Goal: Communication & Community: Answer question/provide support

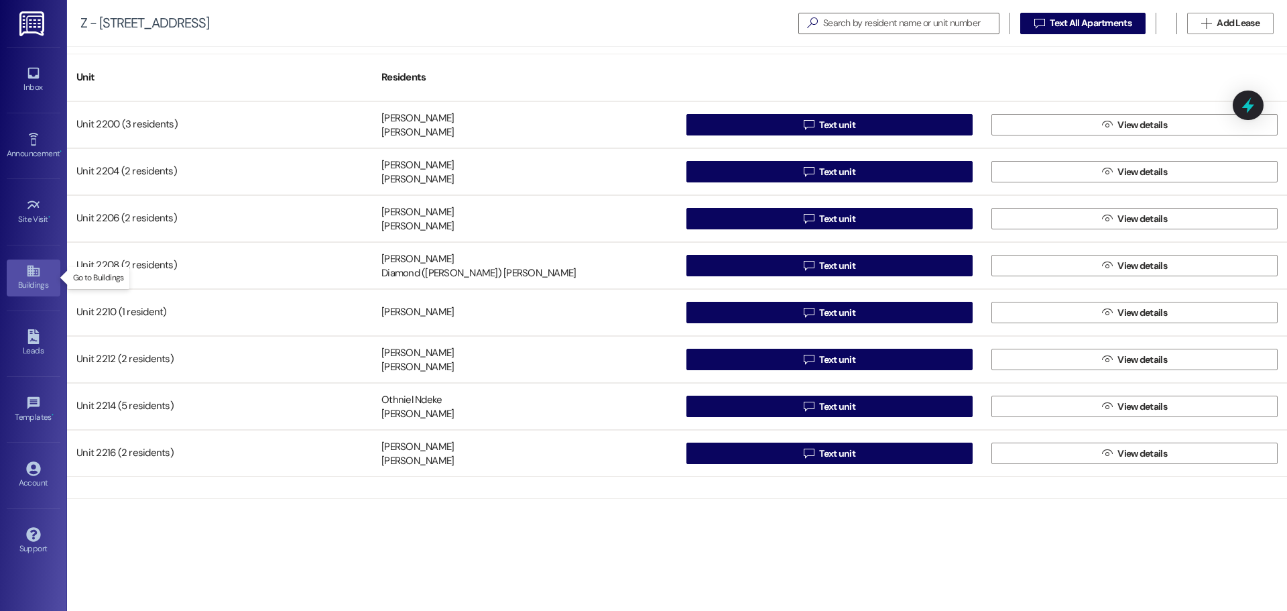
click at [36, 282] on div "Buildings" at bounding box center [33, 284] width 67 height 13
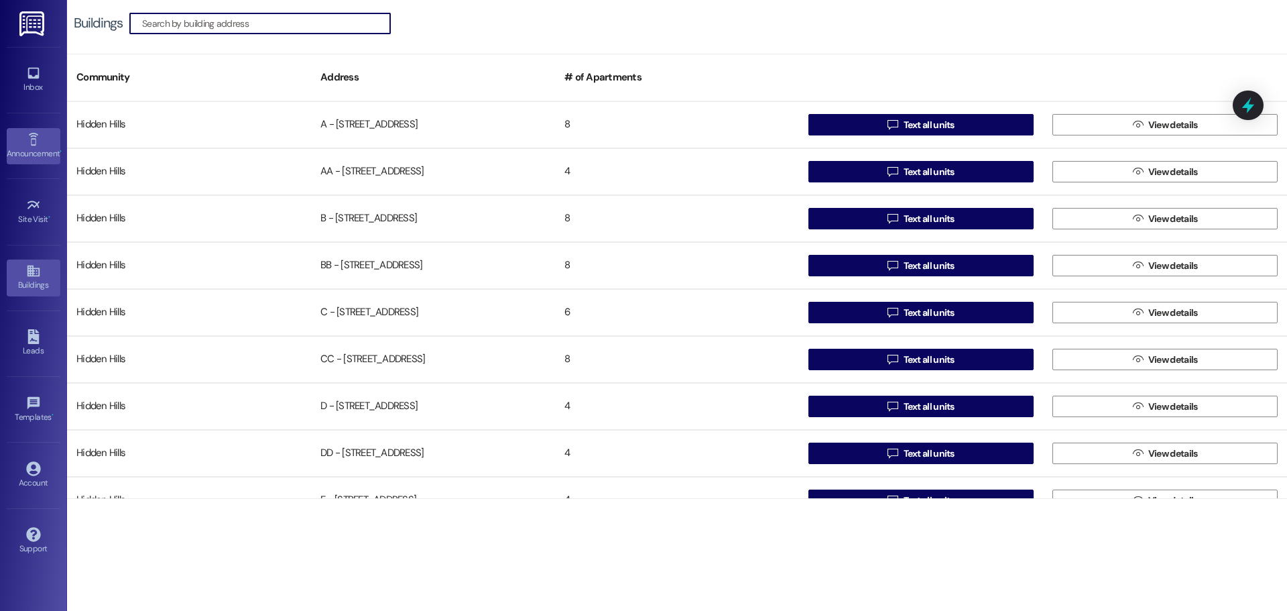
click at [36, 141] on icon at bounding box center [33, 139] width 15 height 15
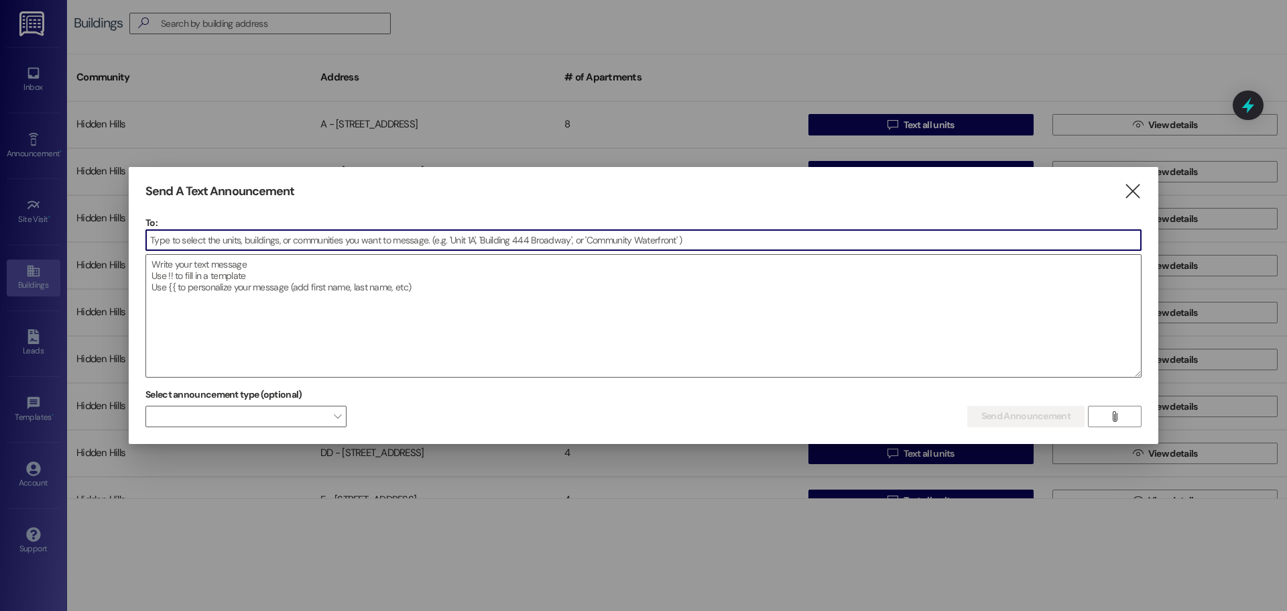
click at [380, 240] on input at bounding box center [643, 240] width 995 height 20
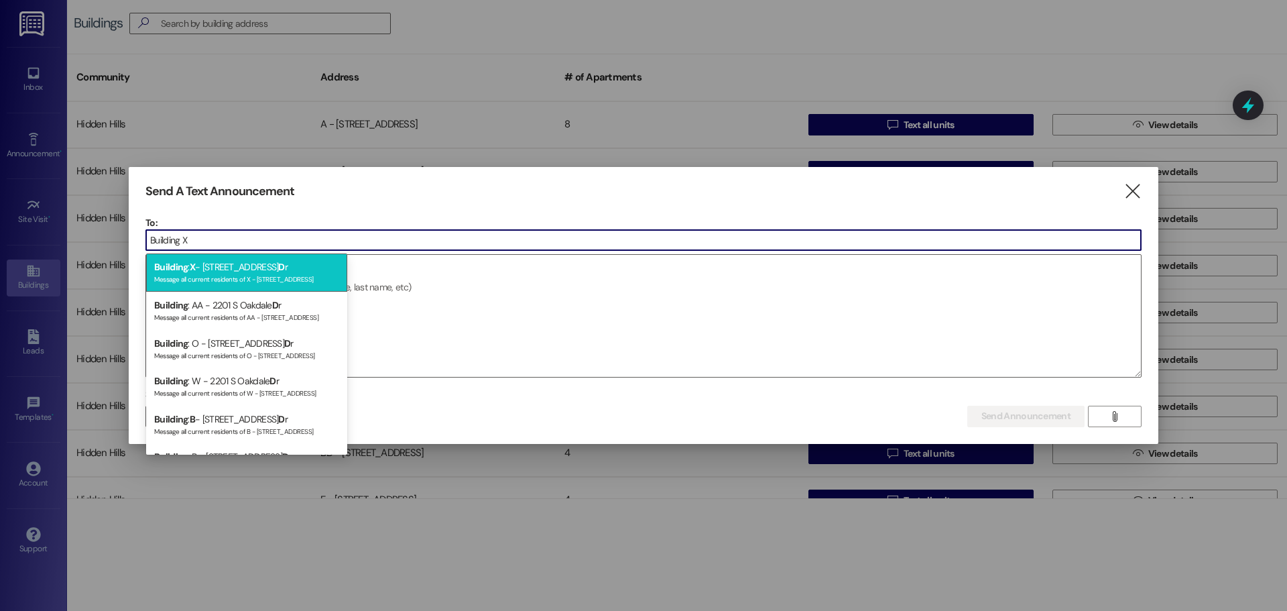
type input "Building X"
click at [227, 270] on div "Building : X - [GEOGRAPHIC_DATA] r Message all current residents of X - [STREET…" at bounding box center [246, 272] width 201 height 38
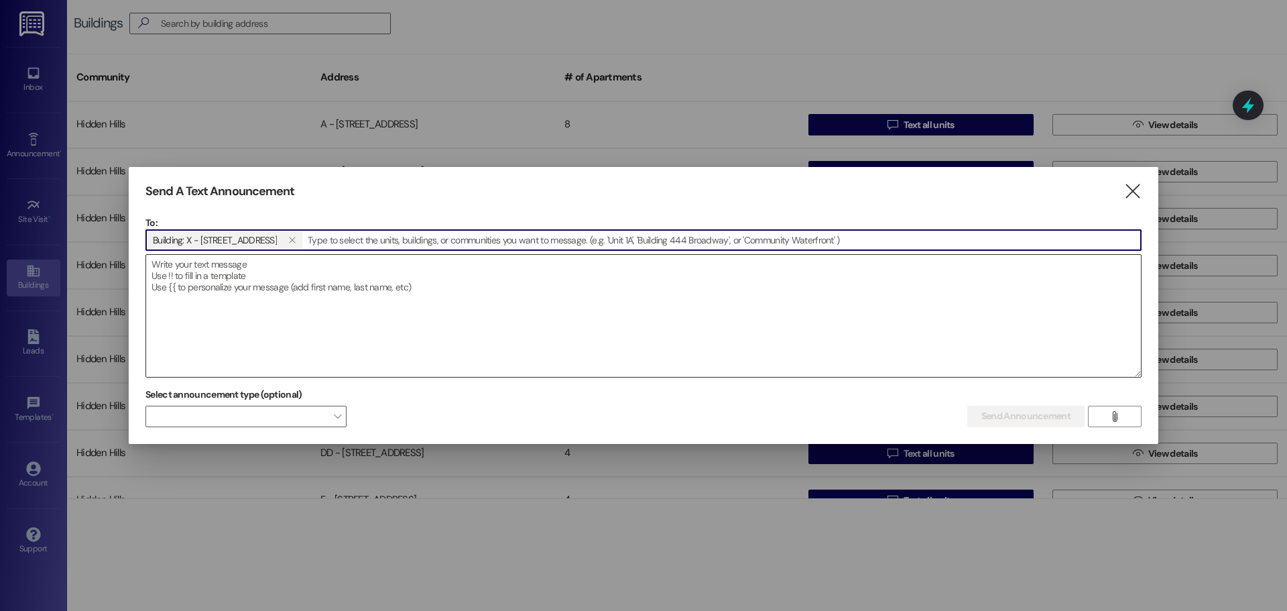
click at [251, 268] on textarea at bounding box center [643, 316] width 995 height 122
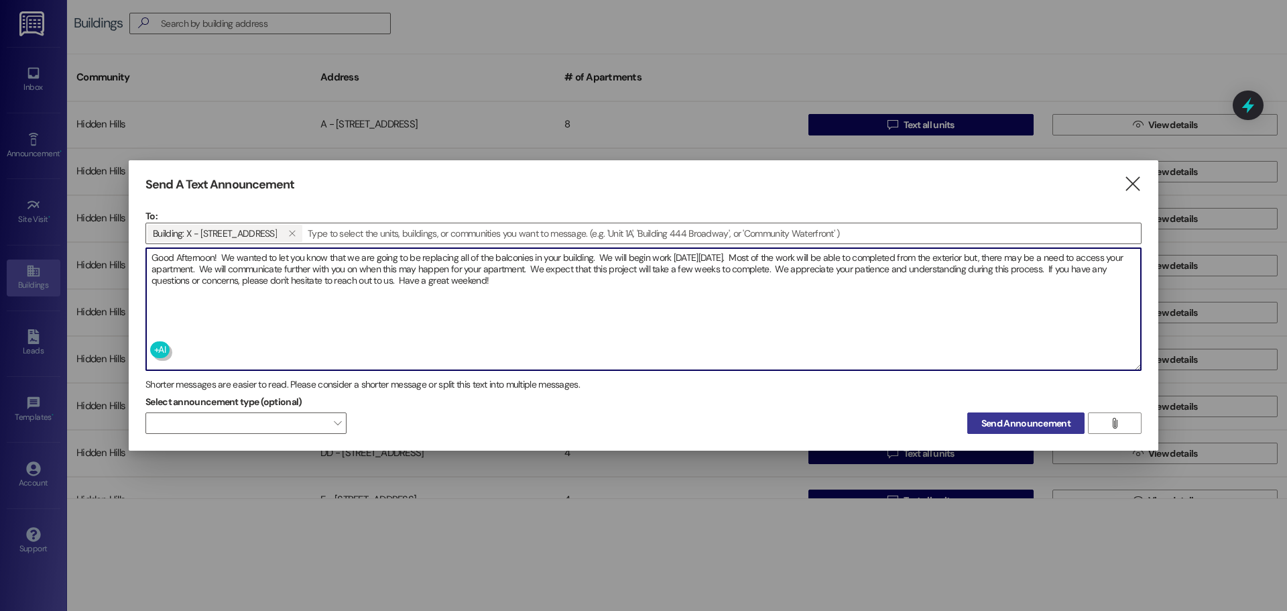
type textarea "Good Afternoon! We wanted to let you know that we are going to be replacing all…"
click at [1035, 424] on span "Send Announcement" at bounding box center [1026, 423] width 89 height 14
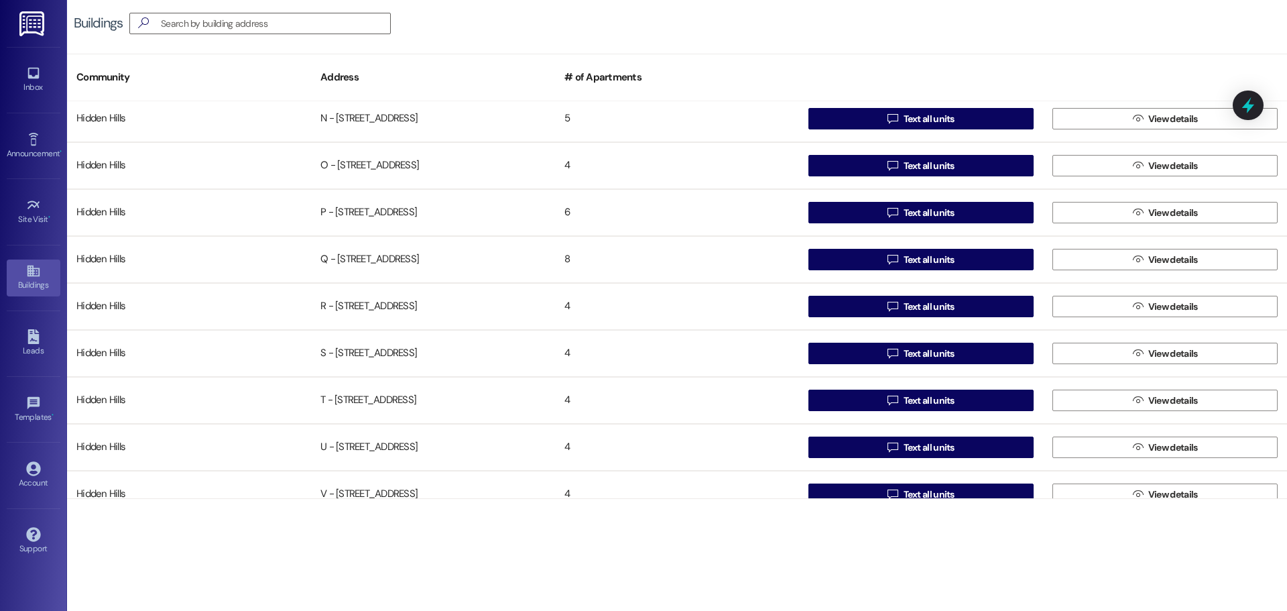
scroll to position [1058, 0]
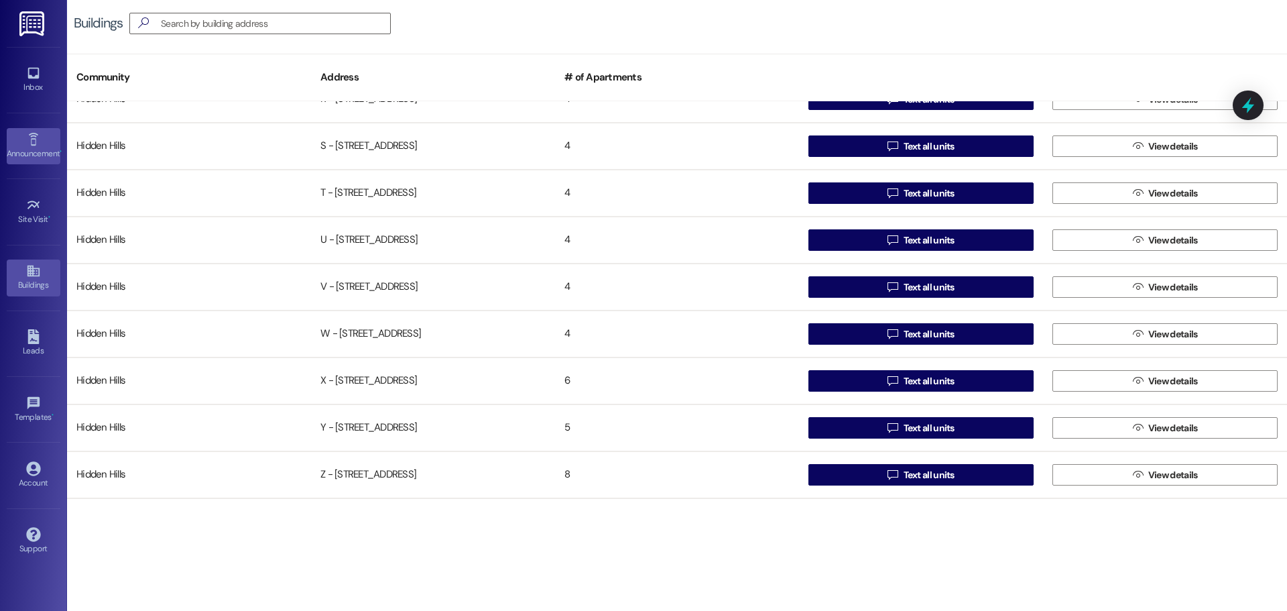
click at [27, 148] on div "Announcement •" at bounding box center [33, 153] width 67 height 13
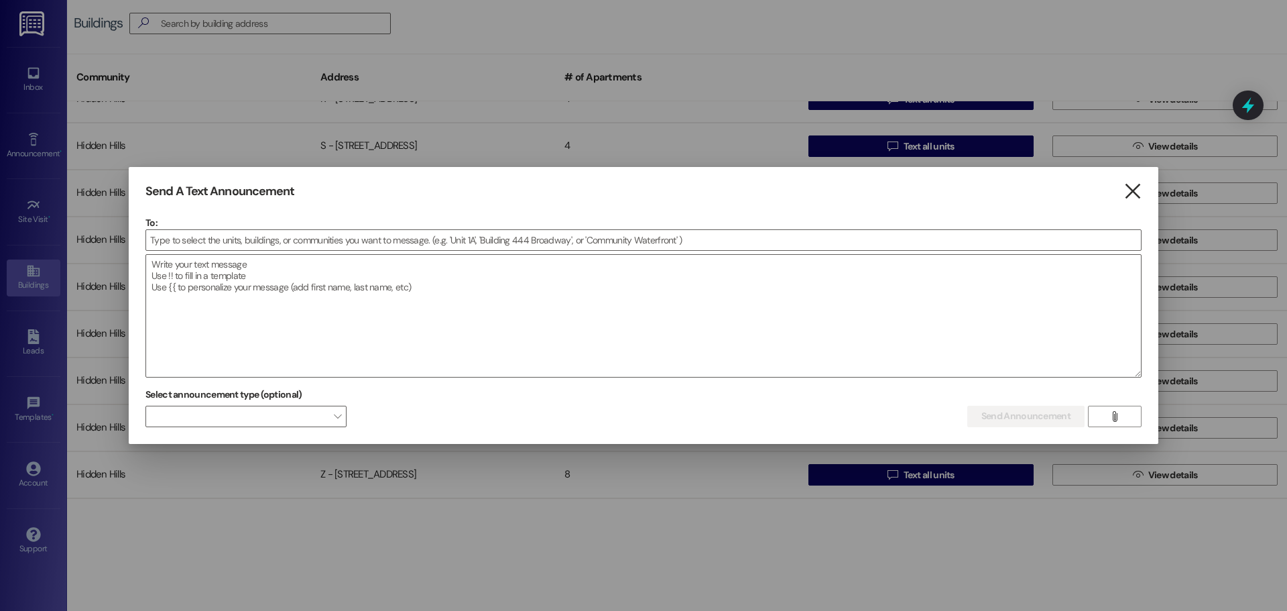
click at [1133, 194] on icon "" at bounding box center [1133, 191] width 18 height 14
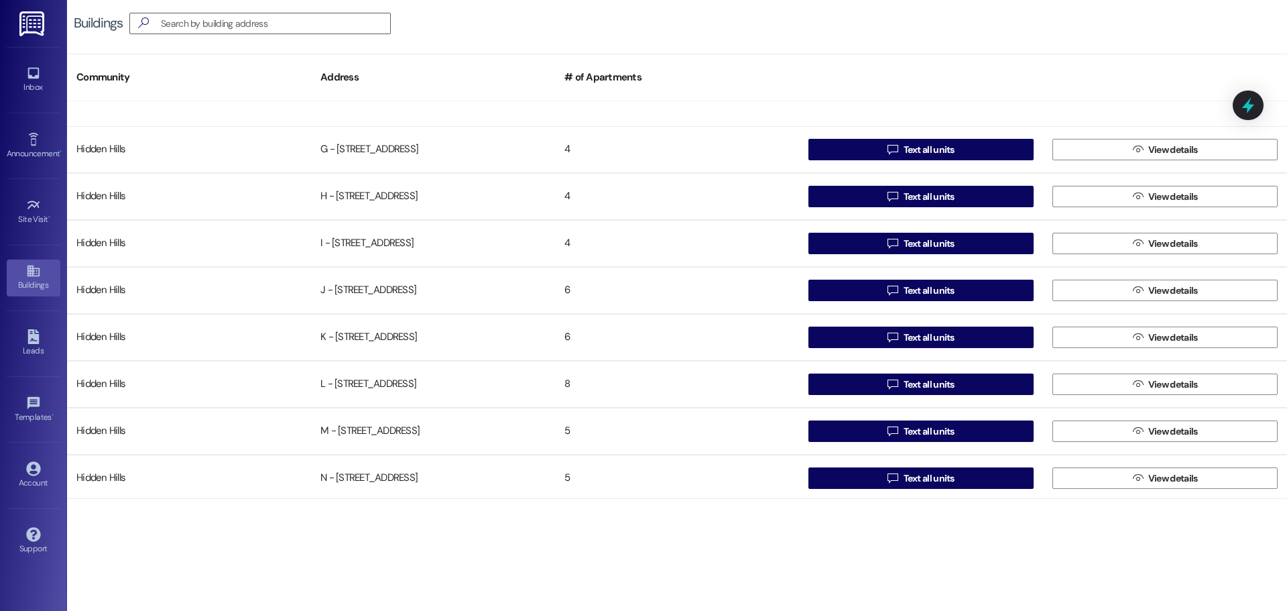
scroll to position [321, 0]
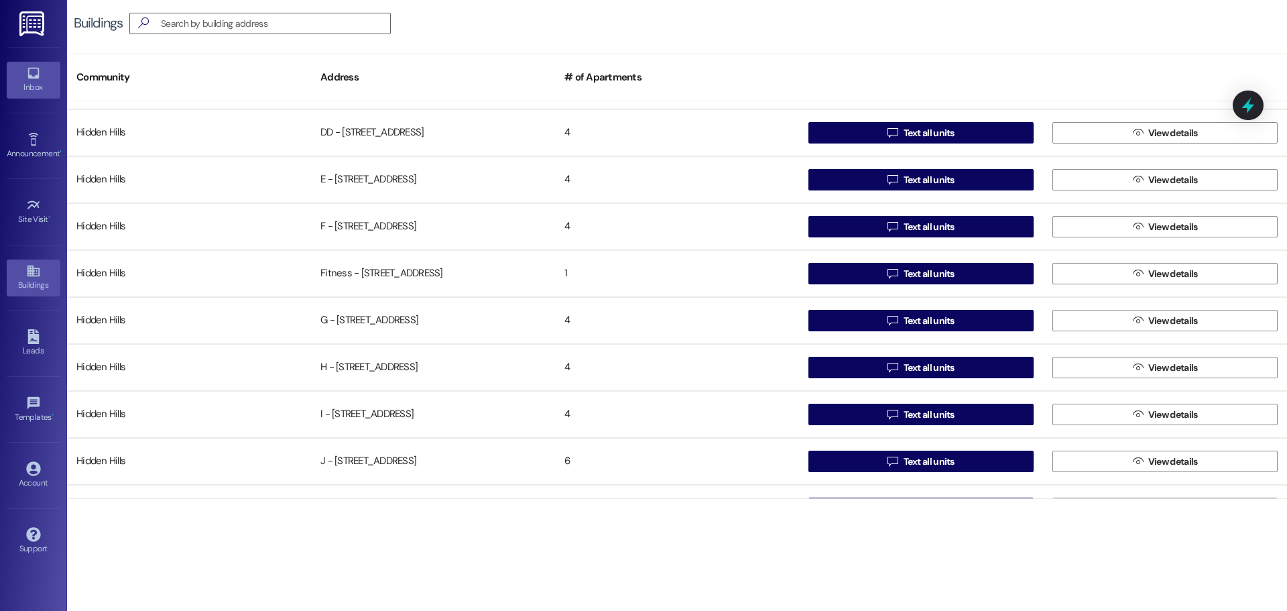
click at [32, 82] on div "Inbox" at bounding box center [33, 86] width 67 height 13
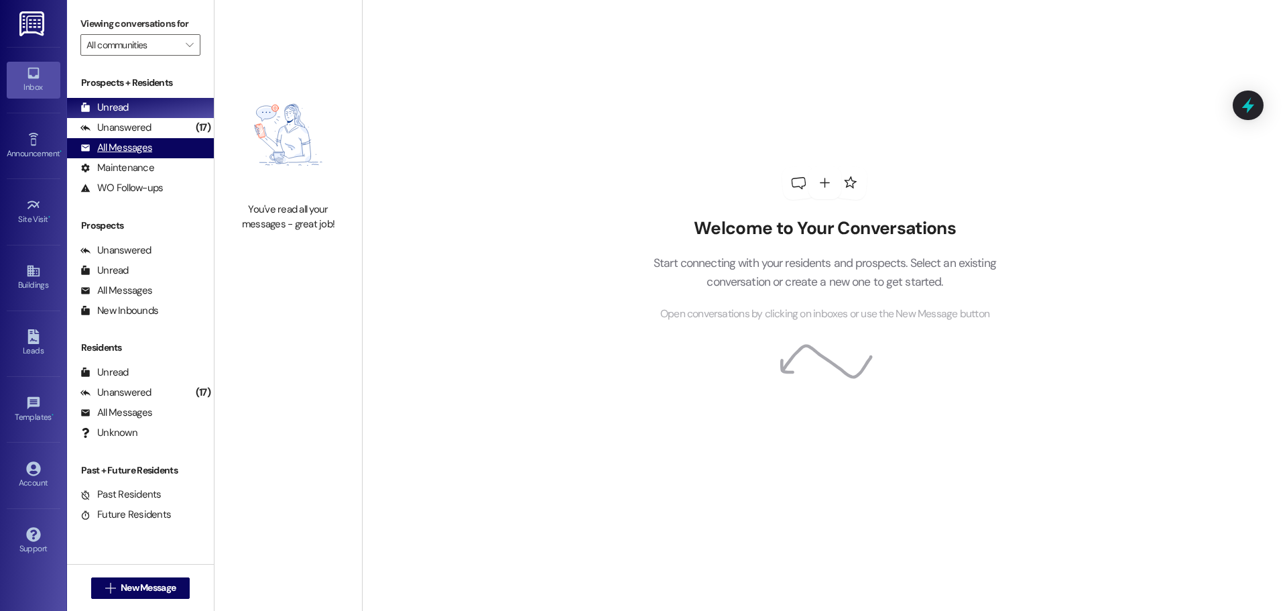
click at [133, 150] on div "All Messages" at bounding box center [116, 148] width 72 height 14
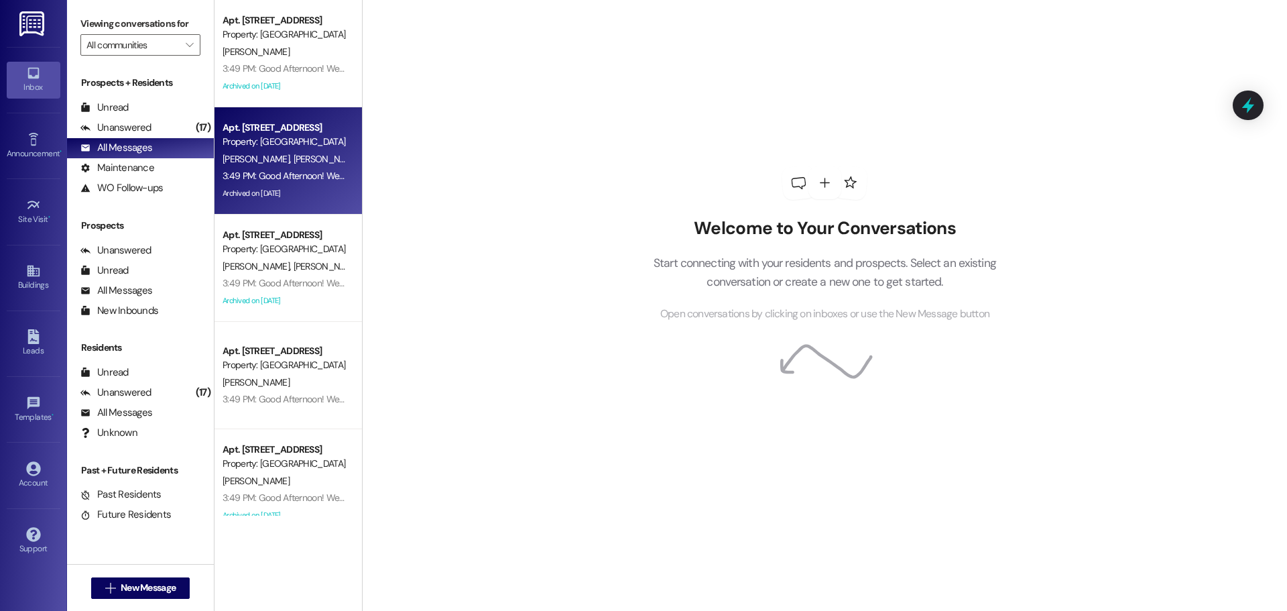
click at [302, 154] on div "[PERSON_NAME] [PERSON_NAME]" at bounding box center [284, 159] width 127 height 17
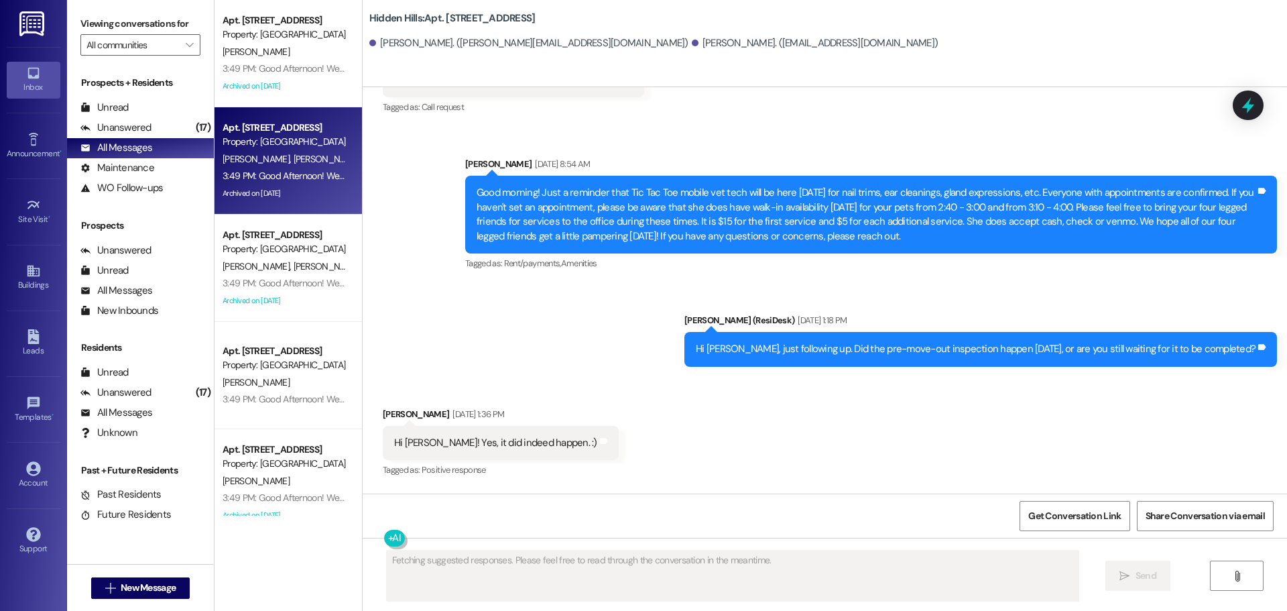
scroll to position [20206, 0]
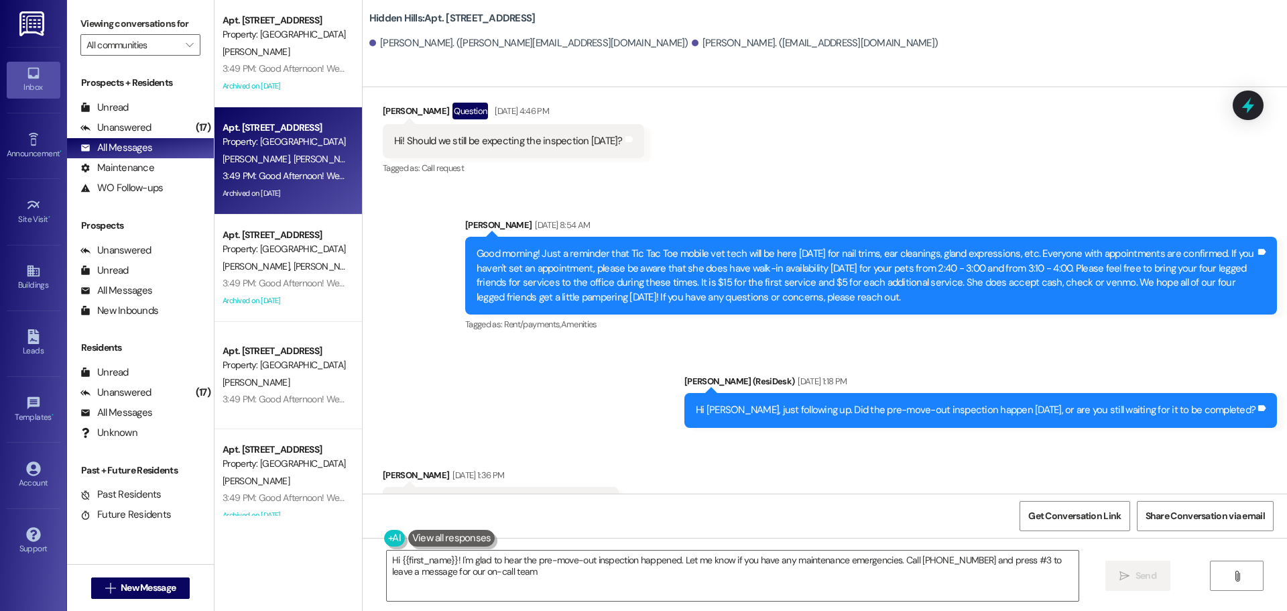
type textarea "Hi {{first_name}}! I'm glad to hear the pre-move-out inspection happened. Let m…"
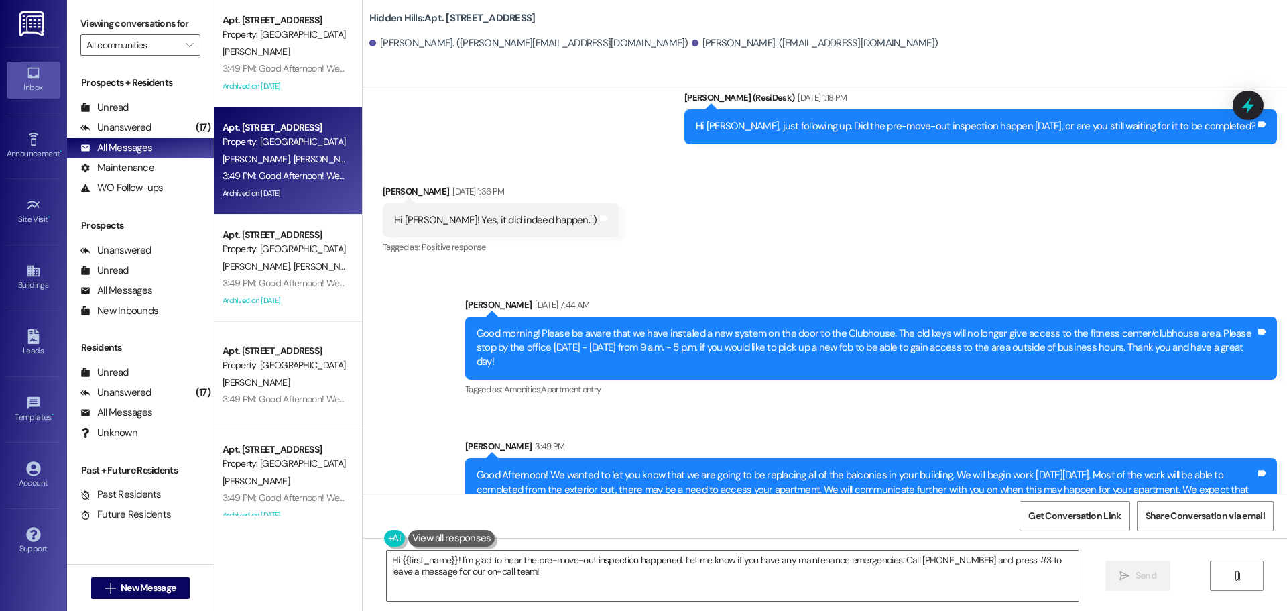
scroll to position [20490, 0]
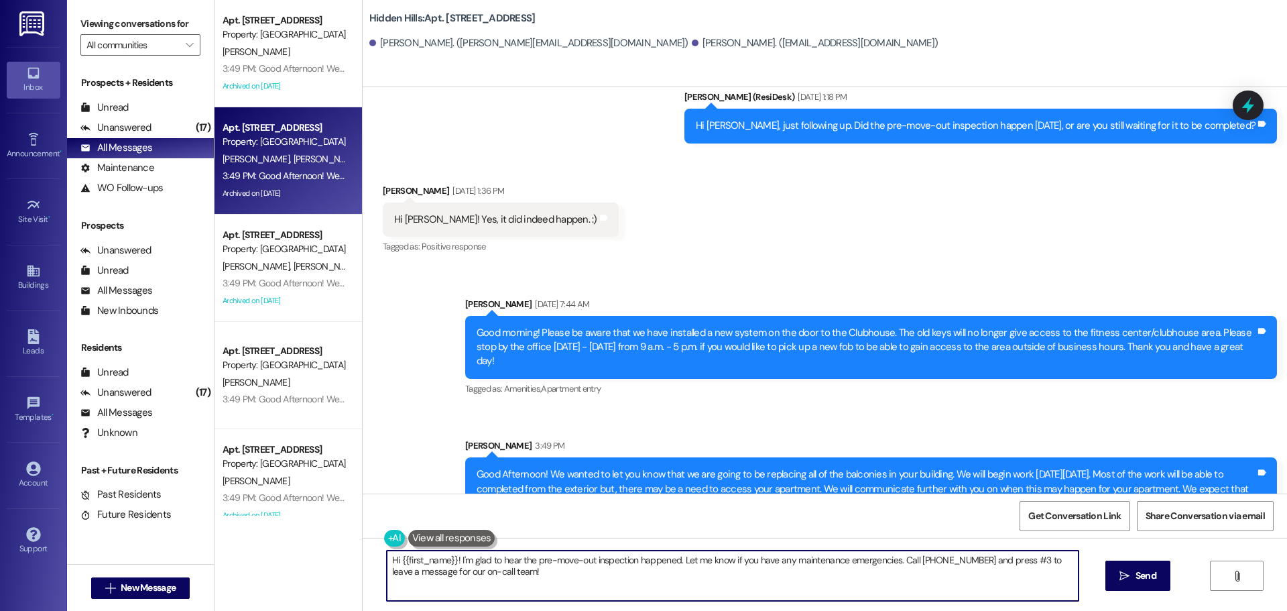
drag, startPoint x: 571, startPoint y: 574, endPoint x: 369, endPoint y: 566, distance: 202.7
click at [380, 566] on div "Hi {{first_name}}! I'm glad to hear the pre-move-out inspection happened. Let m…" at bounding box center [726, 576] width 693 height 52
click at [40, 147] on div "Announcement •" at bounding box center [33, 153] width 67 height 13
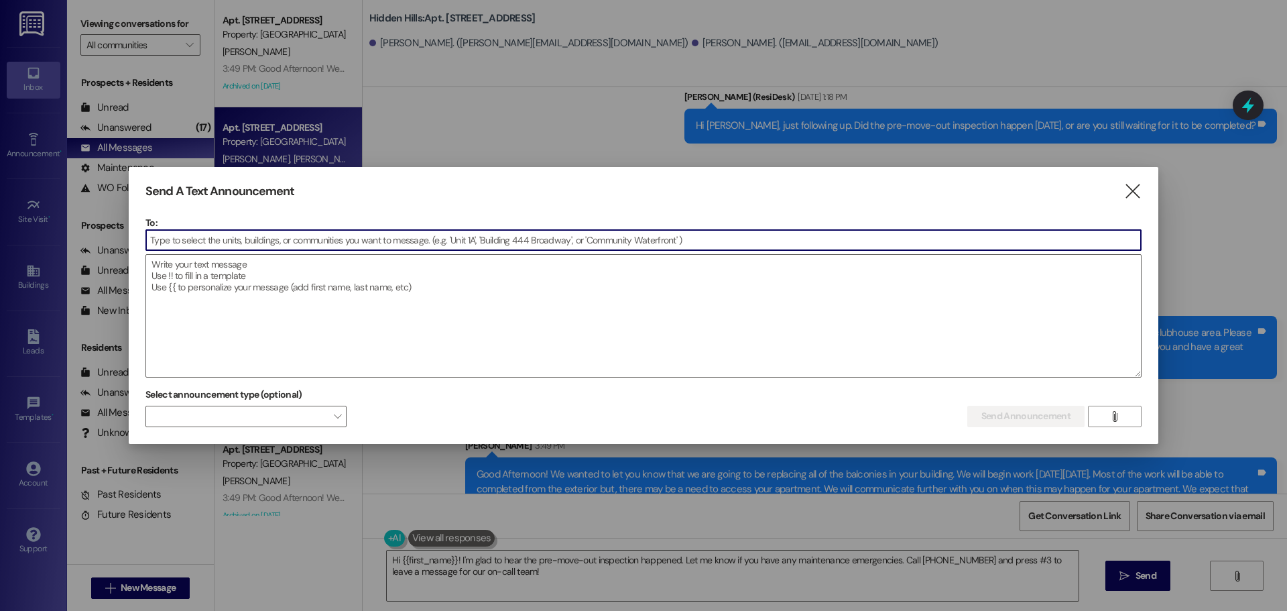
click at [479, 235] on input at bounding box center [643, 240] width 995 height 20
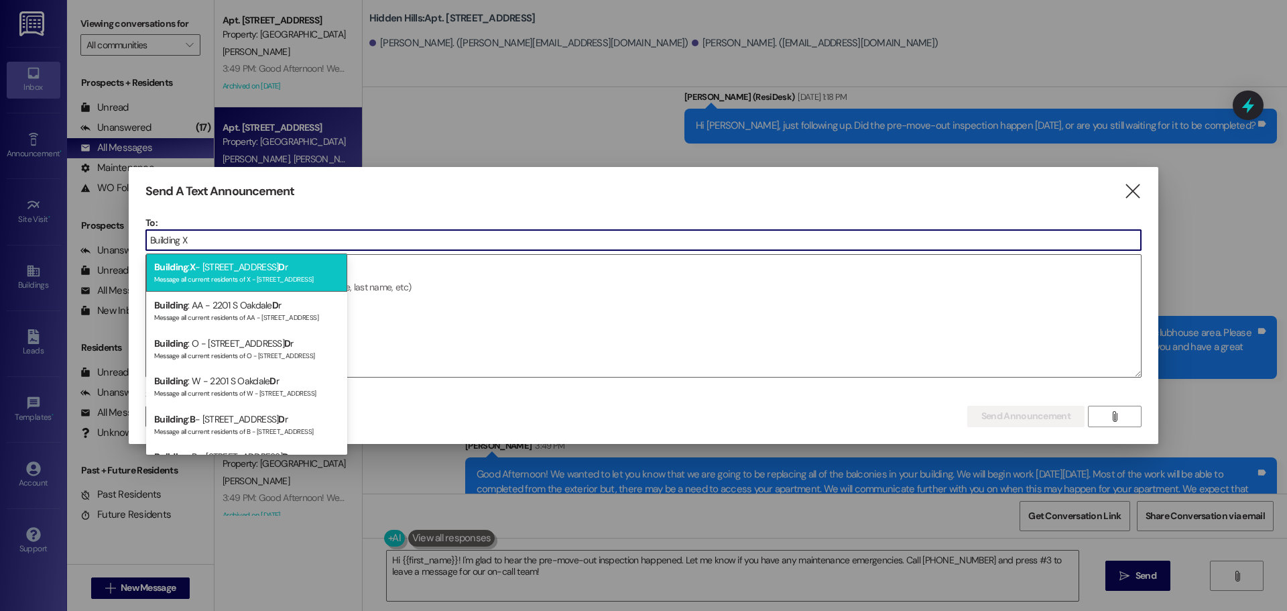
type input "Building X"
click at [192, 284] on div "Message all current residents of X - [STREET_ADDRESS]" at bounding box center [246, 277] width 185 height 11
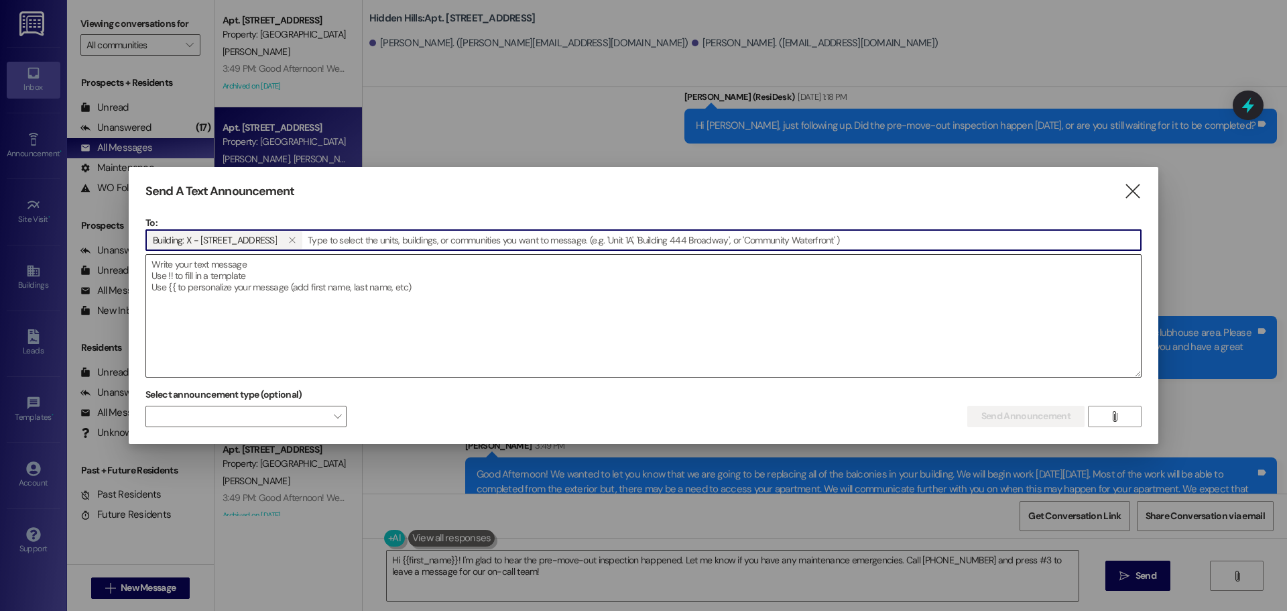
click at [277, 255] on textarea at bounding box center [643, 316] width 995 height 122
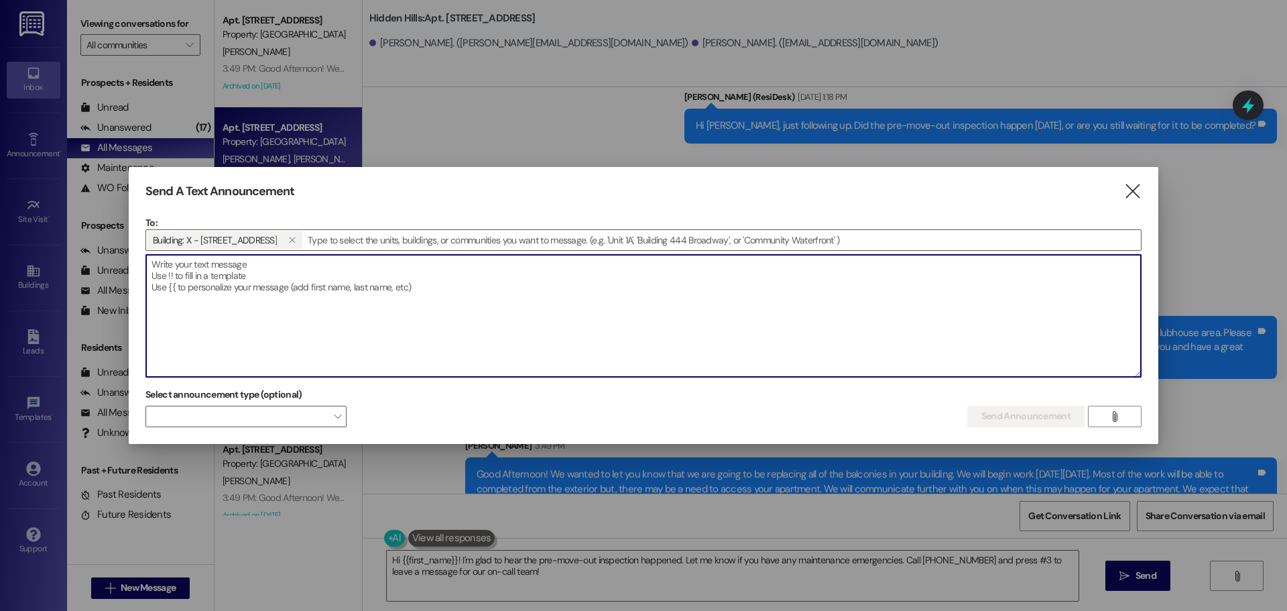
click at [257, 266] on textarea at bounding box center [643, 316] width 995 height 122
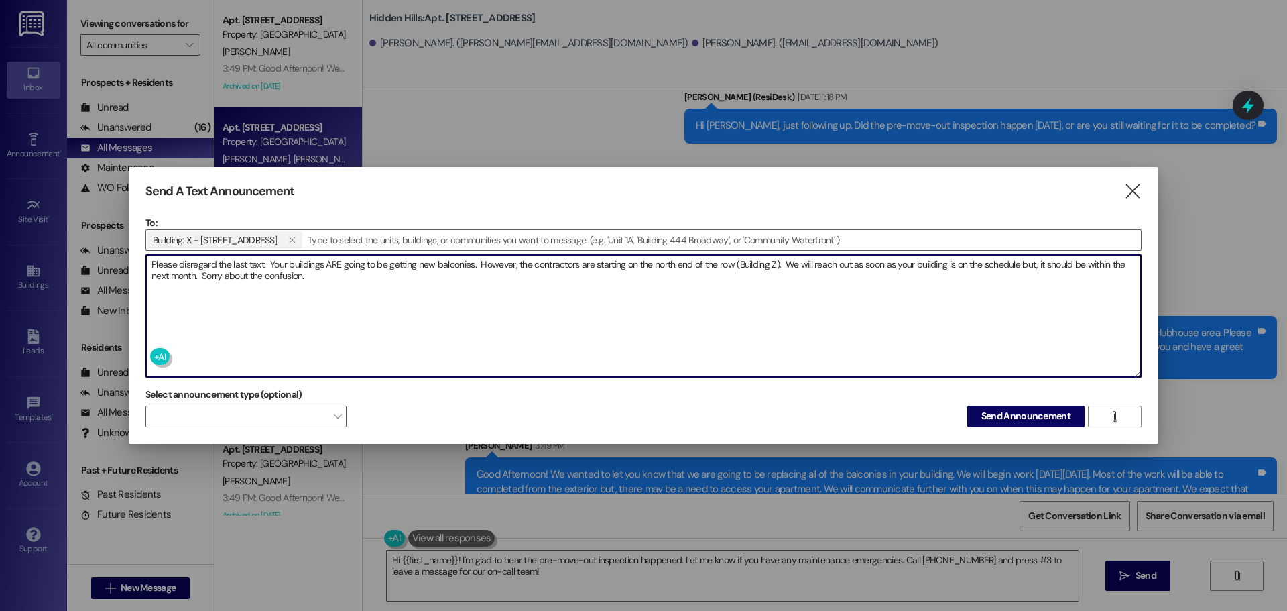
click at [783, 264] on textarea "Please disregard the last text. Your buildings ARE going to be getting new balc…" at bounding box center [643, 316] width 995 height 122
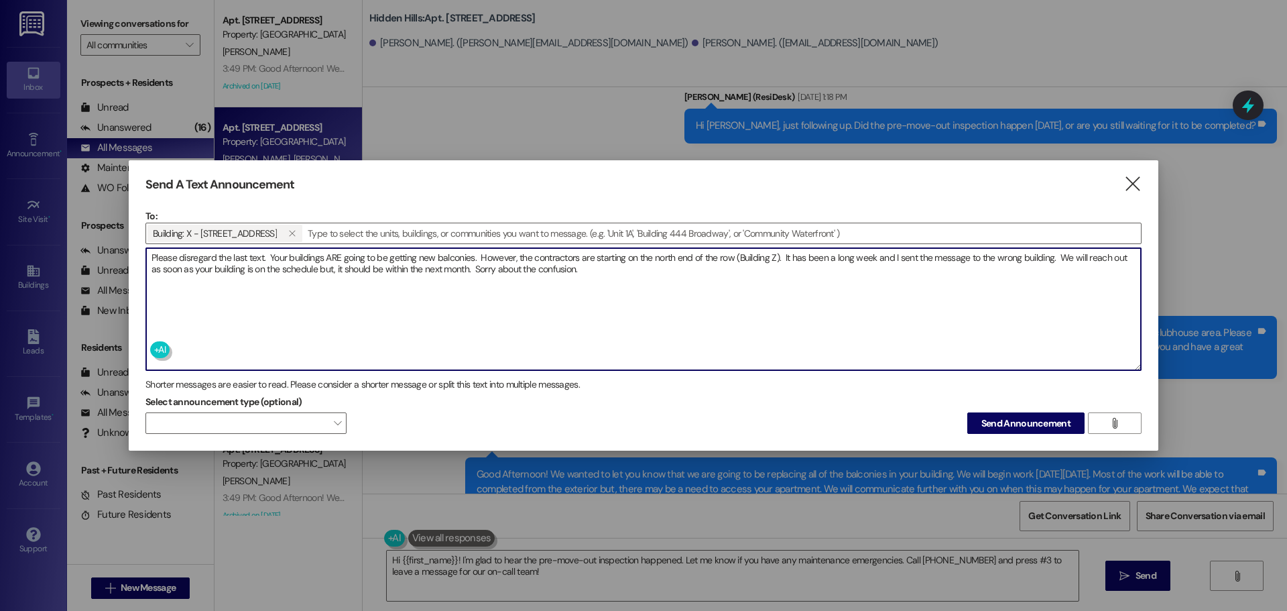
click at [591, 274] on textarea "Please disregard the last text. Your buildings ARE going to be getting new balc…" at bounding box center [643, 309] width 995 height 122
type textarea "Please disregard the last text. Your buildings ARE going to be getting new balc…"
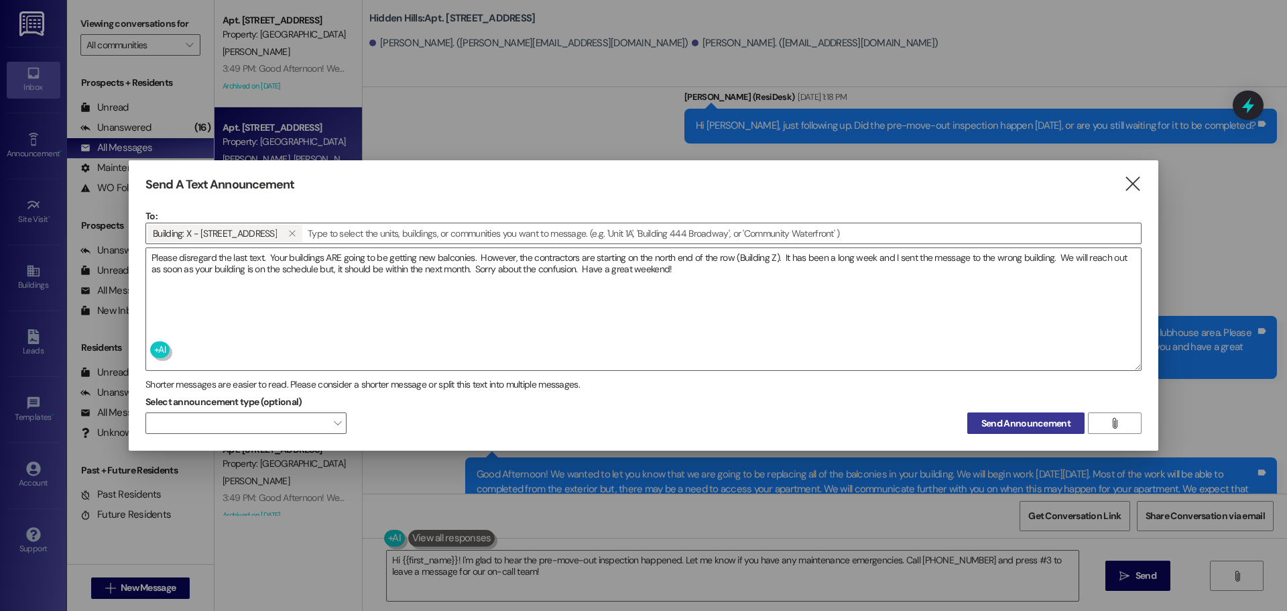
click at [993, 424] on span "Send Announcement" at bounding box center [1026, 423] width 89 height 14
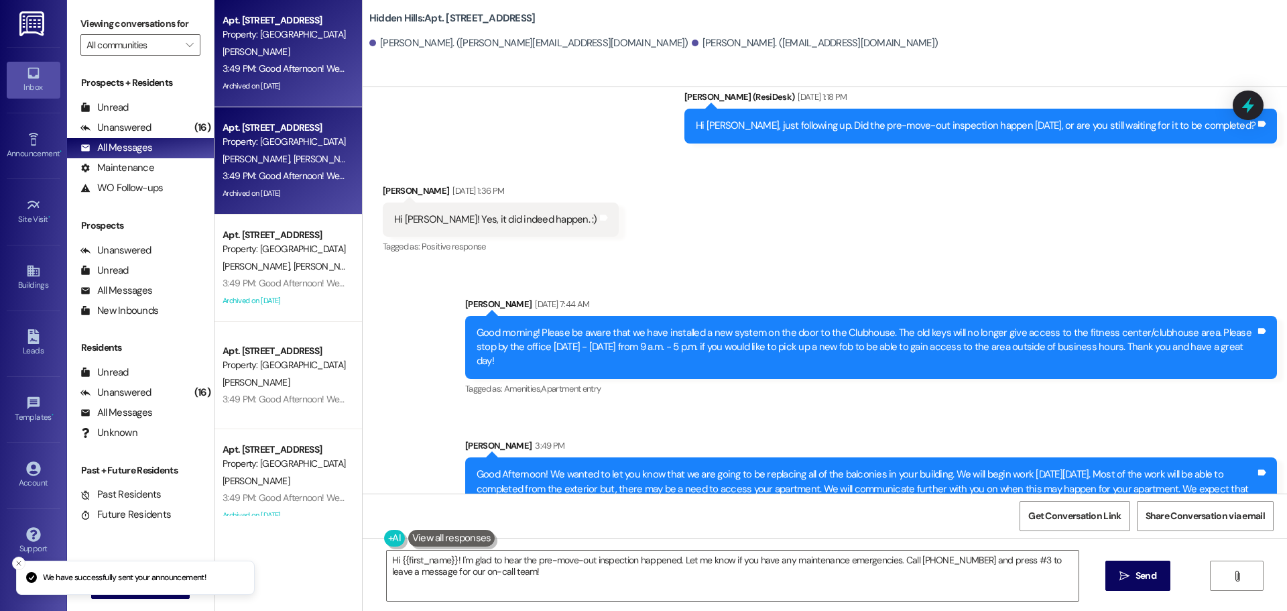
click at [282, 25] on div "Apt. [STREET_ADDRESS]" at bounding box center [285, 20] width 124 height 14
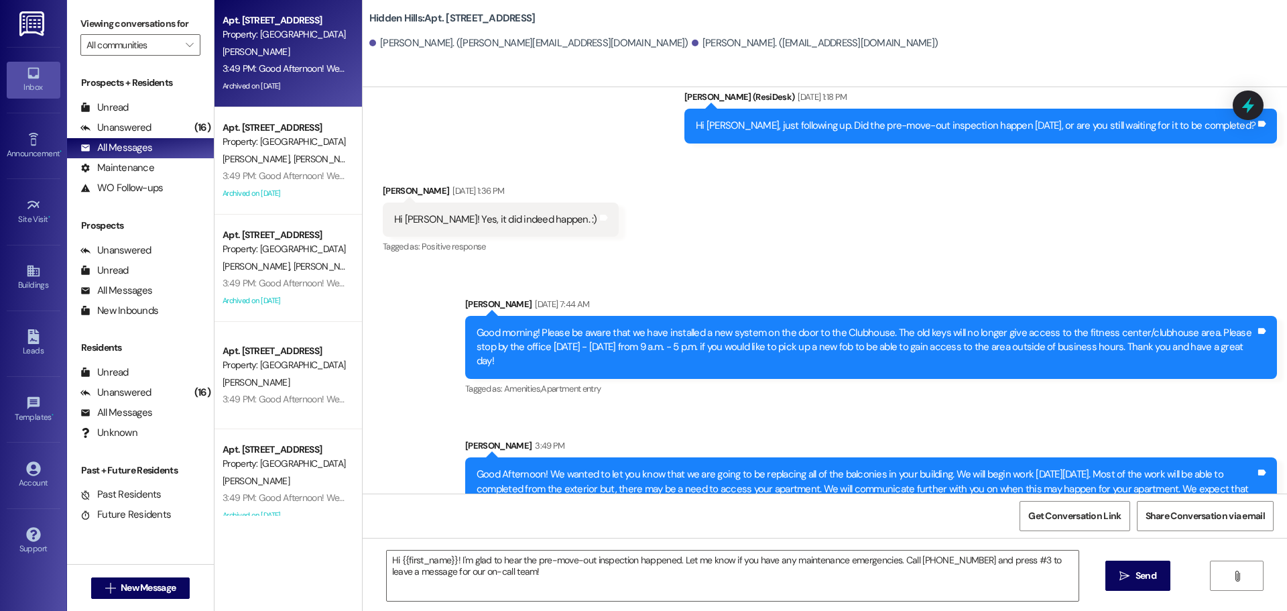
type textarea "Fetching suggested responses. Please feel free to read through the conversation…"
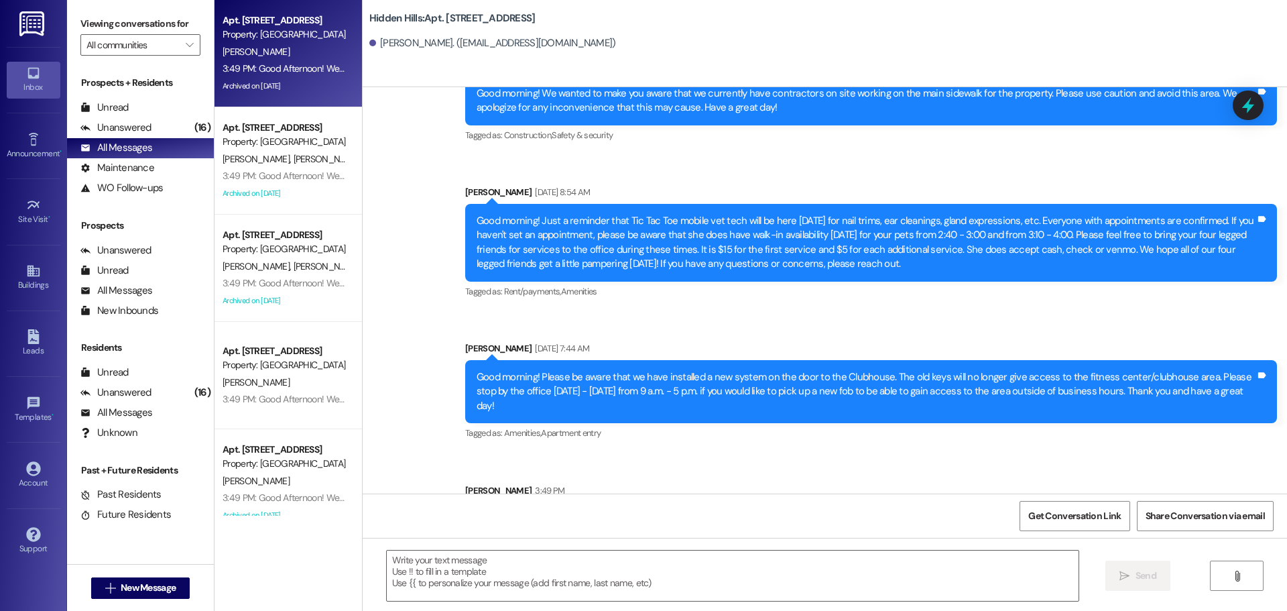
scroll to position [20762, 0]
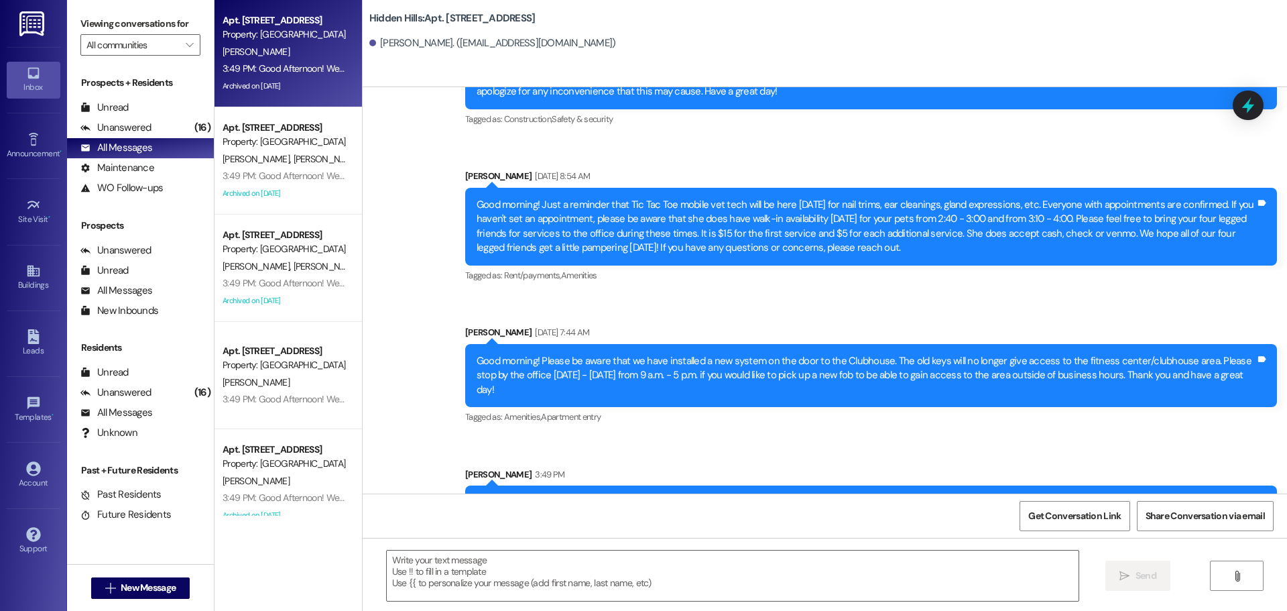
drag, startPoint x: 621, startPoint y: 445, endPoint x: 468, endPoint y: 390, distance: 162.5
click at [468, 485] on div "Good Afternoon! We wanted to let you know that we are going to be replacing all…" at bounding box center [871, 524] width 812 height 78
copy div "Good Afternoon! We wanted to let you know that we are going to be replacing all…"
click at [32, 136] on icon at bounding box center [32, 139] width 9 height 13
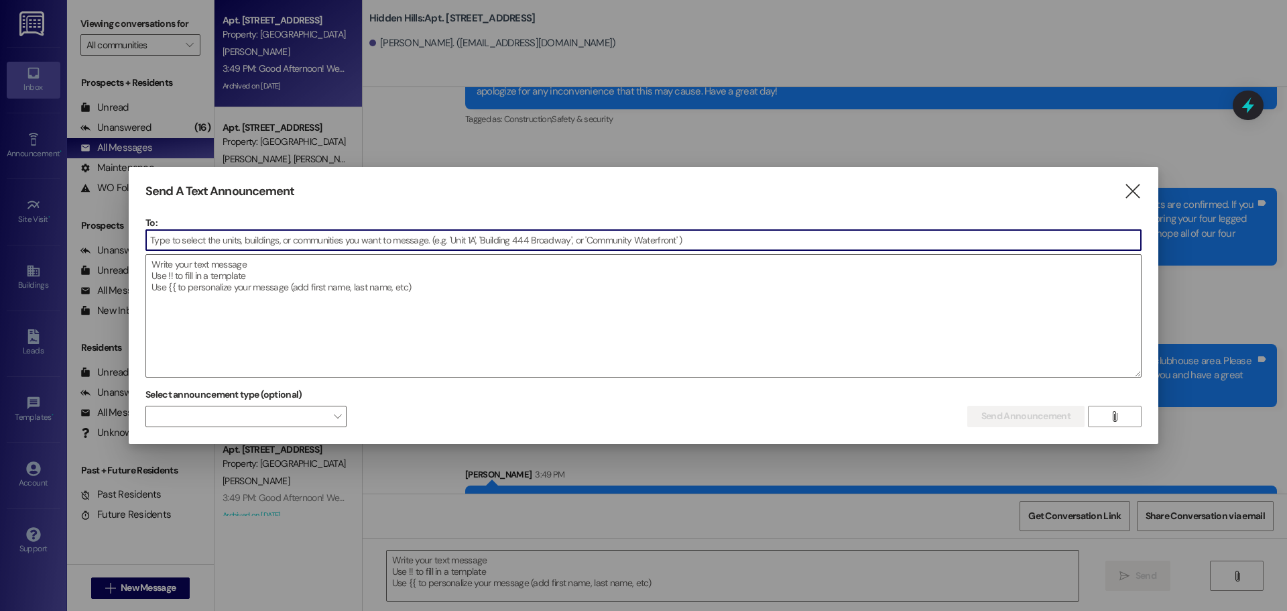
click at [532, 241] on input at bounding box center [643, 240] width 995 height 20
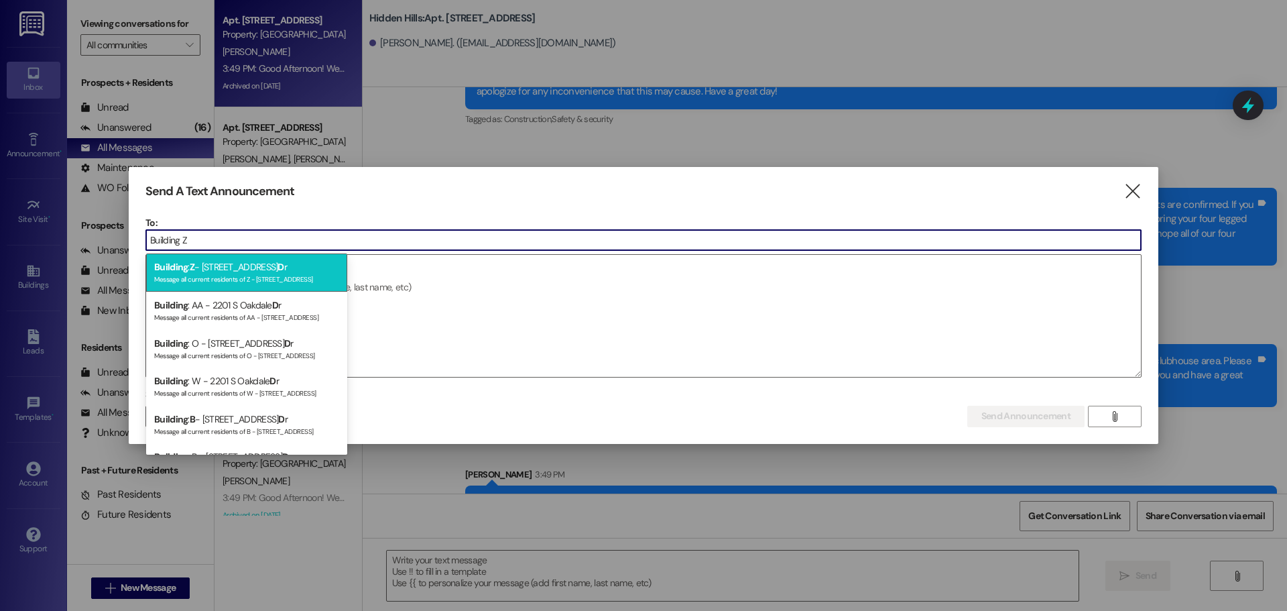
type input "Building Z"
click at [249, 287] on div "Building : Z - [GEOGRAPHIC_DATA] D r Message all current residents of Z - [STRE…" at bounding box center [246, 272] width 201 height 38
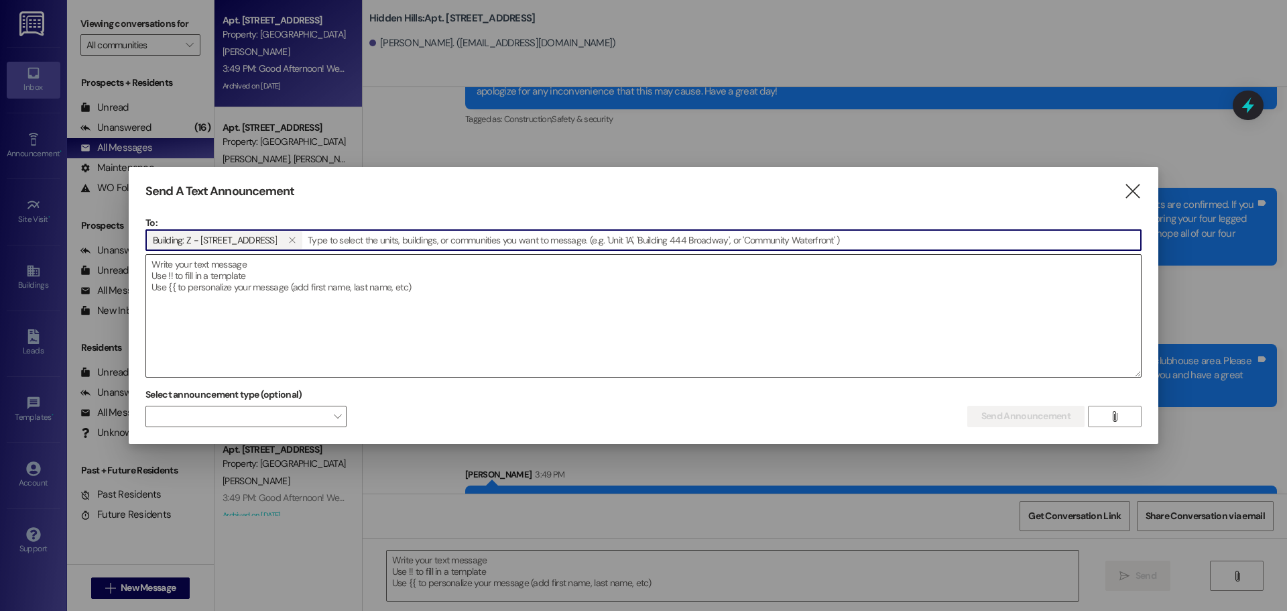
click at [282, 267] on textarea at bounding box center [643, 316] width 995 height 122
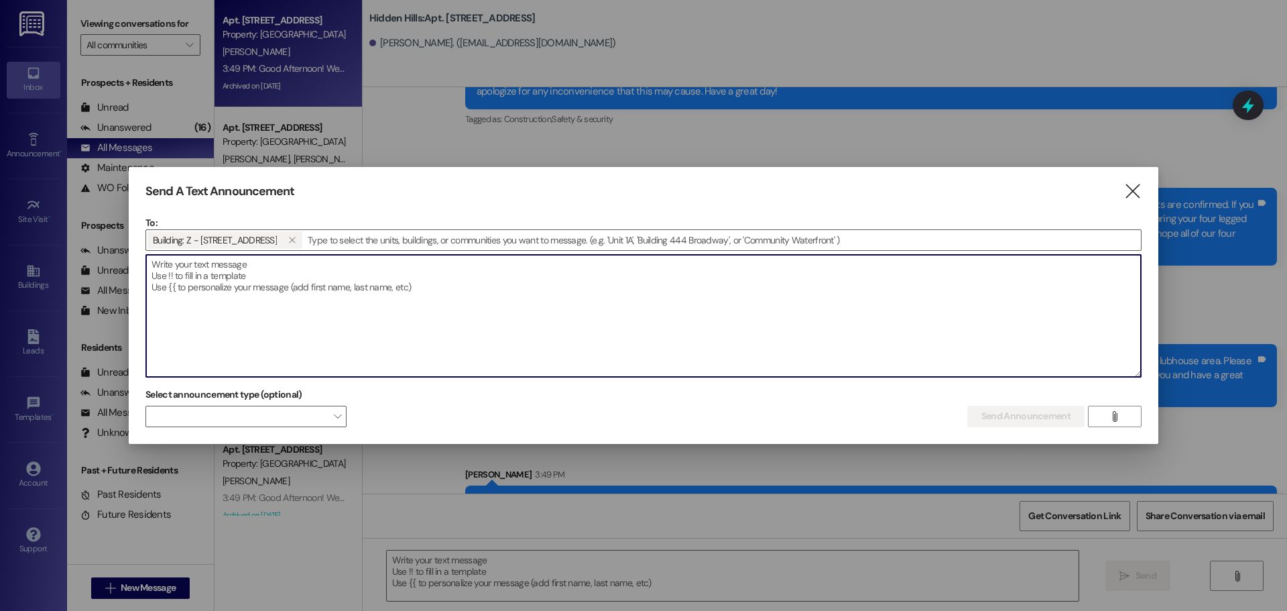
paste textarea "Good Afternoon! We wanted to let you know that we are going to be replacing all…"
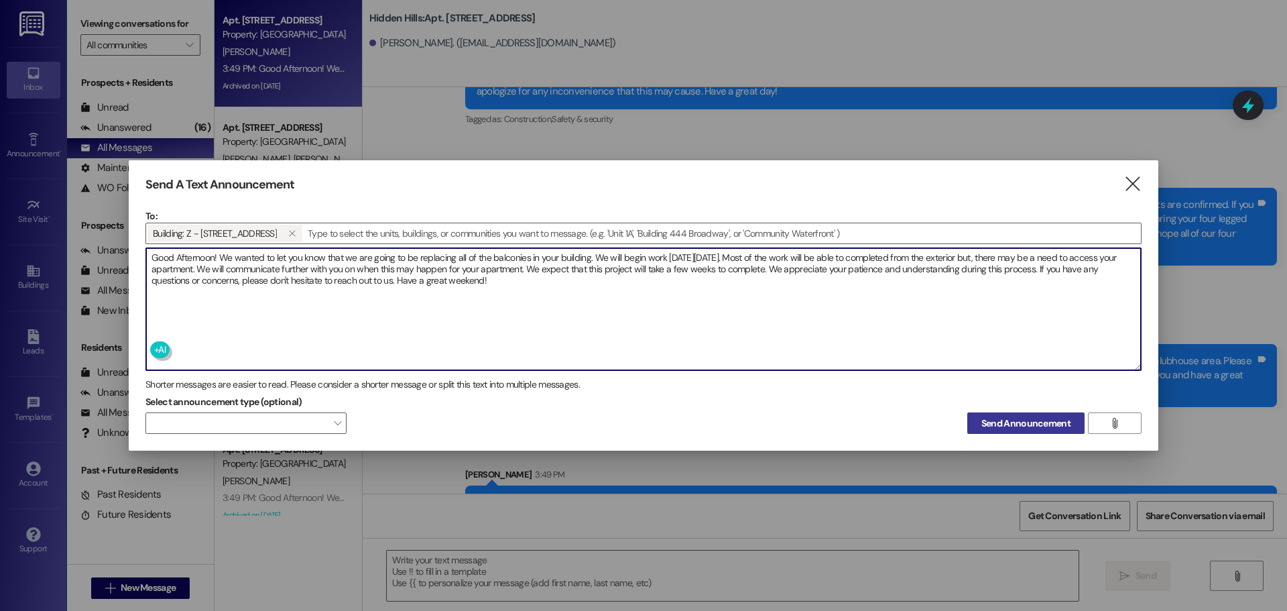
type textarea "Good Afternoon! We wanted to let you know that we are going to be replacing all…"
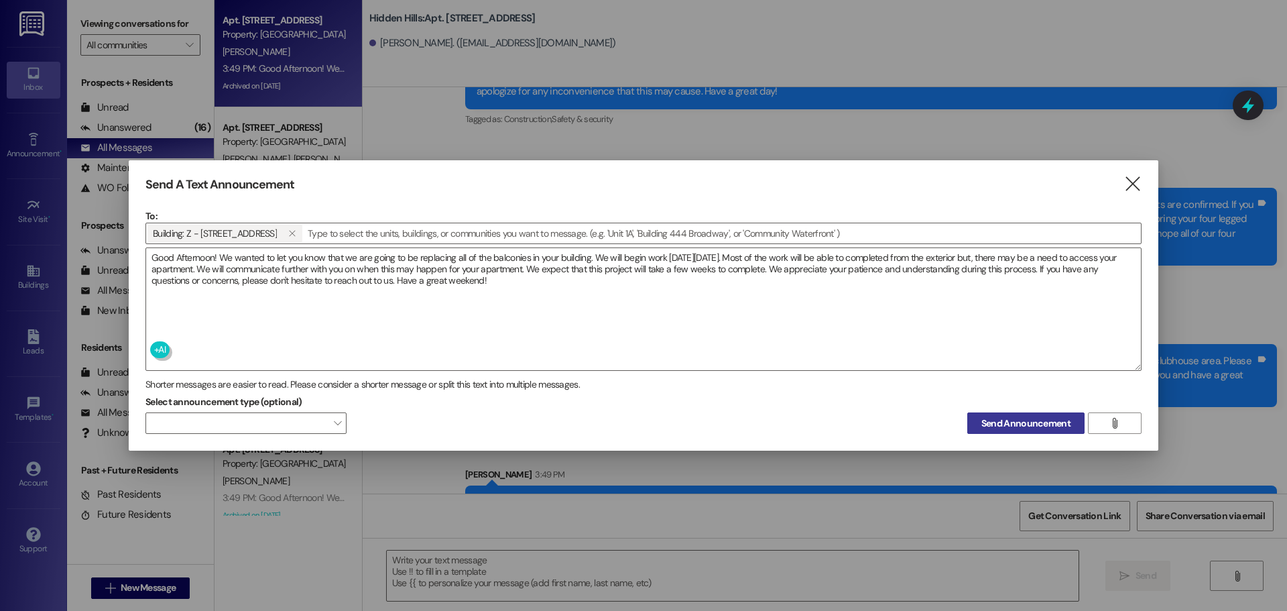
click at [1021, 422] on span "Send Announcement" at bounding box center [1026, 423] width 89 height 14
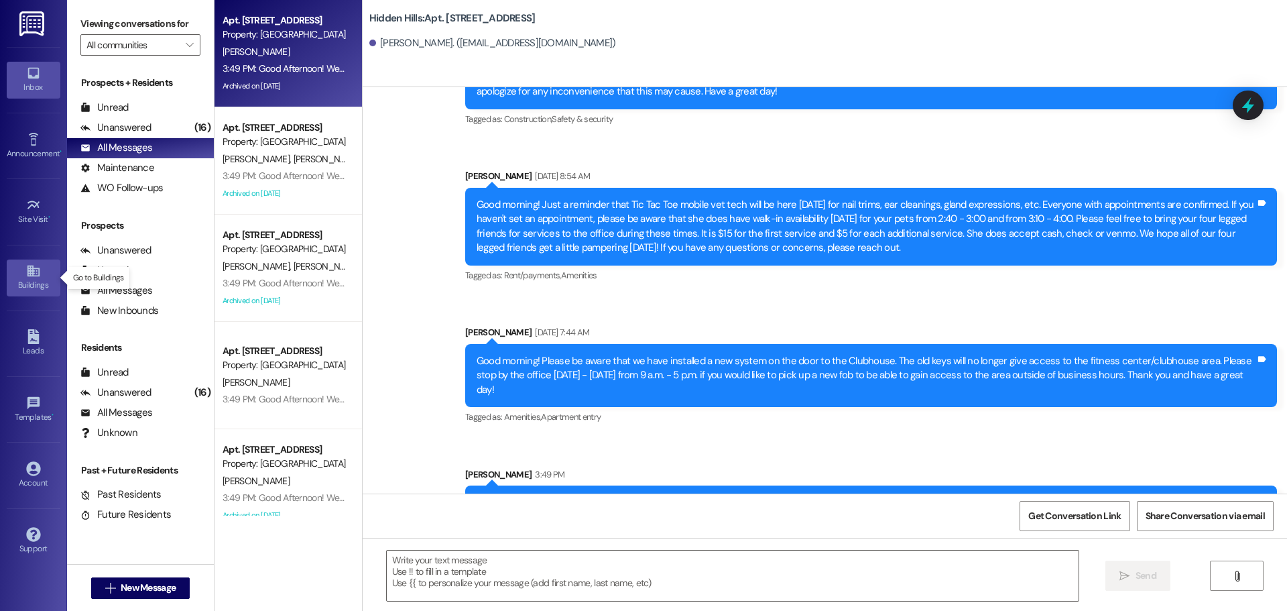
click at [30, 289] on div "Buildings" at bounding box center [33, 284] width 67 height 13
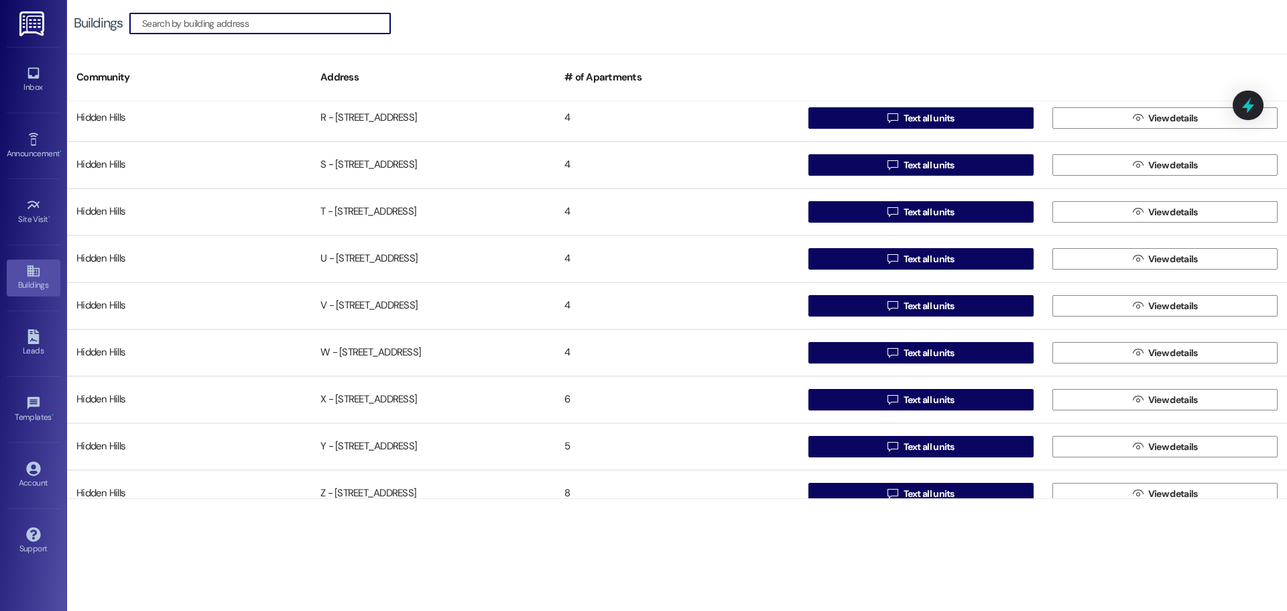
scroll to position [1058, 0]
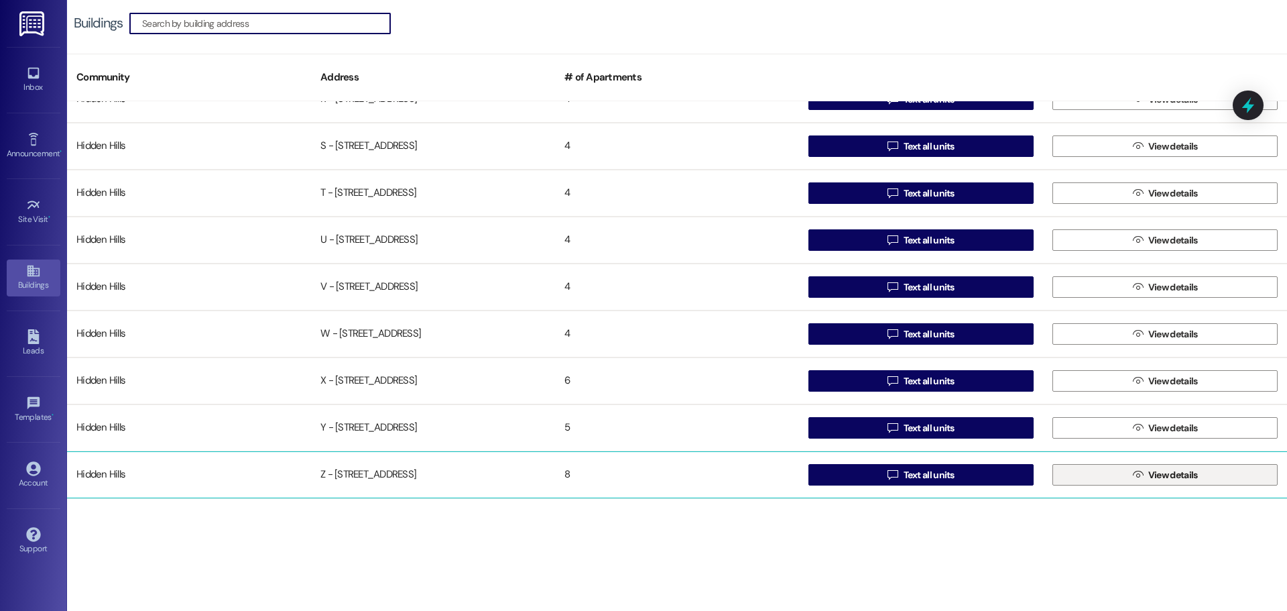
click at [1113, 469] on button " View details" at bounding box center [1165, 474] width 225 height 21
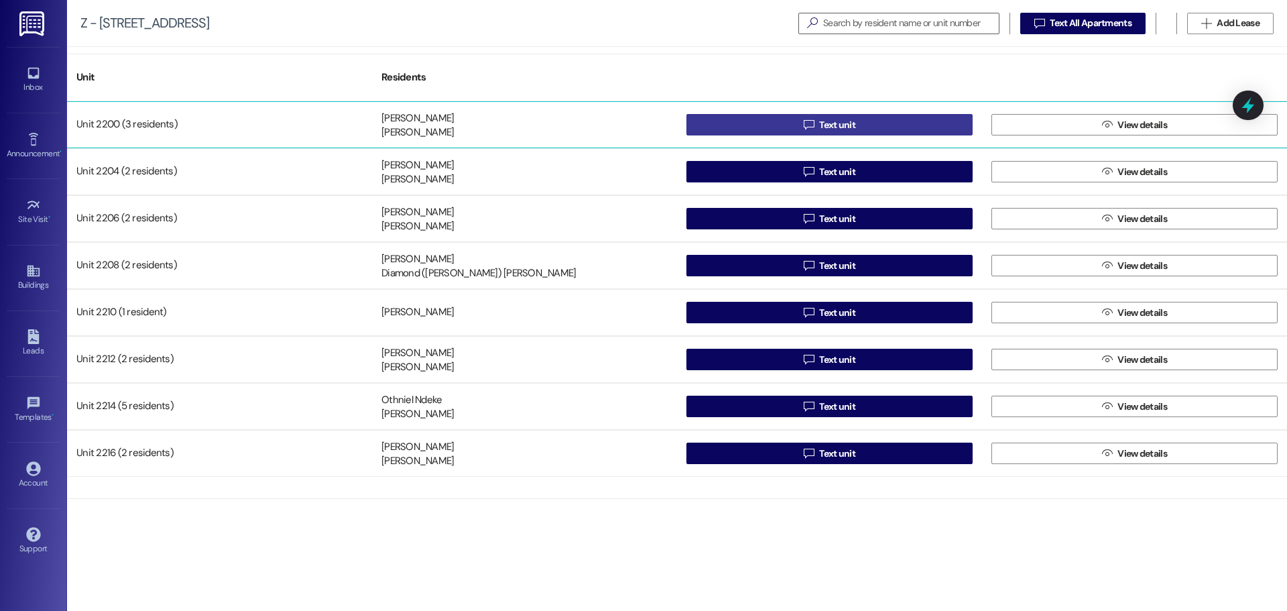
click at [804, 122] on icon "" at bounding box center [809, 124] width 10 height 11
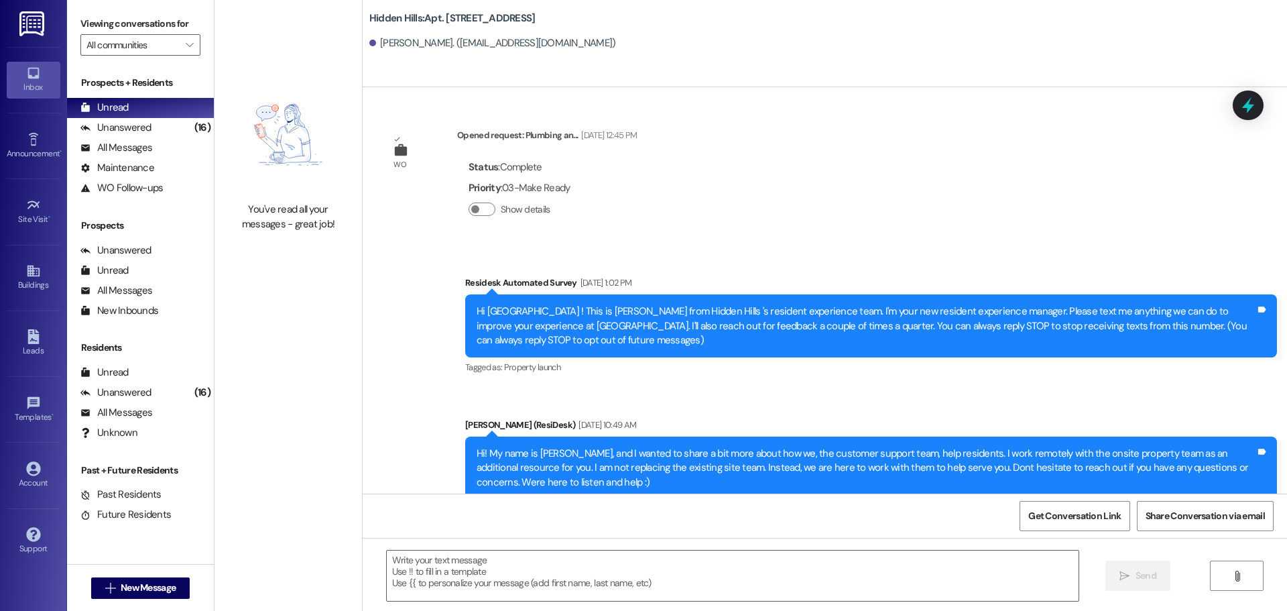
type textarea "Fetching suggested responses. Please feel free to read through the conversation…"
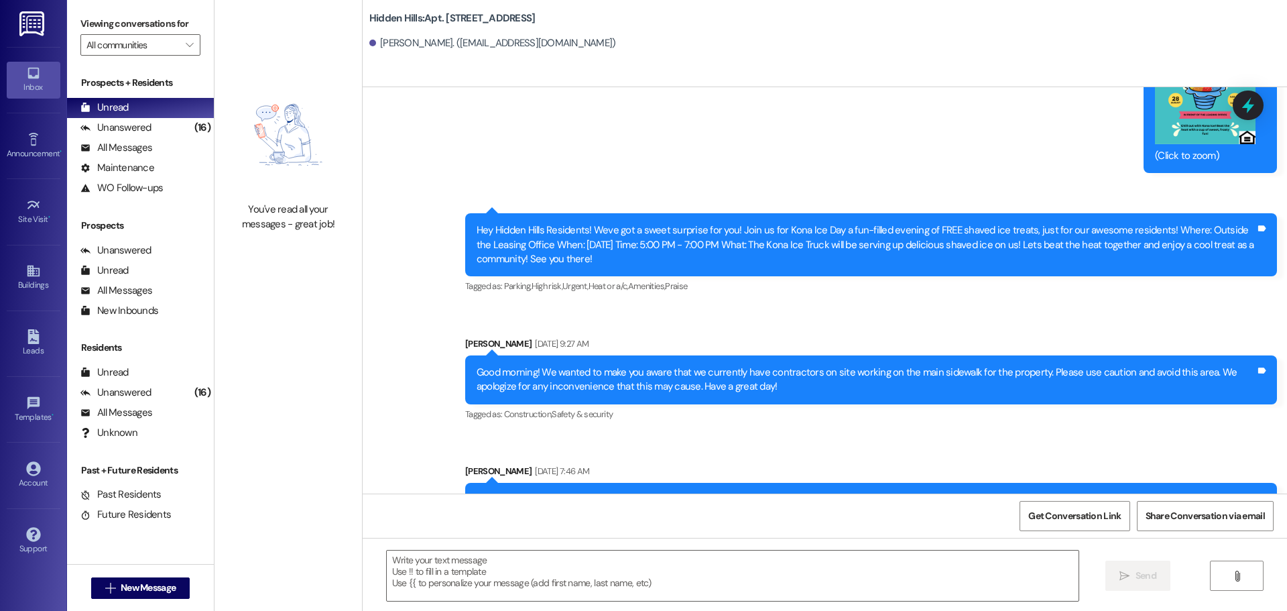
scroll to position [6332, 0]
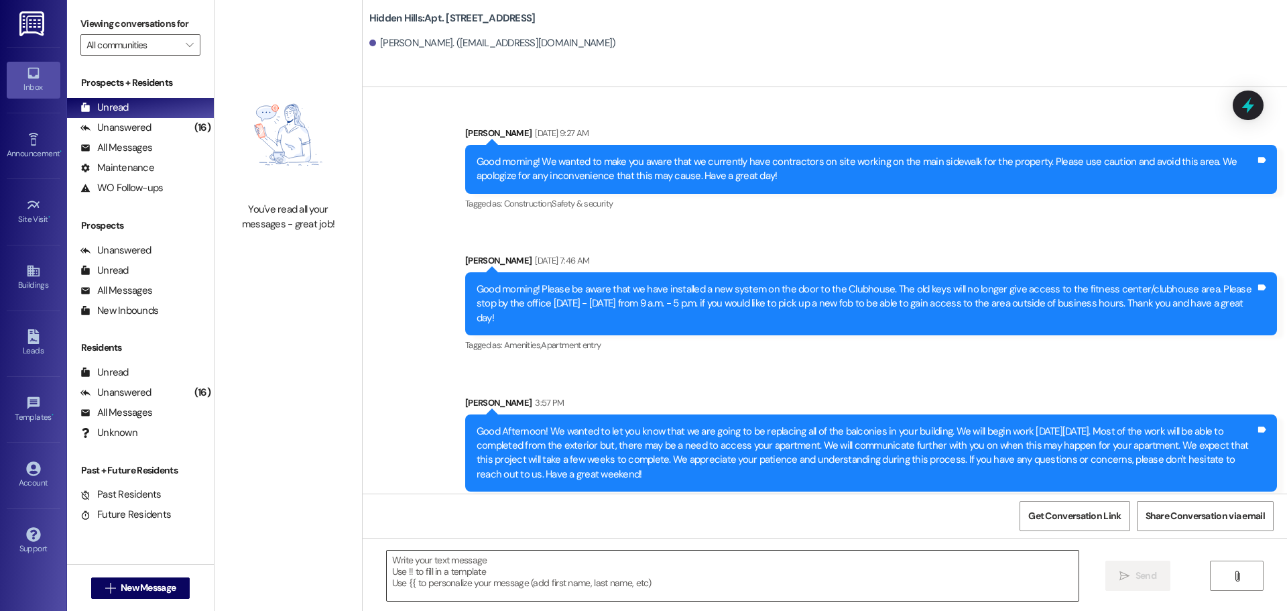
click at [479, 564] on textarea at bounding box center [733, 575] width 692 height 50
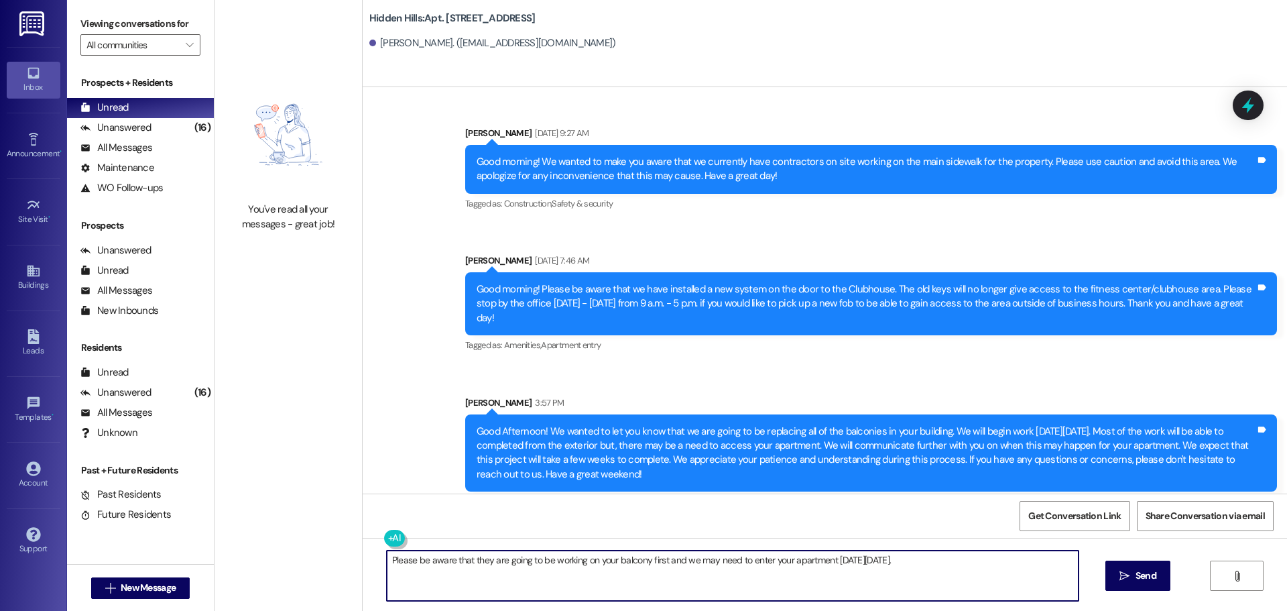
drag, startPoint x: 922, startPoint y: 559, endPoint x: 368, endPoint y: 559, distance: 553.9
click at [368, 559] on div "Please be aware that they are going to be working on your balcony first and we …" at bounding box center [825, 588] width 925 height 101
click at [935, 565] on textarea "Please be aware that they are going to be working on your balcony first and we …" at bounding box center [733, 575] width 692 height 50
type textarea "Please be aware that they are going to be working on your balcony first and we …"
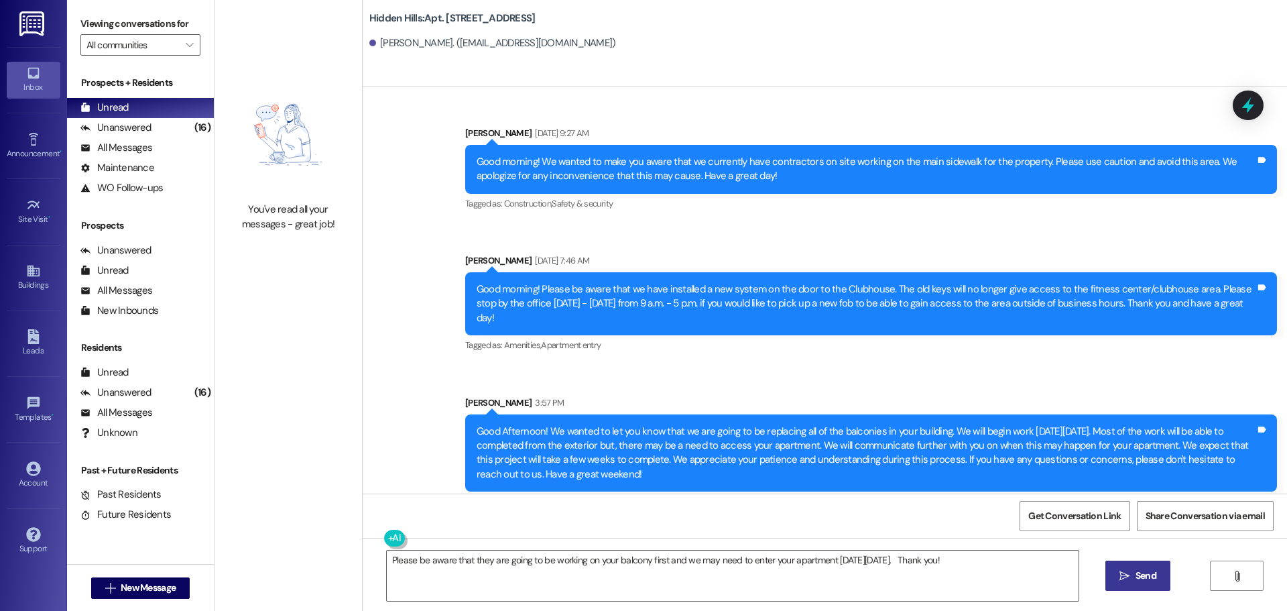
click at [1147, 577] on span "Send" at bounding box center [1146, 576] width 21 height 14
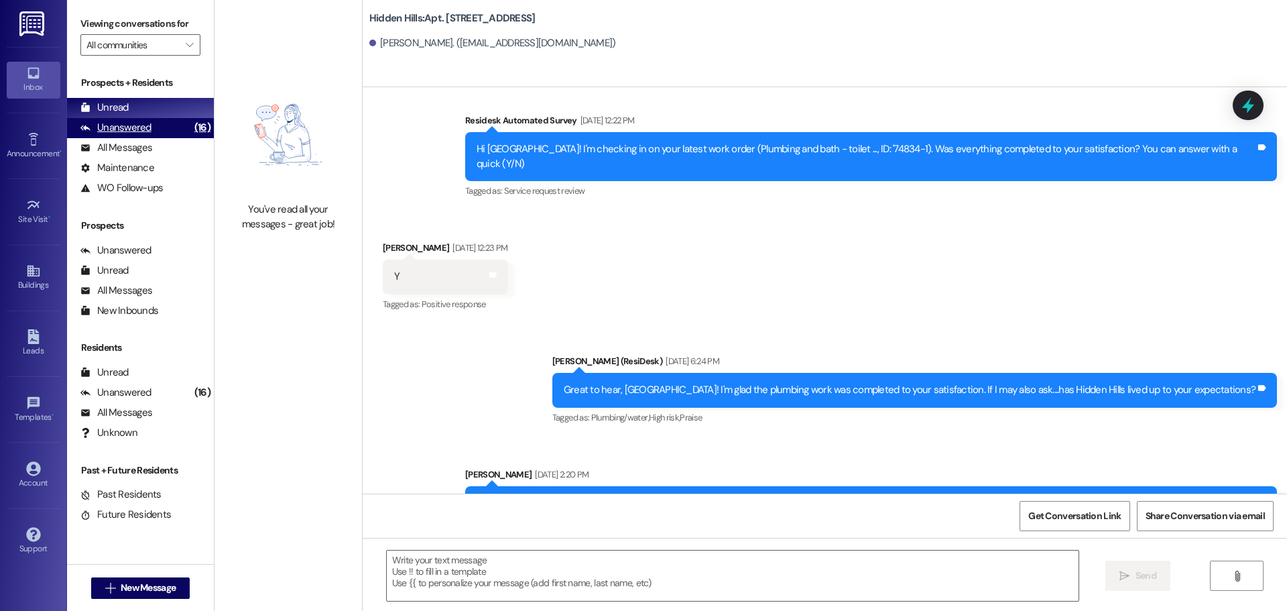
scroll to position [4982, 0]
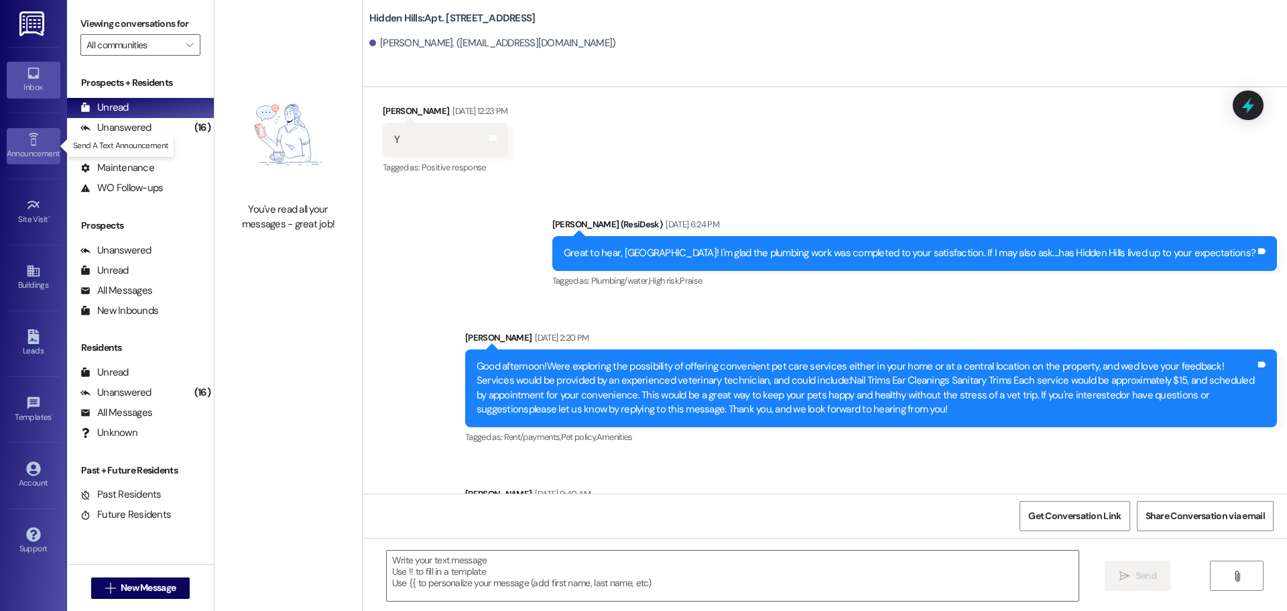
click at [27, 141] on icon at bounding box center [33, 139] width 15 height 15
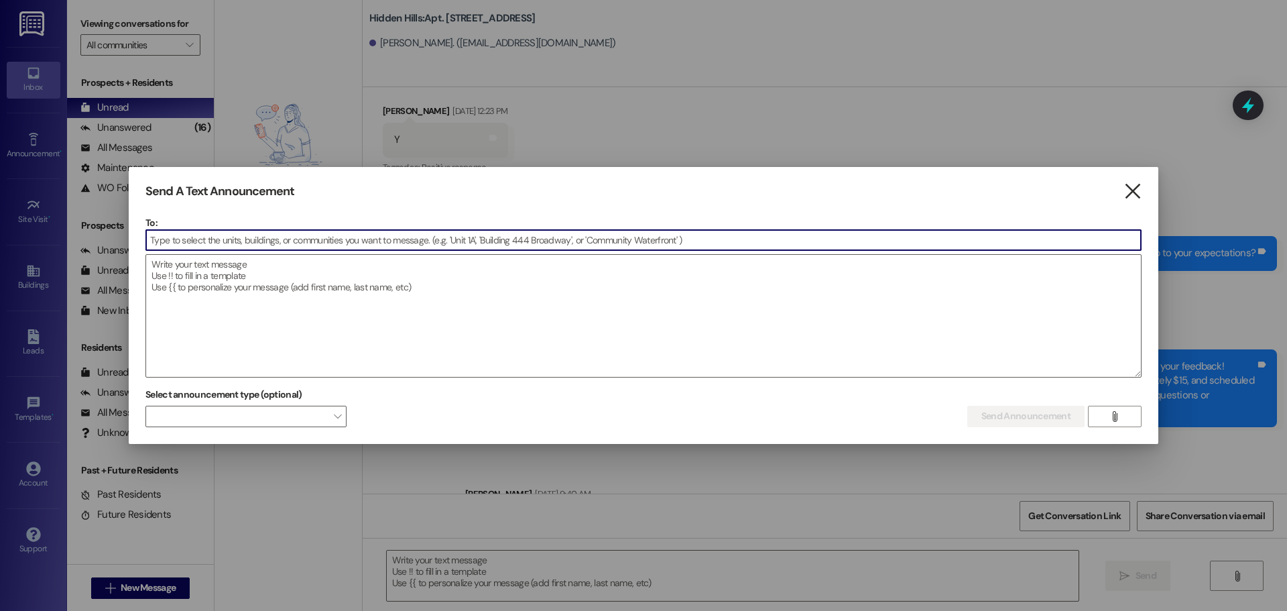
click at [1139, 190] on icon "" at bounding box center [1133, 191] width 18 height 14
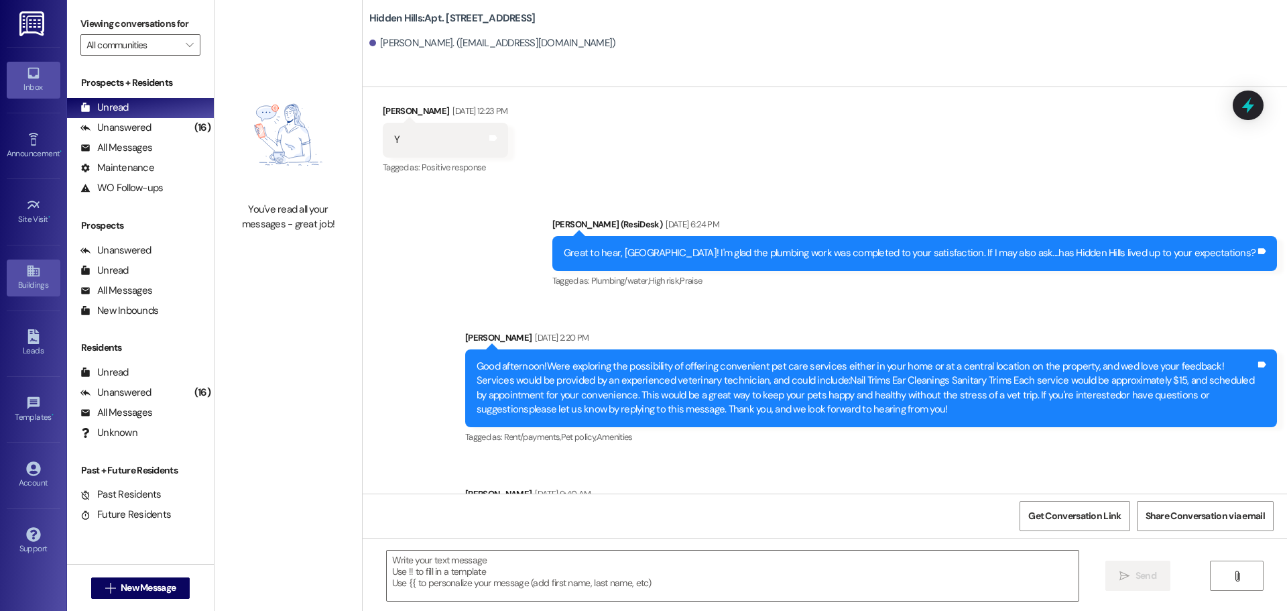
click at [34, 290] on div "Buildings" at bounding box center [33, 284] width 67 height 13
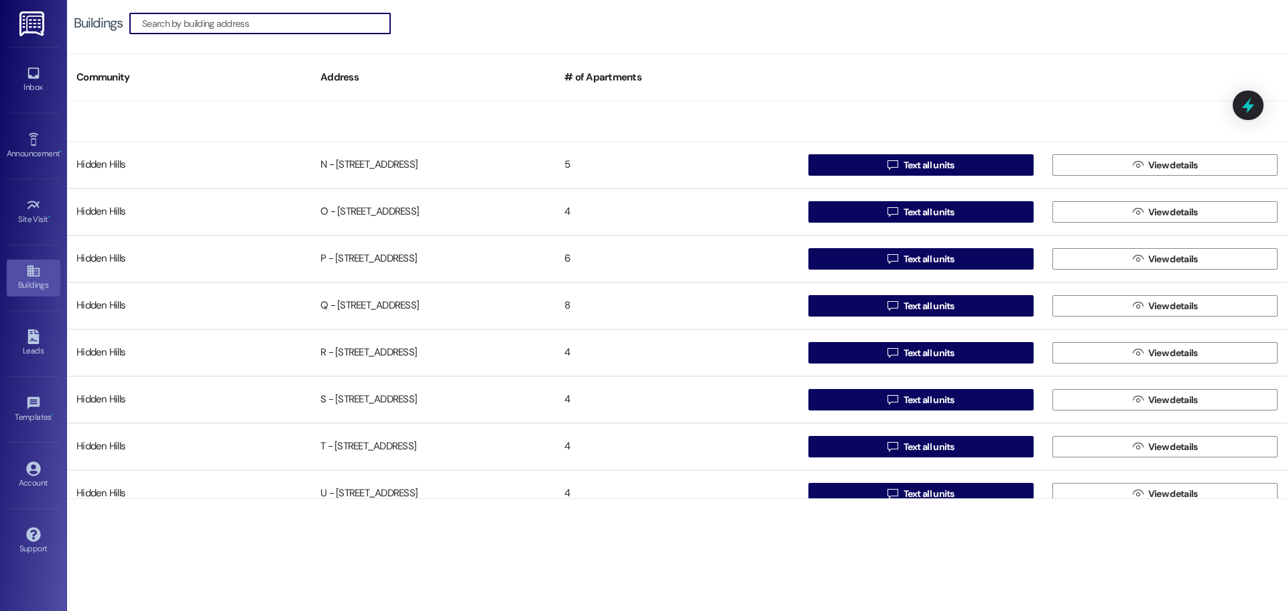
scroll to position [1058, 0]
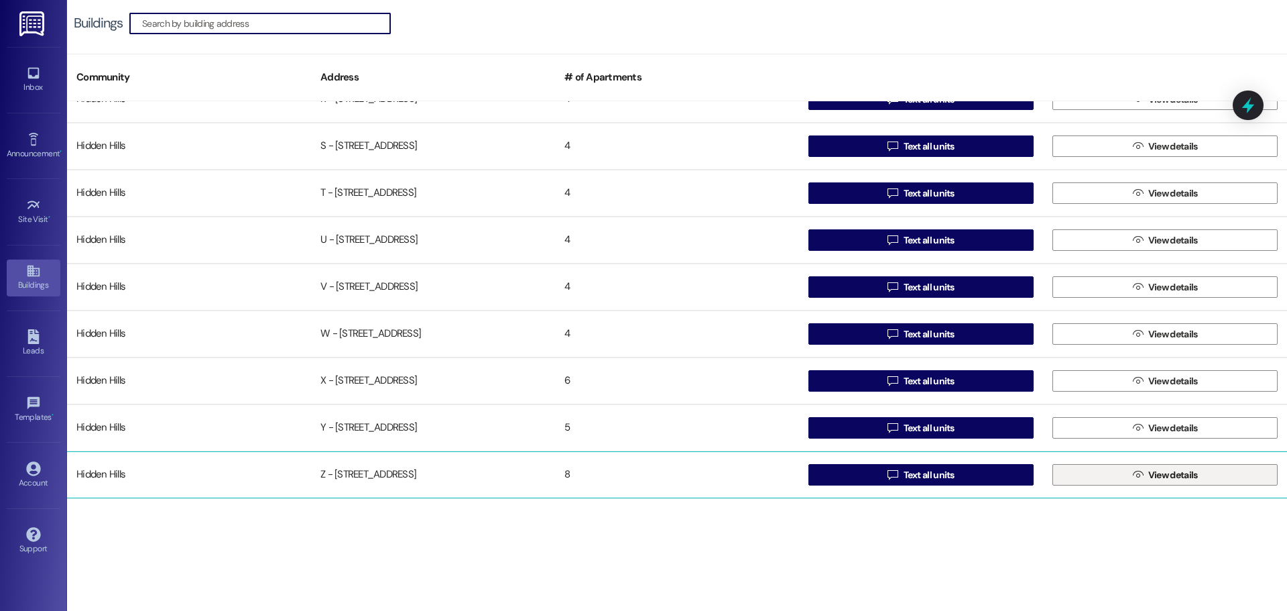
click at [1180, 481] on span "View details" at bounding box center [1174, 475] width 50 height 14
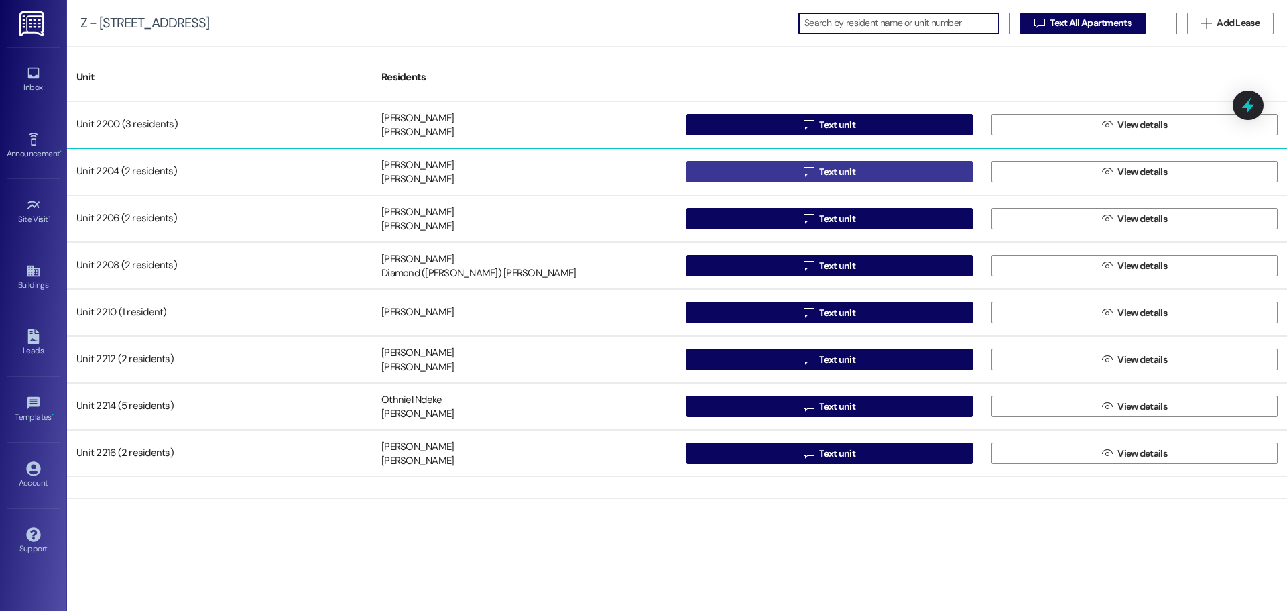
click at [790, 174] on button " Text unit" at bounding box center [830, 171] width 286 height 21
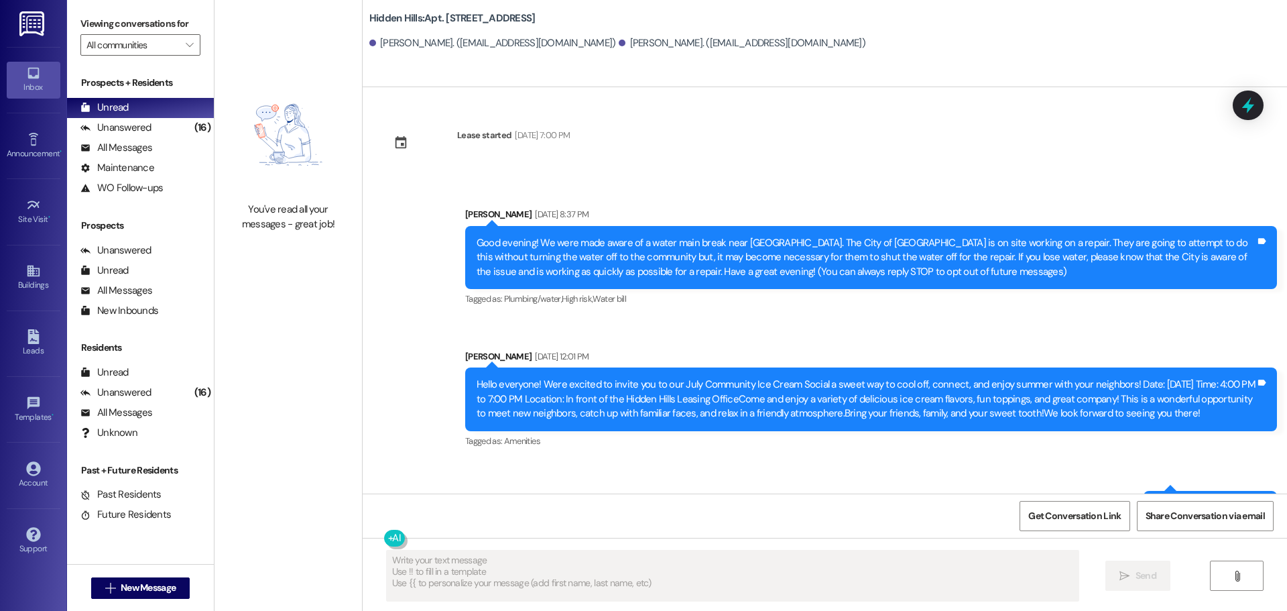
scroll to position [1805, 0]
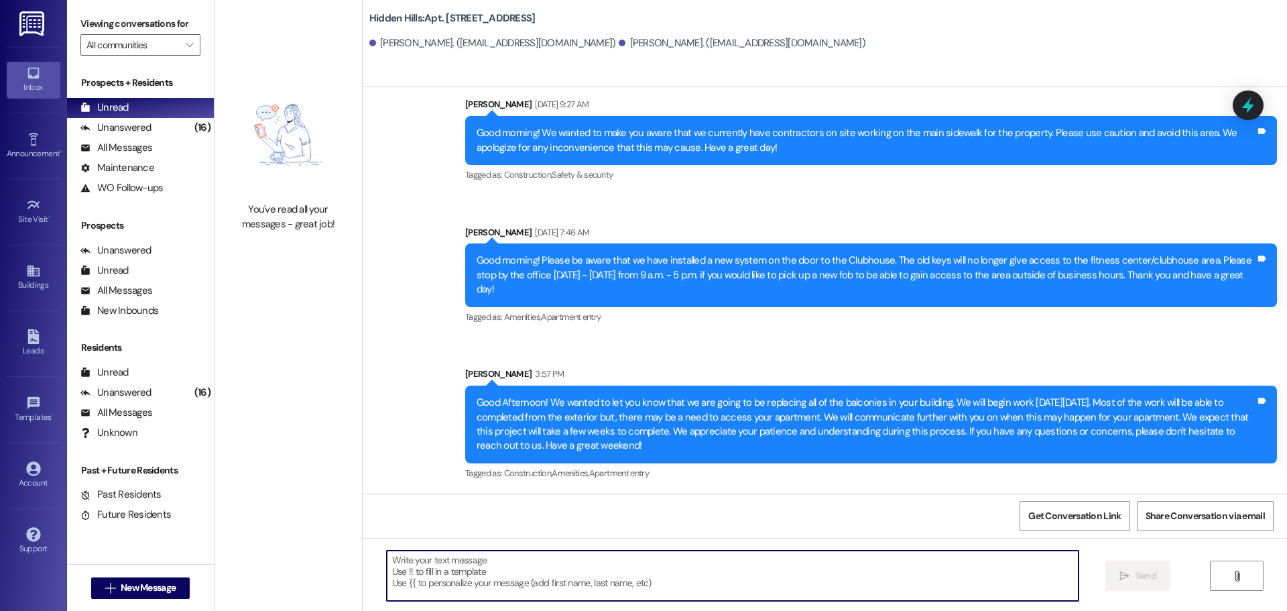
click at [506, 561] on textarea at bounding box center [733, 575] width 692 height 50
paste textarea "Please be aware that they are going to be working on your balcony first and we …"
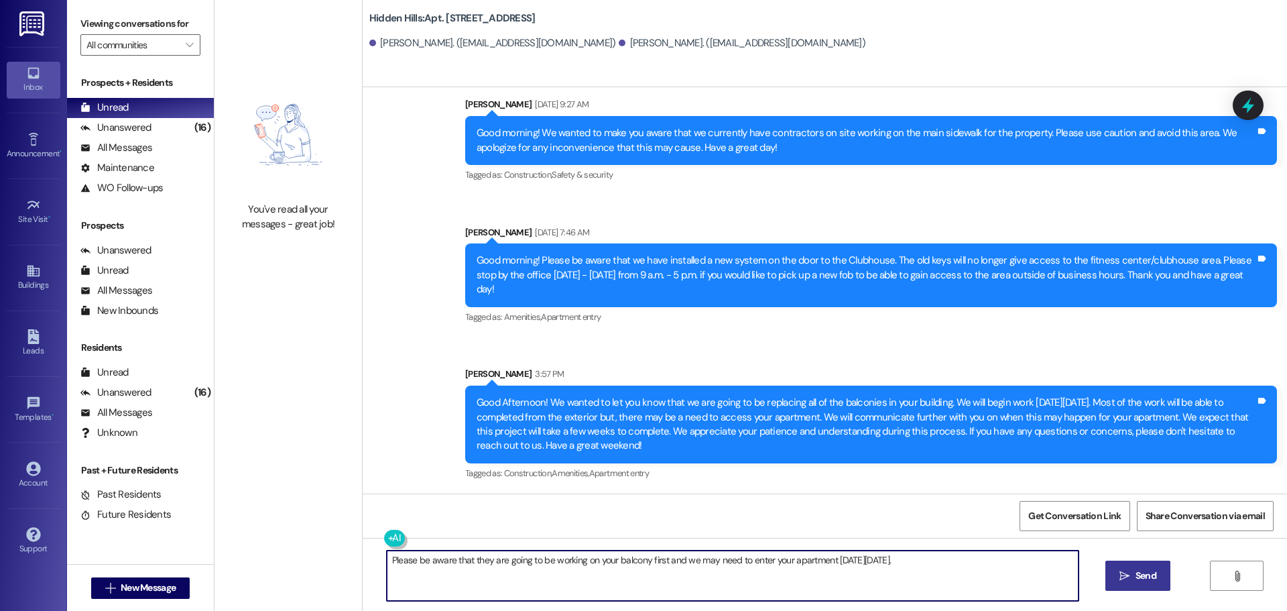
type textarea "Please be aware that they are going to be working on your balcony first and we …"
click at [1137, 566] on button " Send" at bounding box center [1138, 576] width 65 height 30
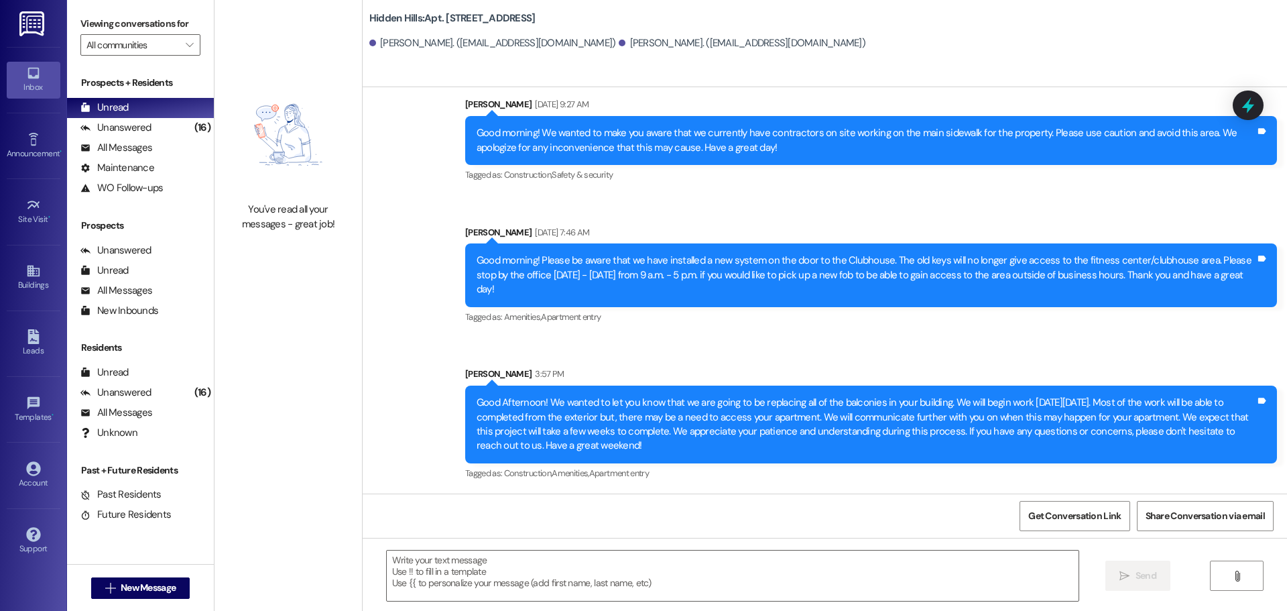
scroll to position [1899, 0]
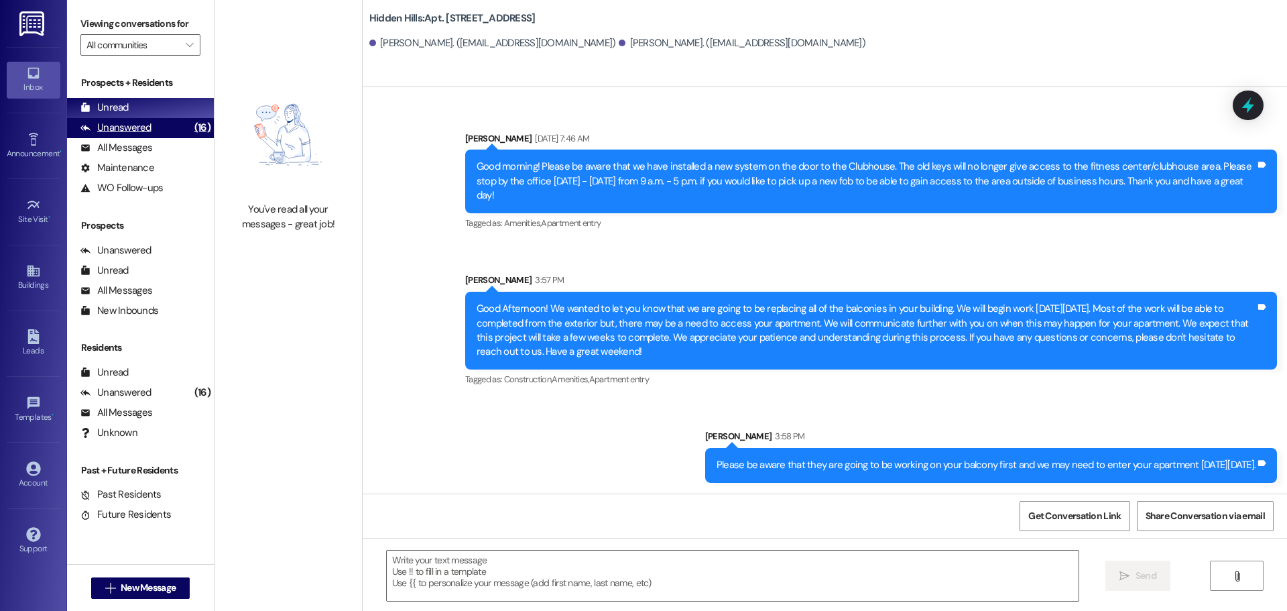
click at [121, 123] on div "Unanswered" at bounding box center [115, 128] width 71 height 14
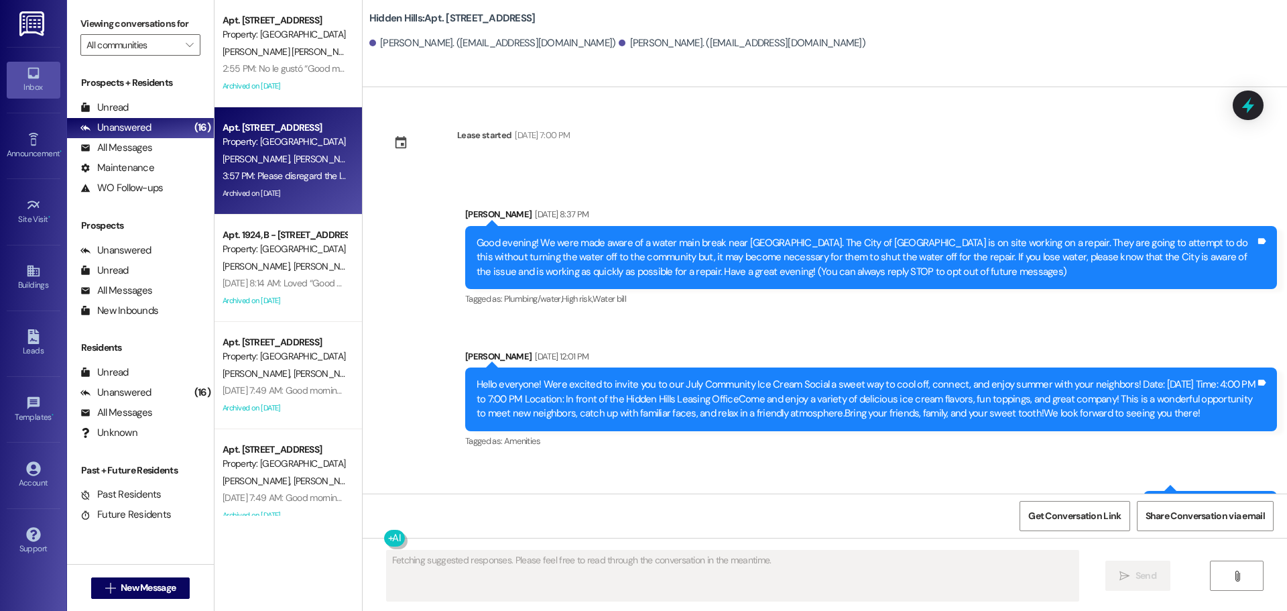
scroll to position [1900, 0]
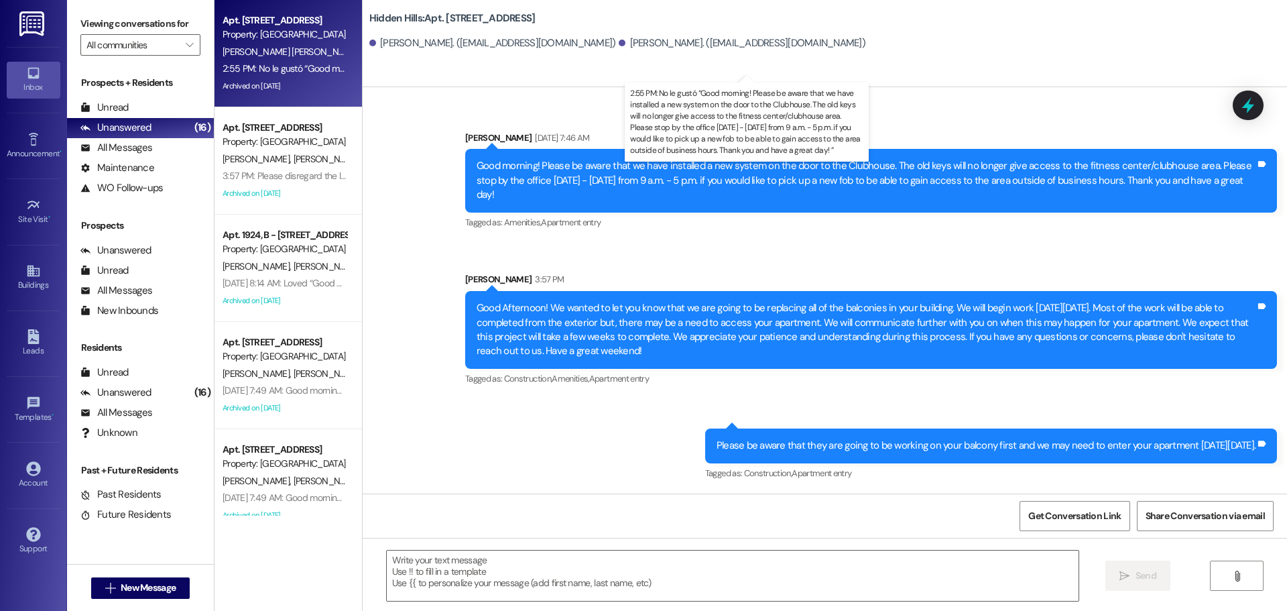
click at [308, 70] on div "2:55 PM: No le gustó “Good morning! Please be aware that we have installed a ne…" at bounding box center [990, 68] width 1535 height 12
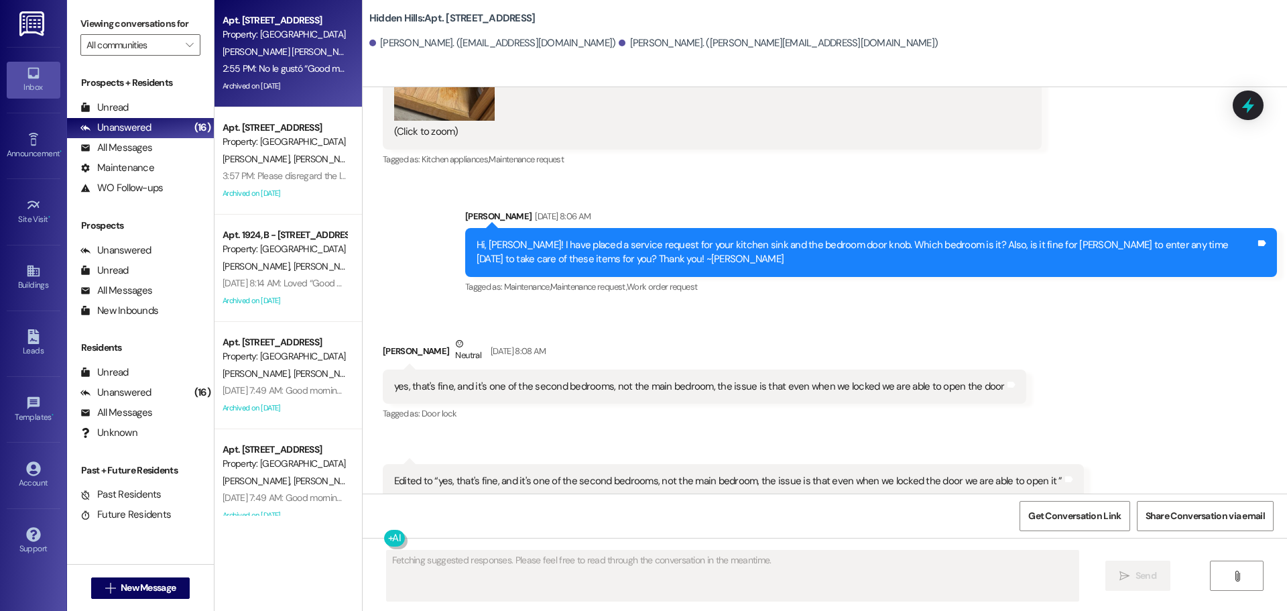
scroll to position [9103, 0]
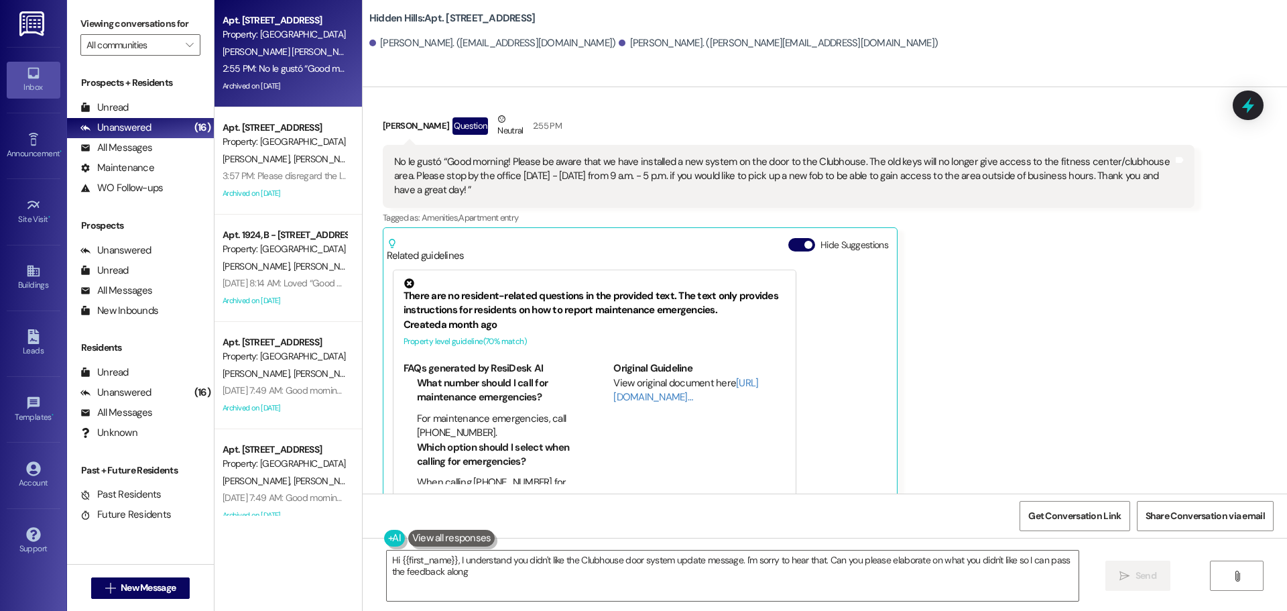
type textarea "Hi {{first_name}}, I understand you didn't like the Clubhouse door system updat…"
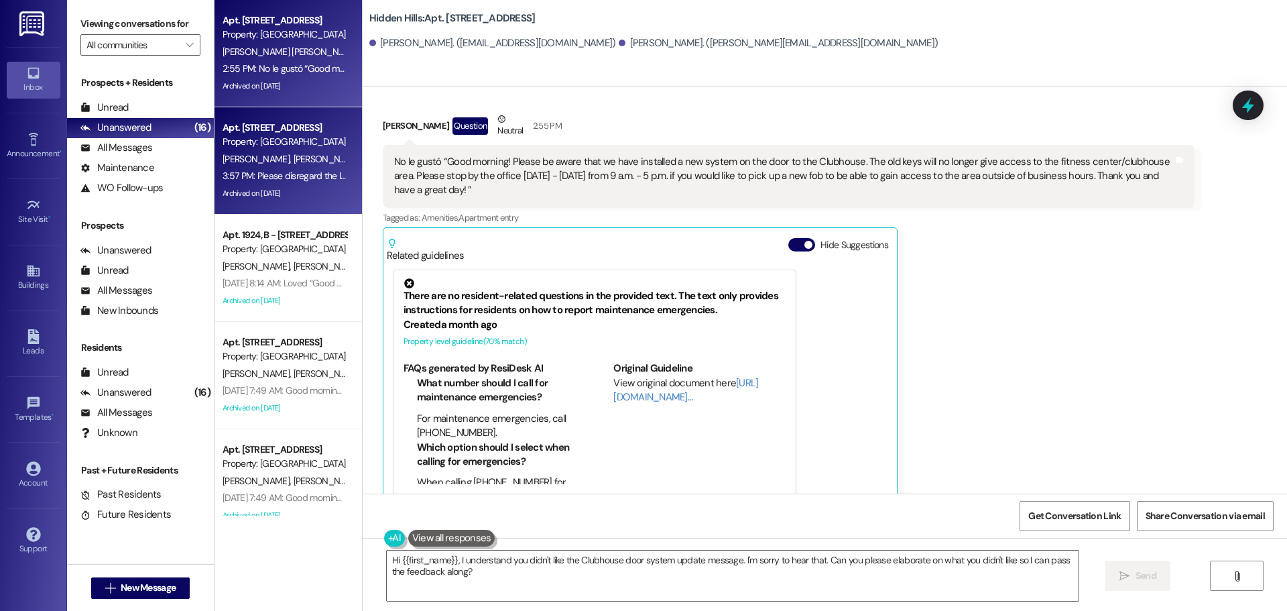
click at [278, 178] on div "3:57 PM: Please disregard the last text. Your buildings ARE going to be getting…" at bounding box center [983, 176] width 1520 height 12
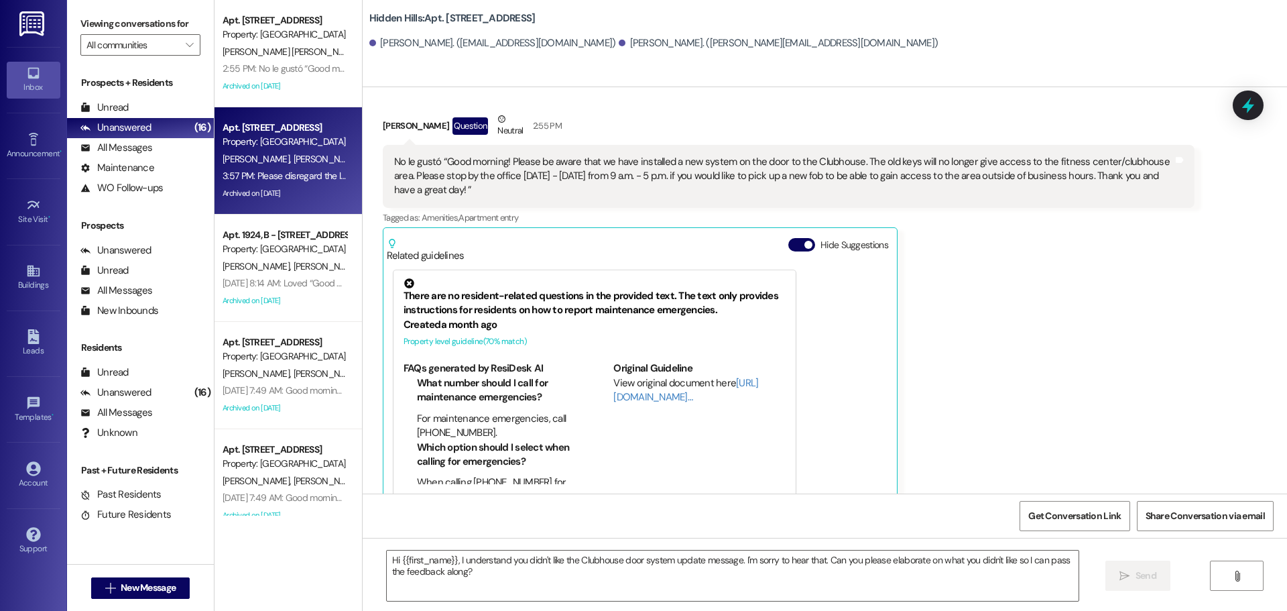
type textarea "Fetching suggested responses. Please feel free to read through the conversation…"
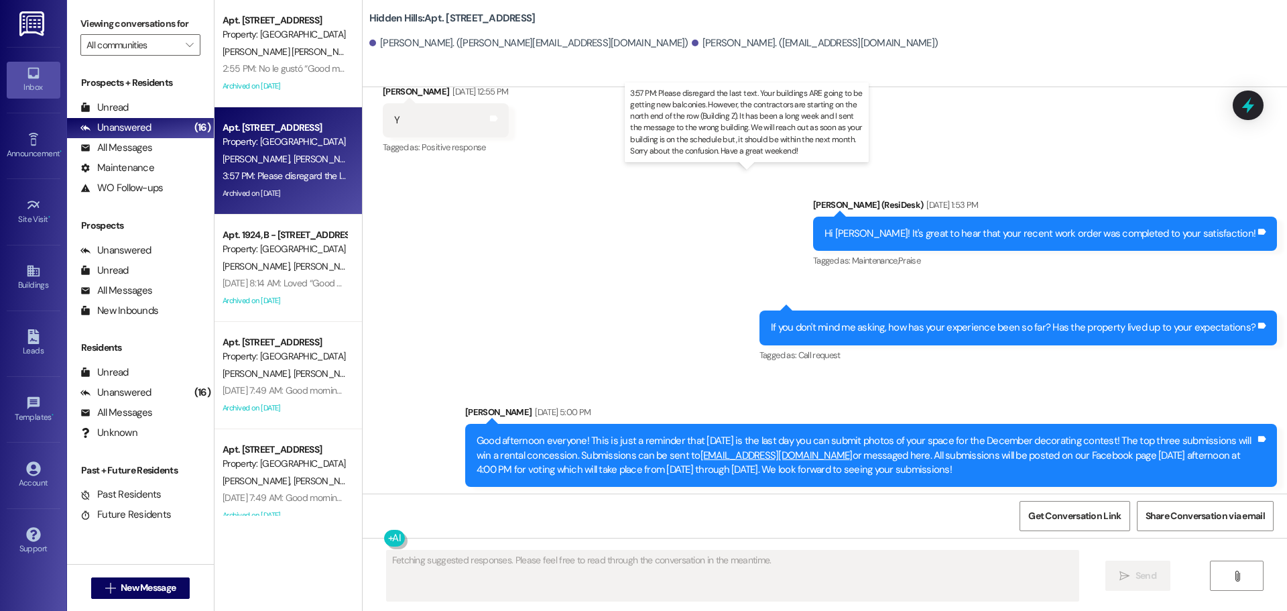
scroll to position [20632, 0]
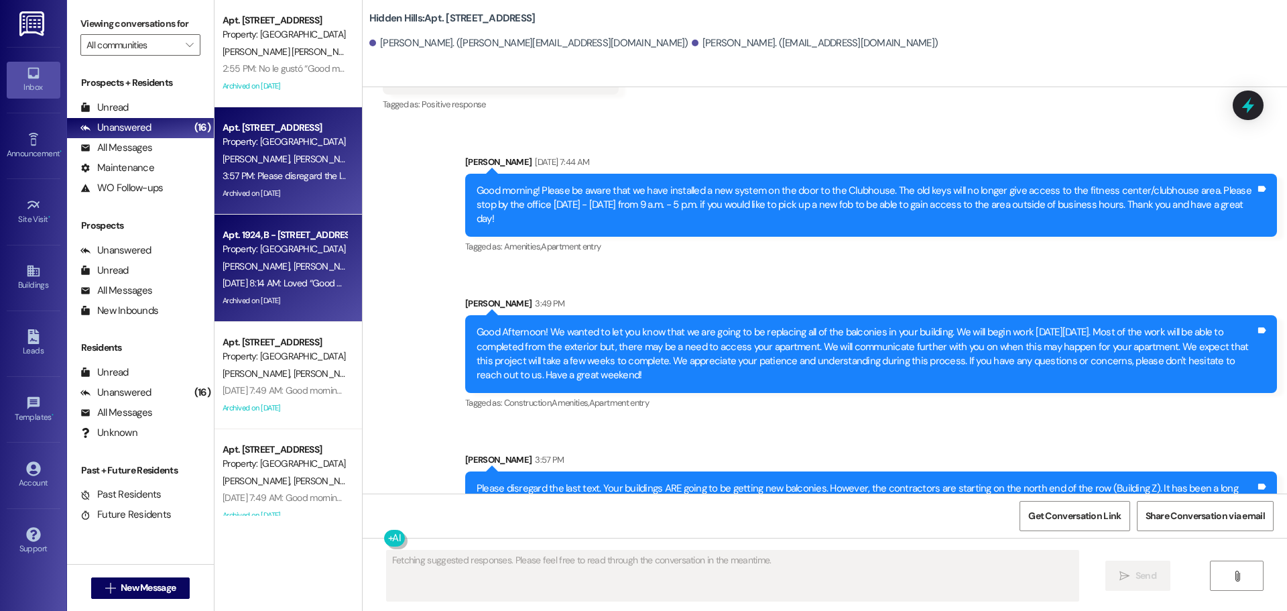
click at [302, 296] on div "Archived on [DATE]" at bounding box center [284, 300] width 127 height 17
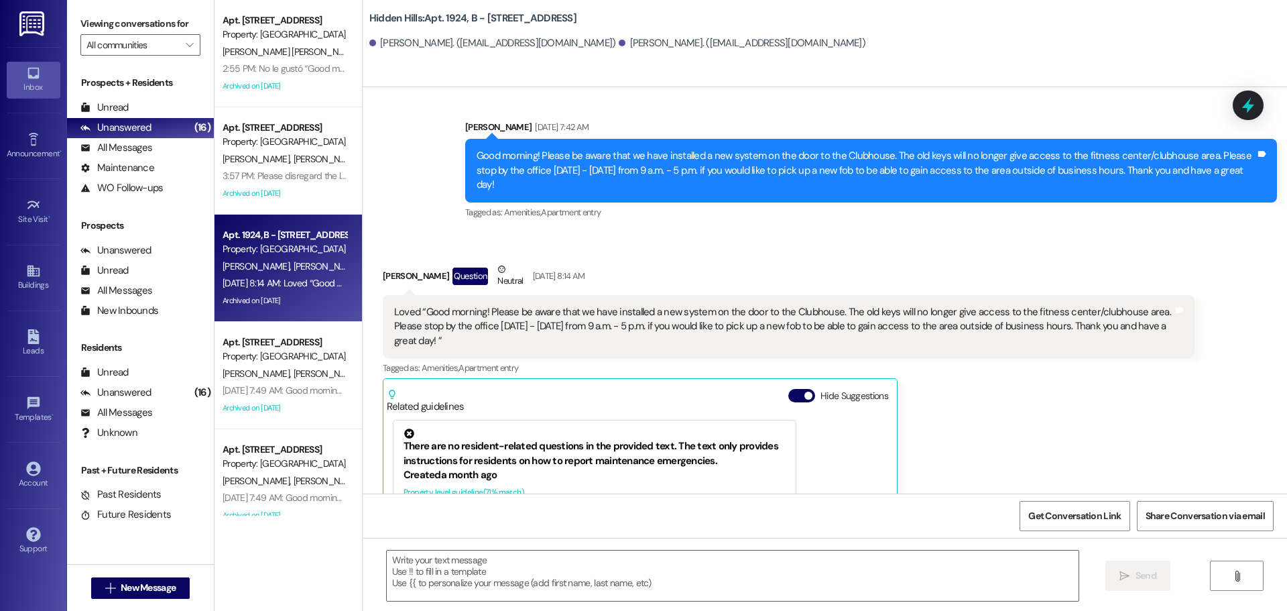
scroll to position [20230, 0]
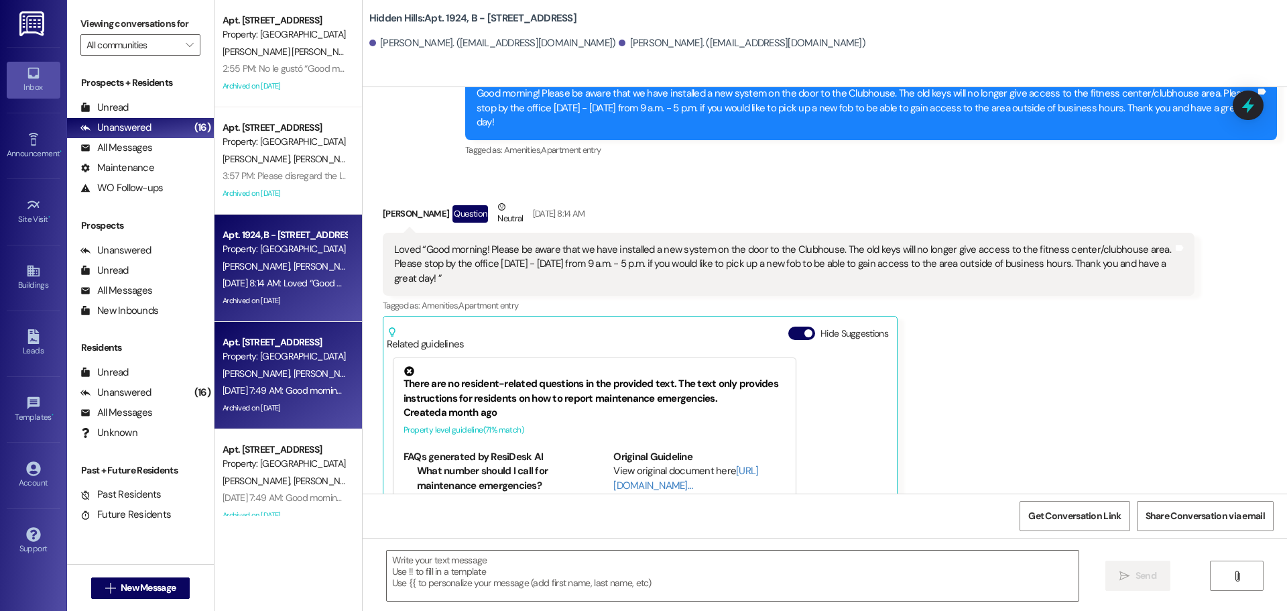
click at [284, 382] on div "[DATE] 7:49 AM: Good morning! Please be aware that we have installed a new syst…" at bounding box center [284, 390] width 127 height 17
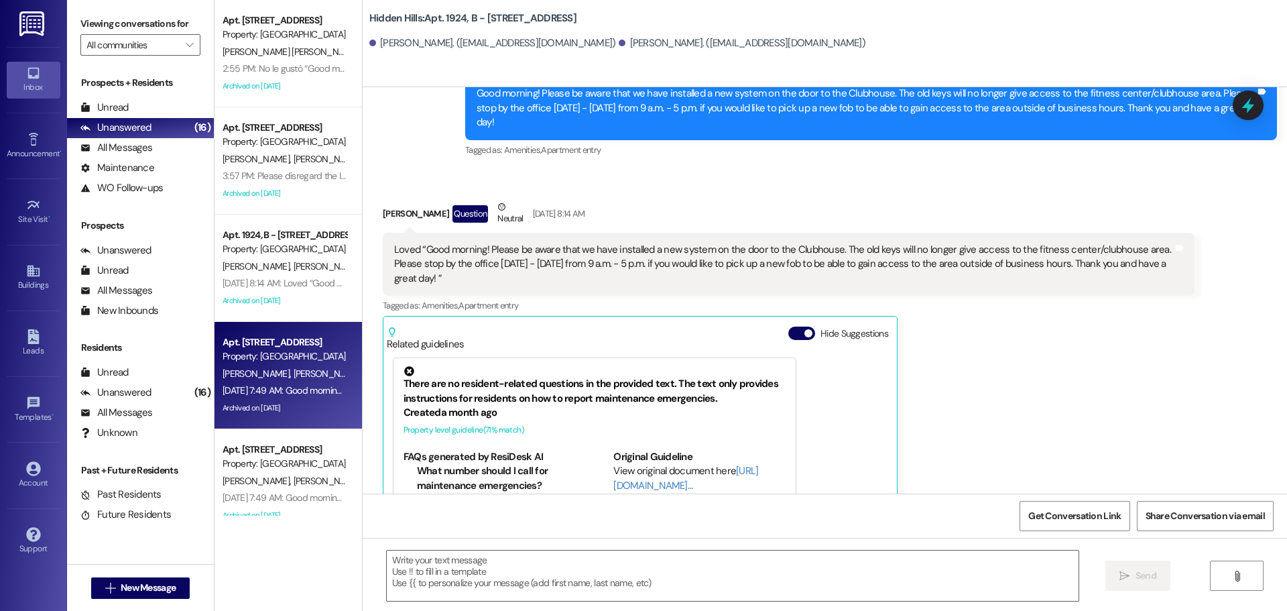
type textarea "Fetching suggested responses. Please feel free to read through the conversation…"
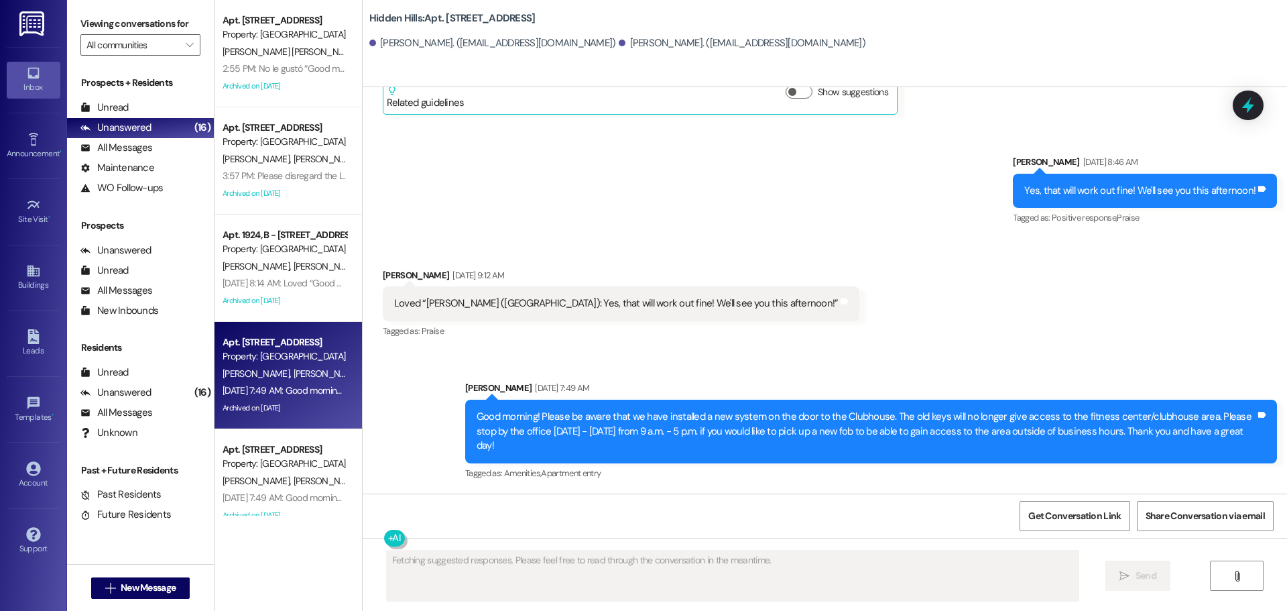
scroll to position [4118, 0]
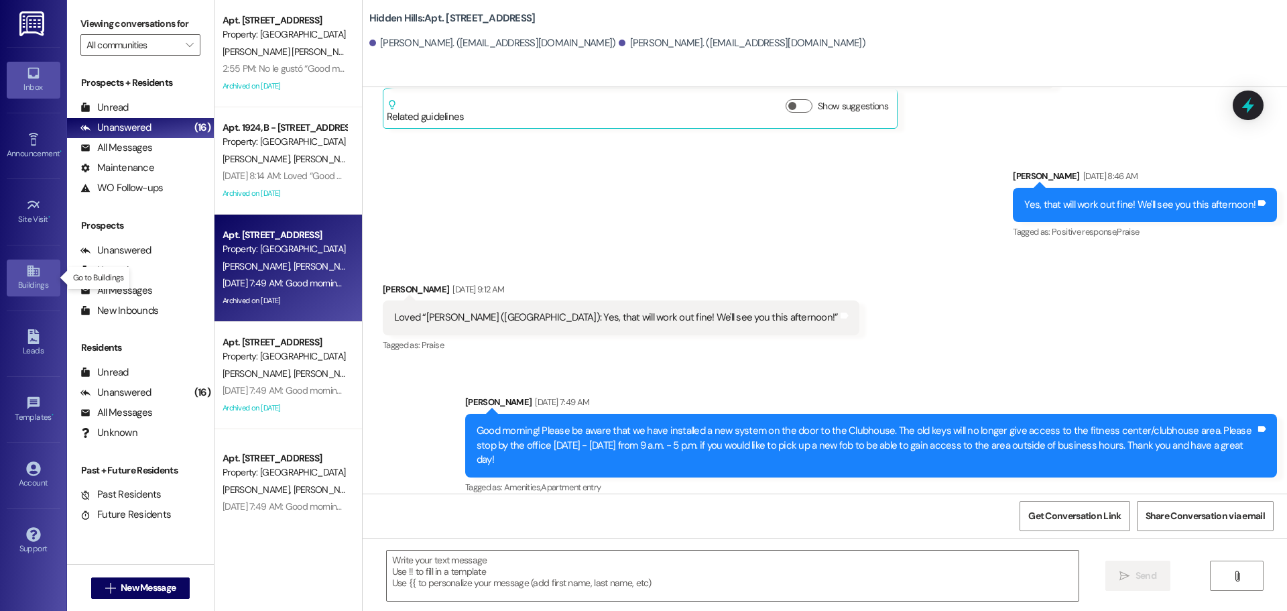
click at [29, 272] on icon at bounding box center [33, 271] width 15 height 15
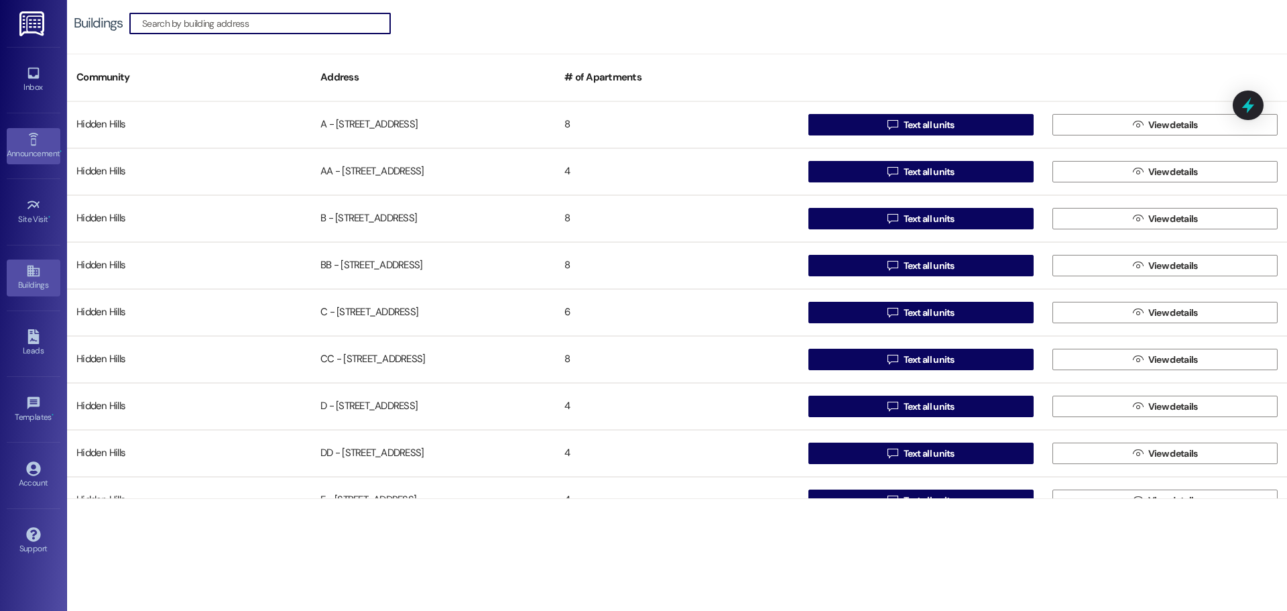
click at [35, 143] on icon at bounding box center [33, 139] width 15 height 15
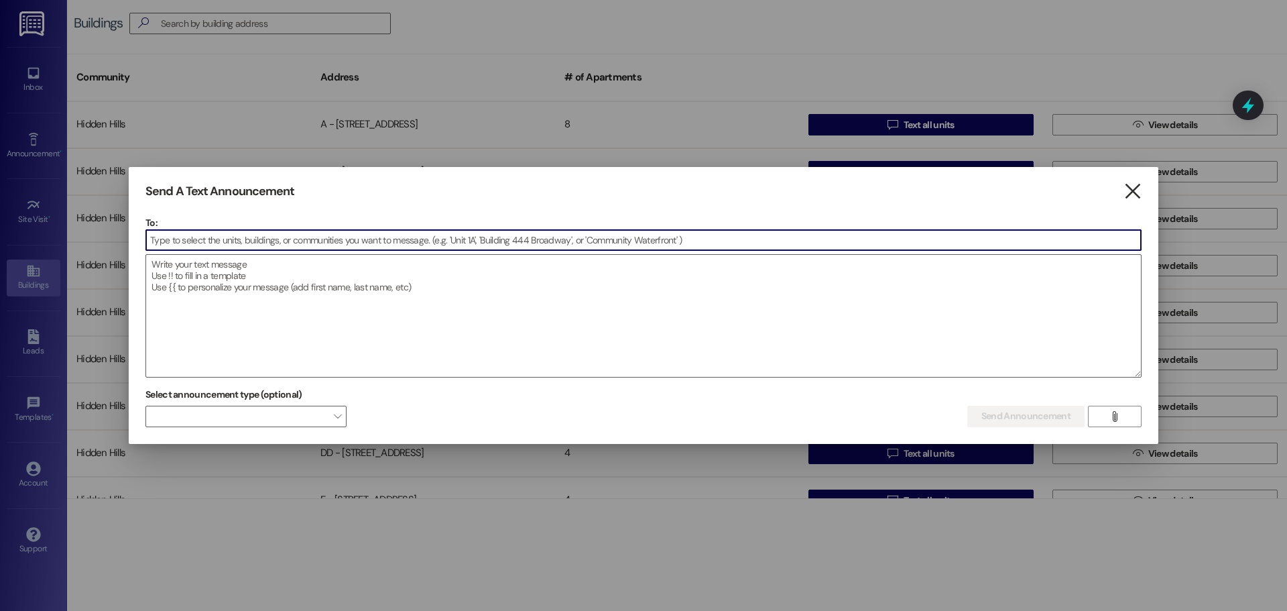
click at [1131, 190] on icon "" at bounding box center [1133, 191] width 18 height 14
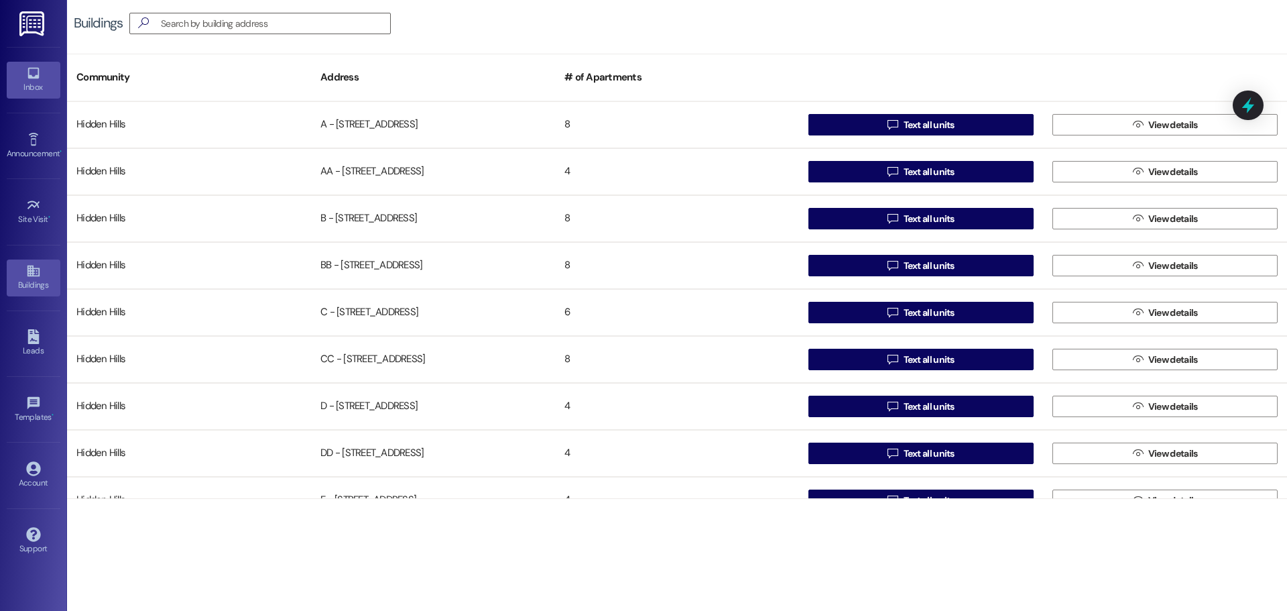
click at [32, 90] on div "Inbox" at bounding box center [33, 86] width 67 height 13
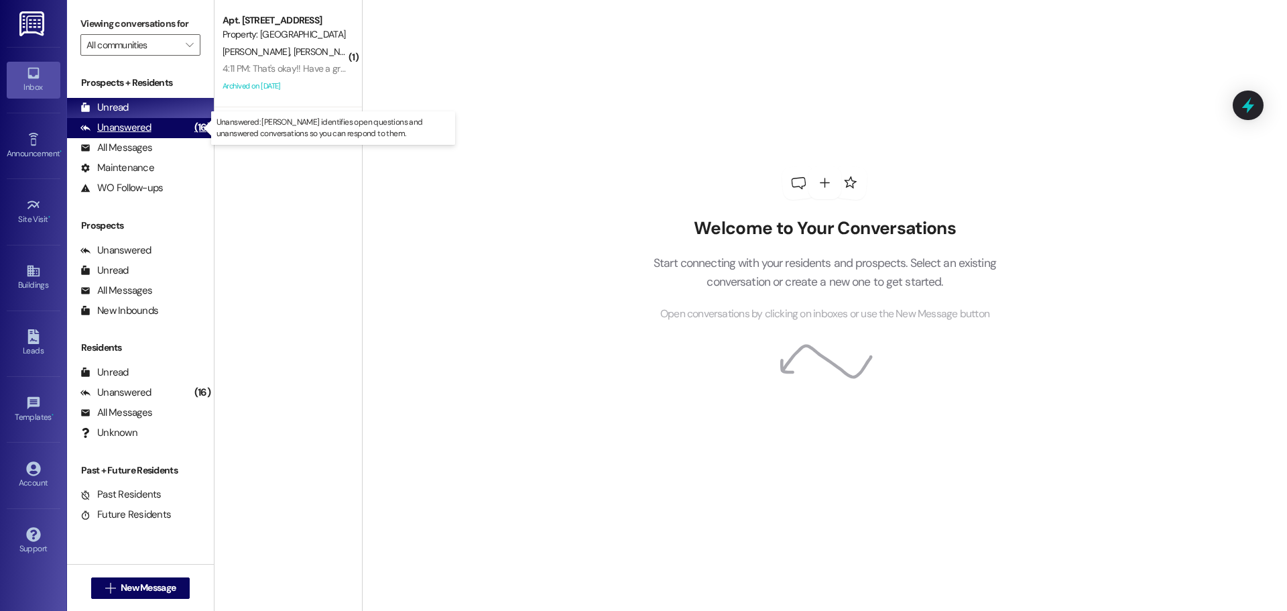
click at [138, 123] on div "Unanswered" at bounding box center [115, 128] width 71 height 14
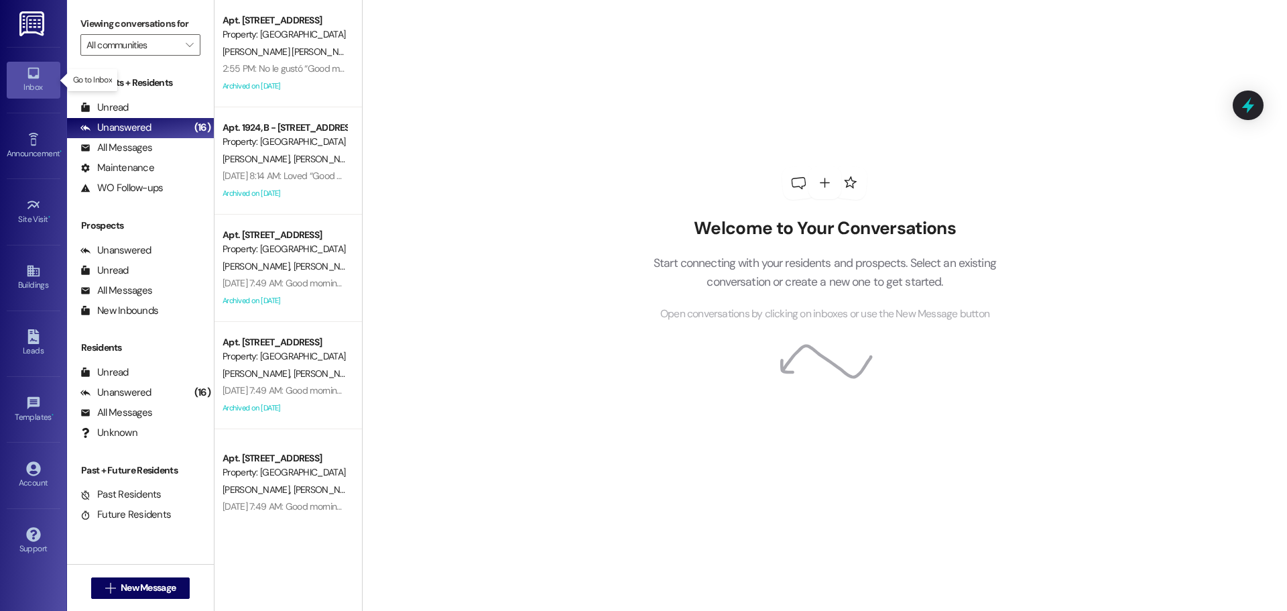
click at [25, 86] on div "Inbox" at bounding box center [33, 86] width 67 height 13
click at [120, 148] on div "All Messages" at bounding box center [116, 148] width 72 height 14
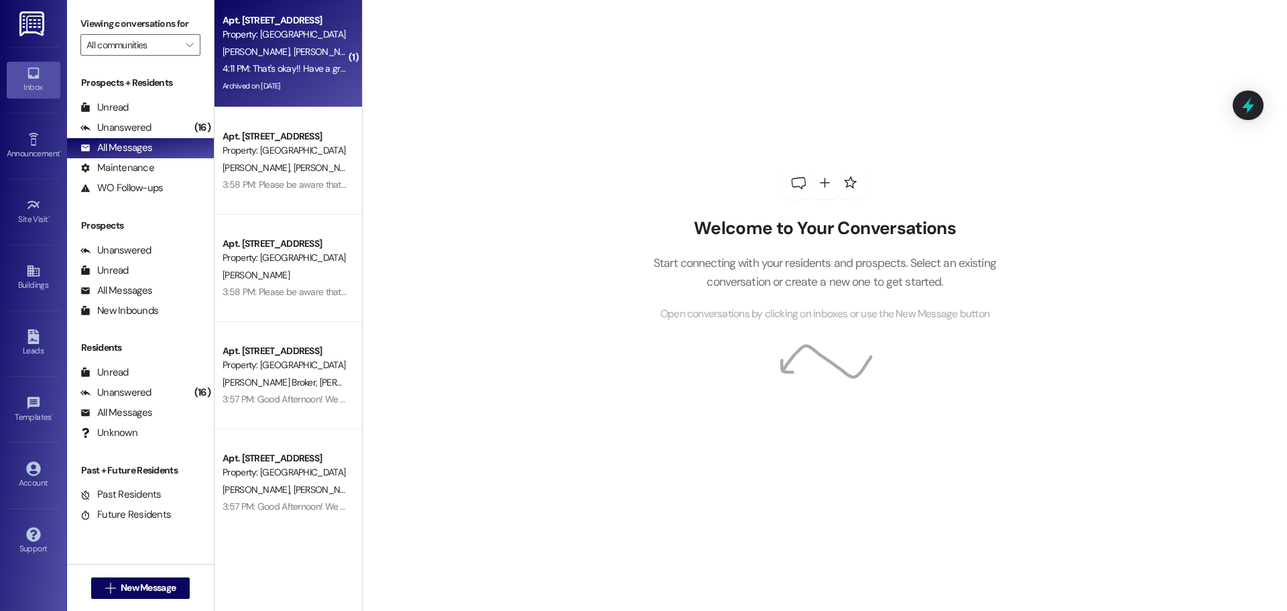
click at [292, 50] on div "[PERSON_NAME] [PERSON_NAME]" at bounding box center [284, 52] width 127 height 17
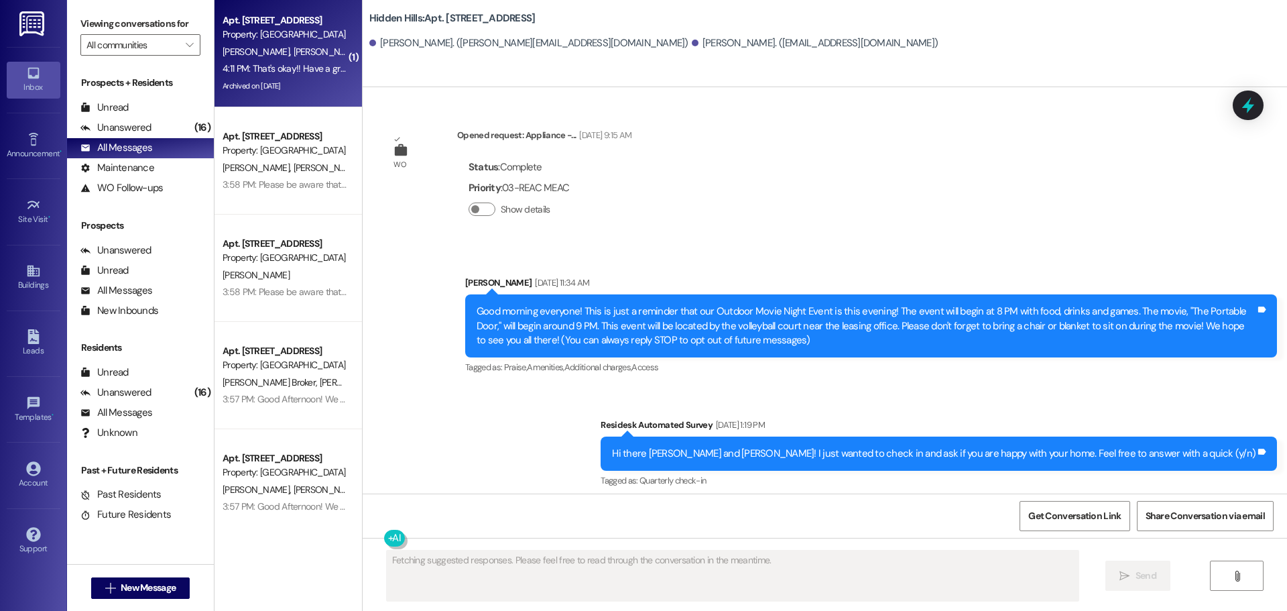
type textarea "Fetching suggested responses. Please feel free to read through the conversation…"
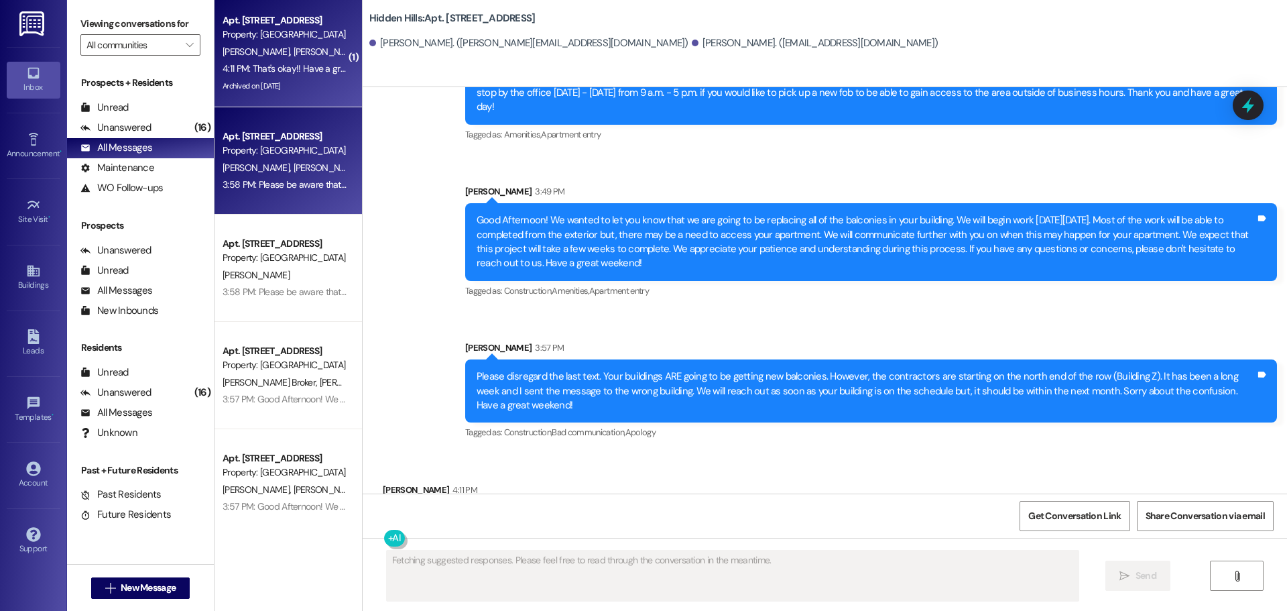
click at [293, 166] on span "[PERSON_NAME]" at bounding box center [326, 168] width 67 height 12
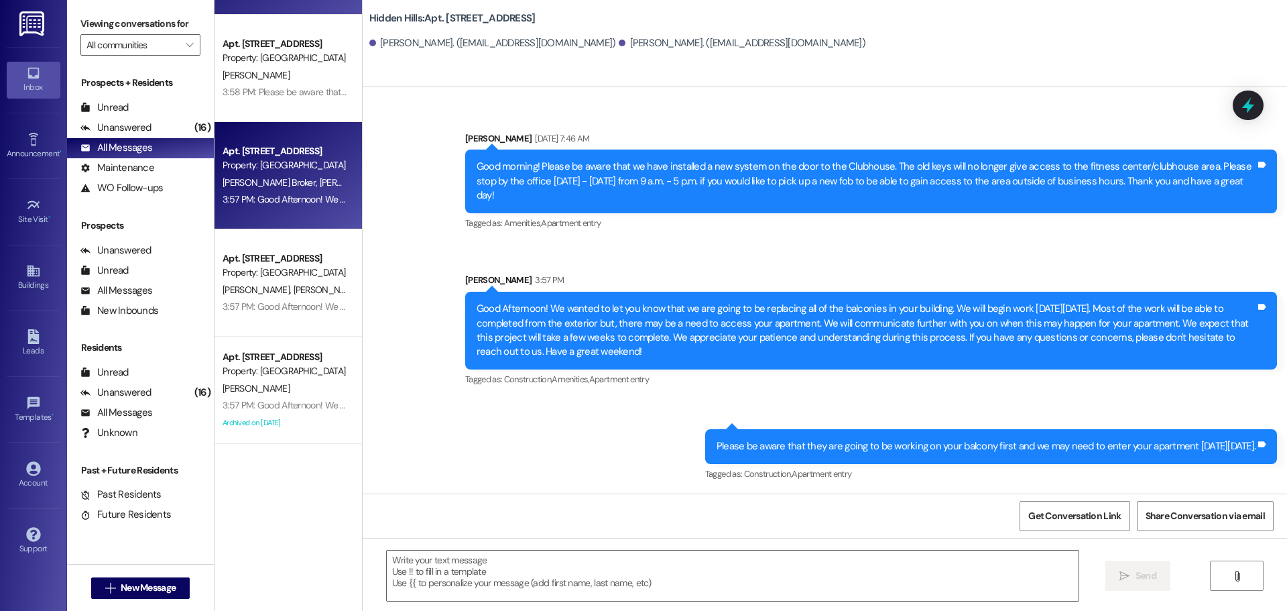
scroll to position [0, 0]
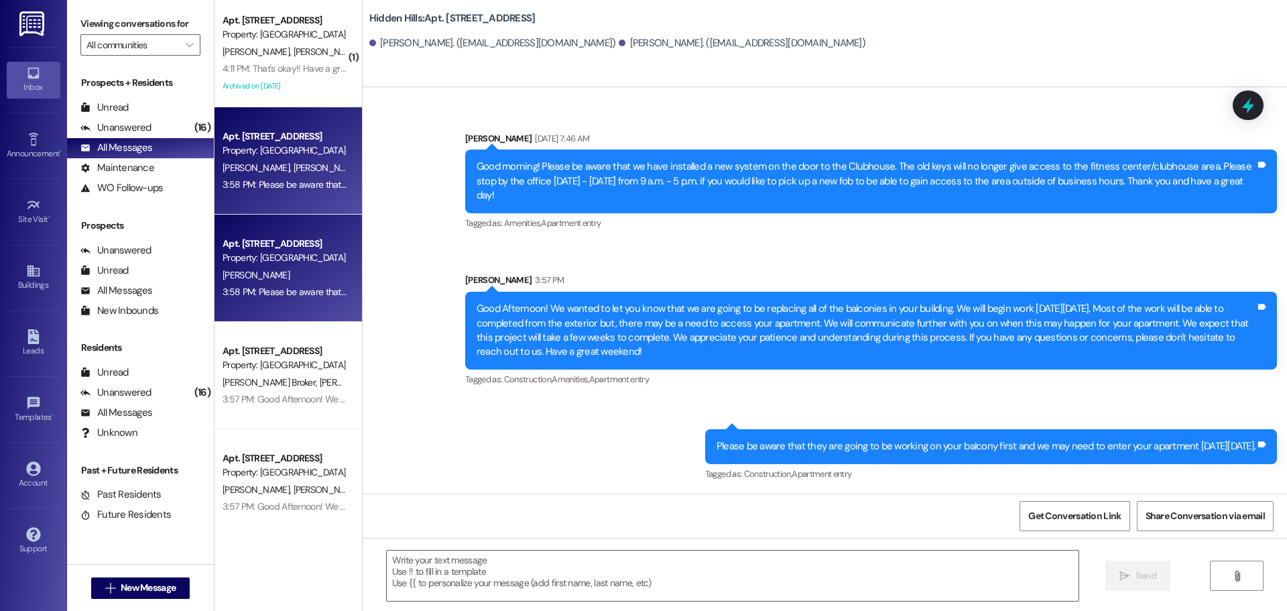
click at [296, 255] on div "Property: [GEOGRAPHIC_DATA]" at bounding box center [285, 258] width 124 height 14
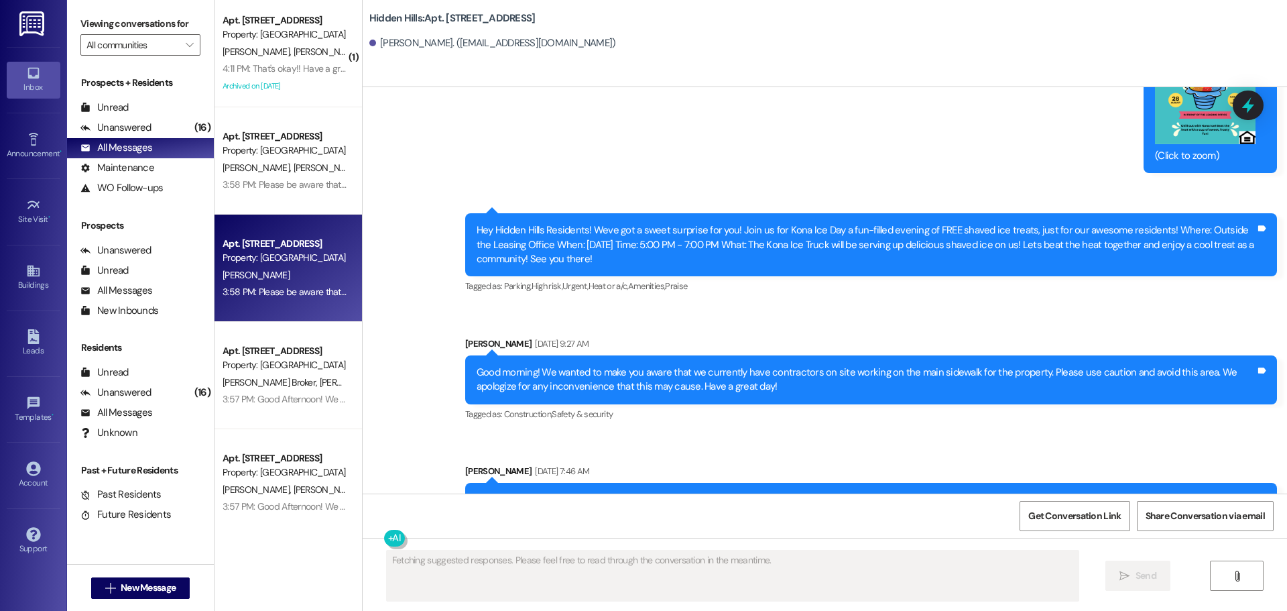
scroll to position [6427, 0]
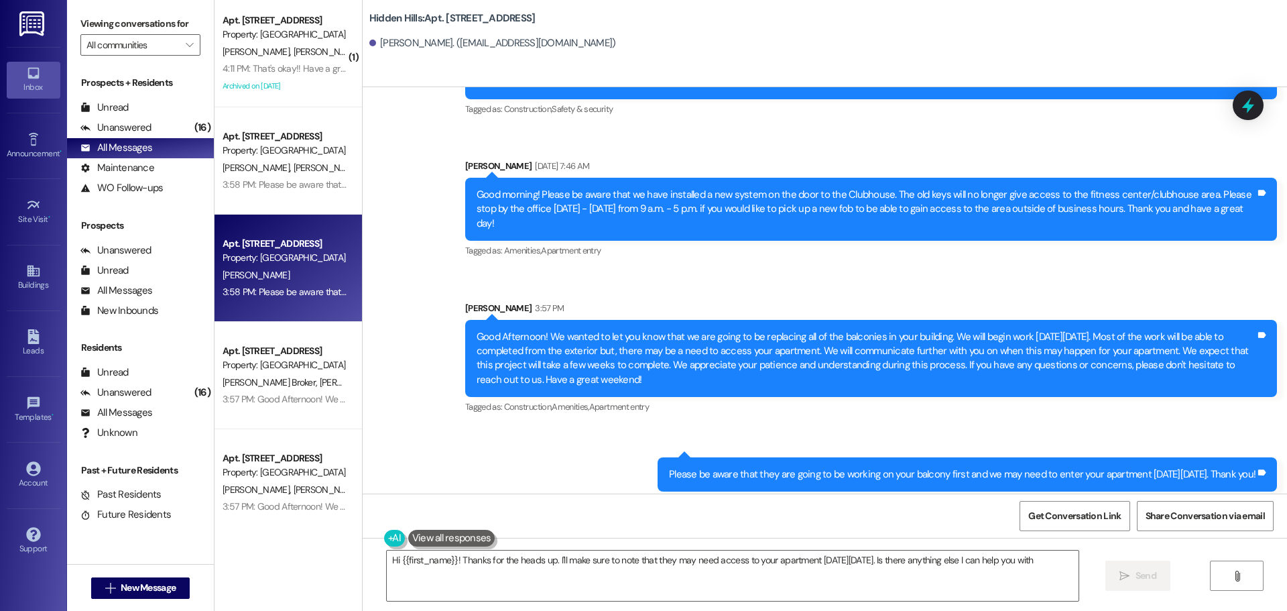
type textarea "Hi {{first_name}}! Thanks for the heads up. I'll make sure to note that they ma…"
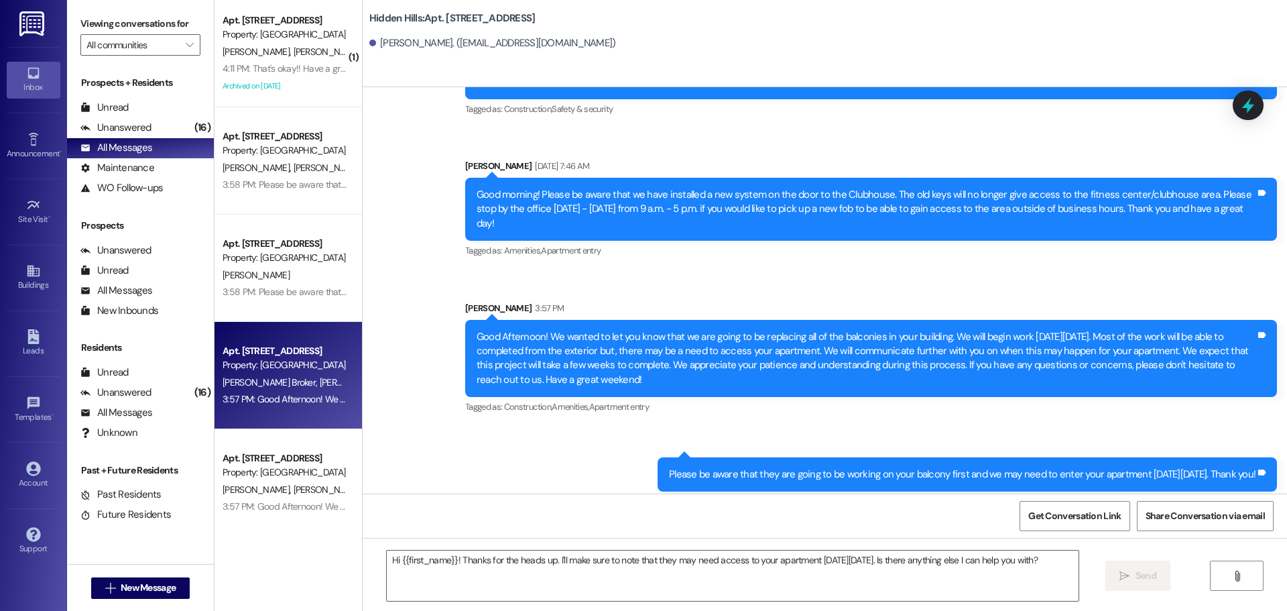
type textarea "Fetching suggested responses. Please feel free to read through the conversation…"
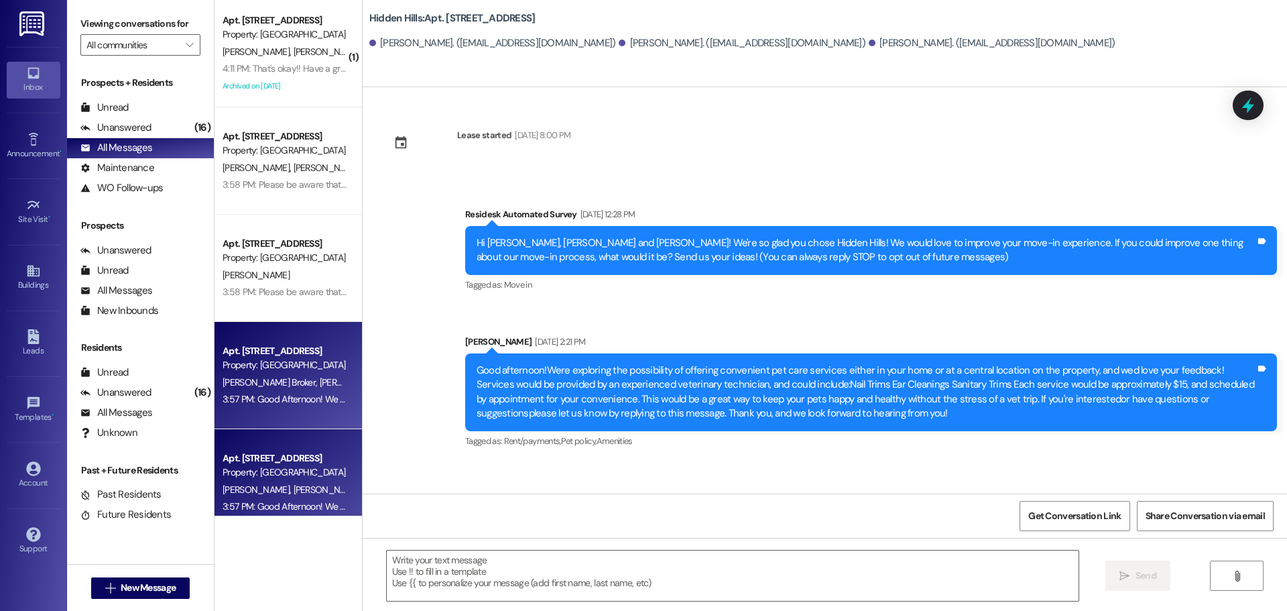
type textarea "Fetching suggested responses. Please feel free to read through the conversation…"
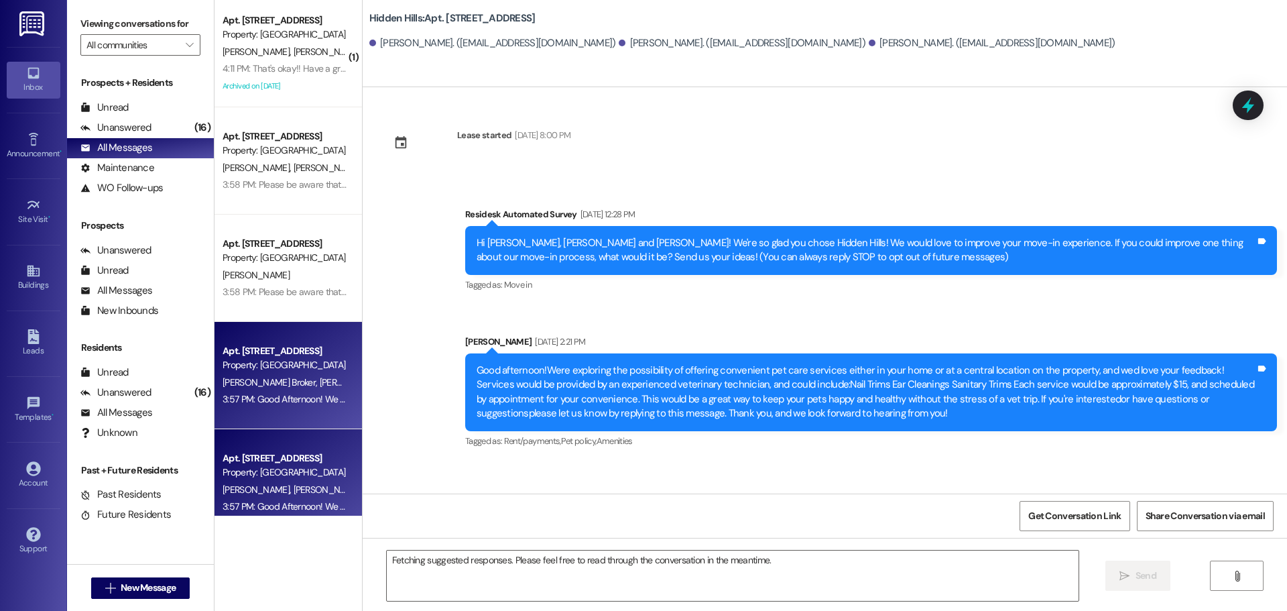
scroll to position [2065, 0]
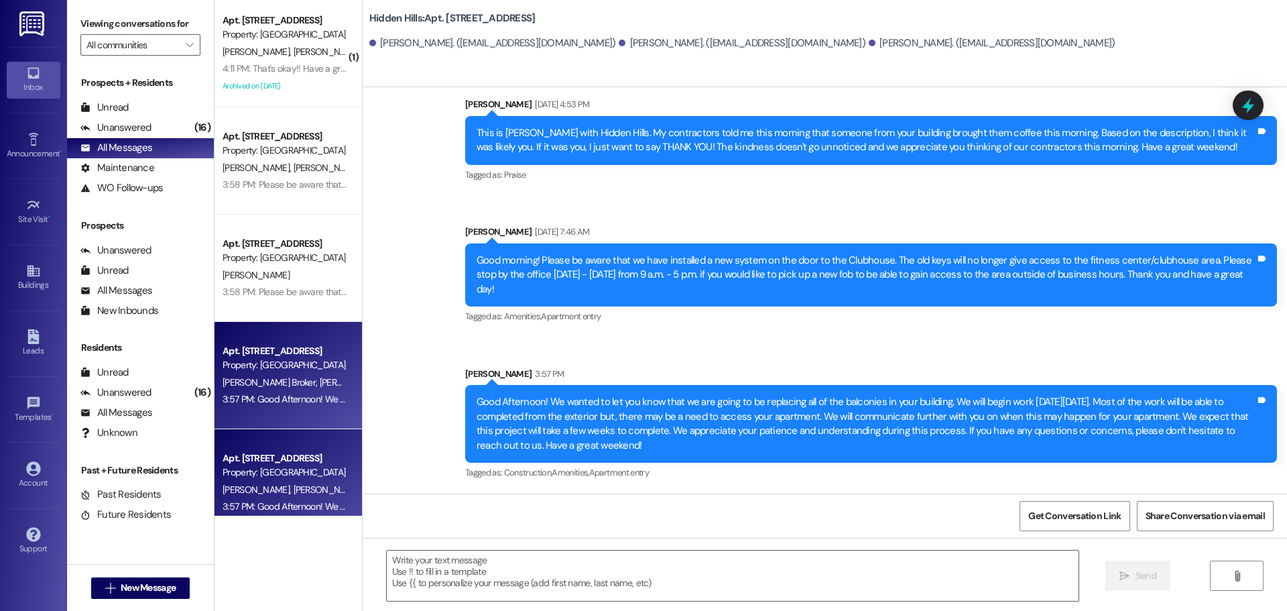
click at [317, 478] on div "Property: [GEOGRAPHIC_DATA]" at bounding box center [285, 472] width 124 height 14
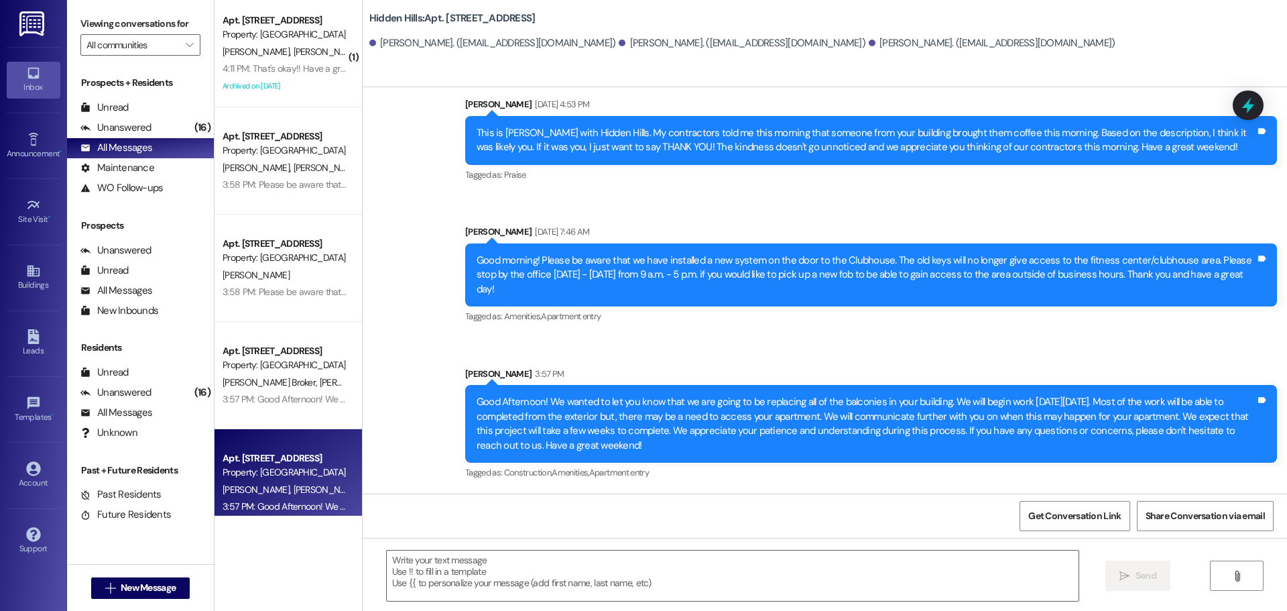
type textarea "Fetching suggested responses. Please feel free to read through the conversation…"
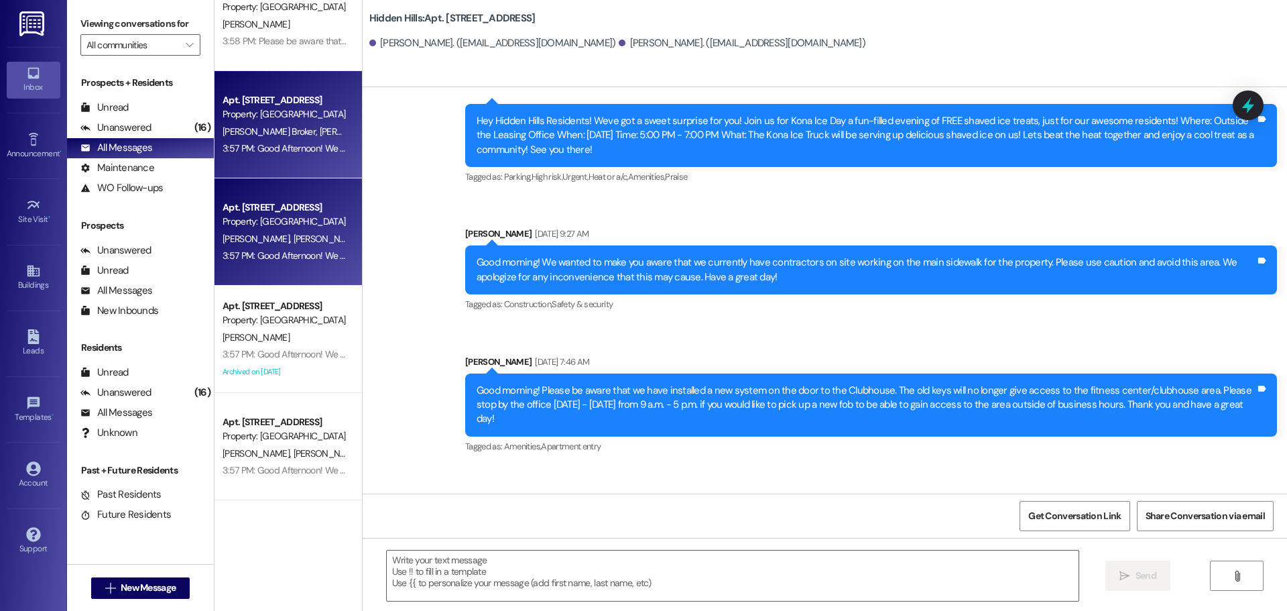
scroll to position [335, 0]
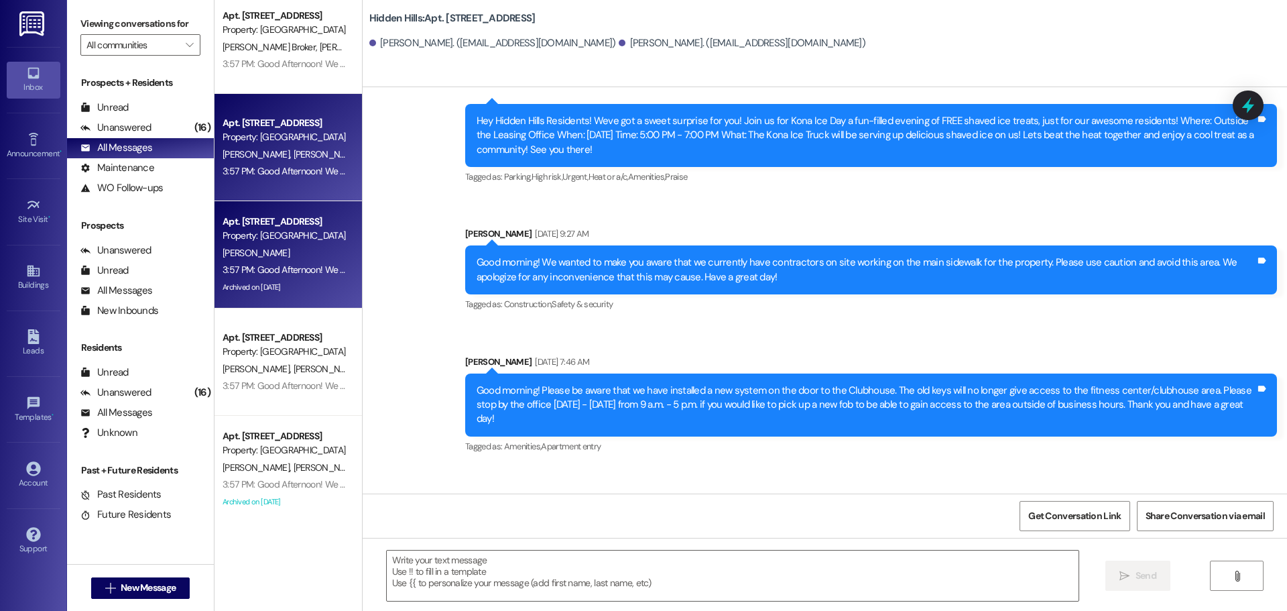
click at [274, 298] on div "Apt. [STREET_ADDRESS] Property: [GEOGRAPHIC_DATA] [PERSON_NAME] 3:57 PM: Good A…" at bounding box center [289, 254] width 148 height 107
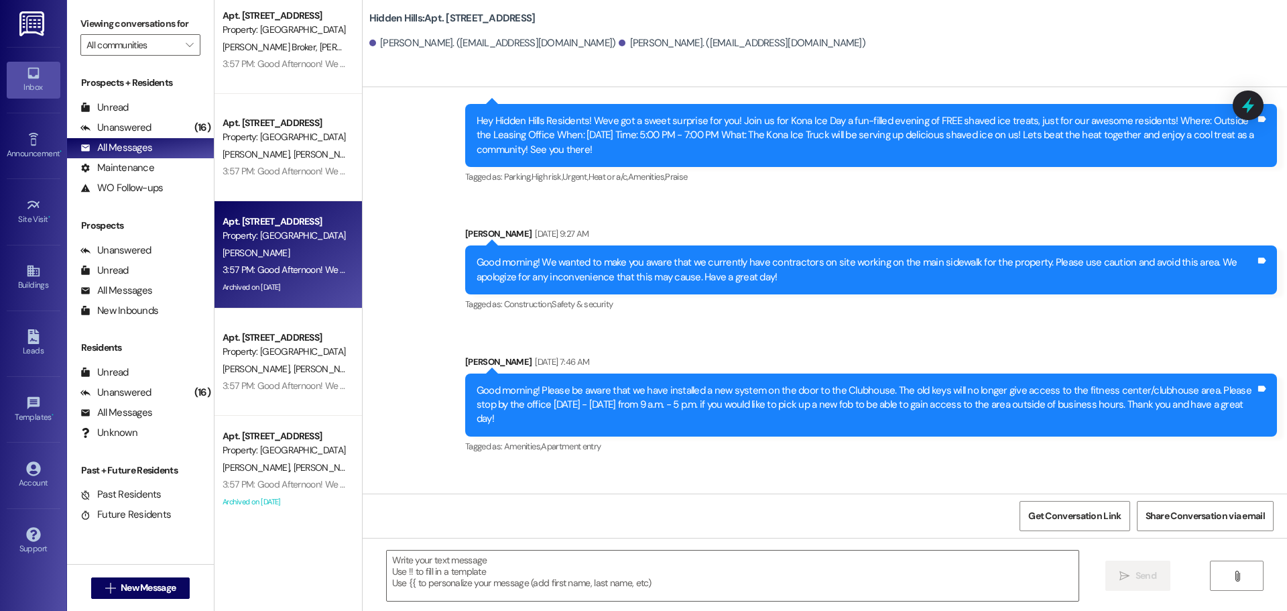
type textarea "Fetching suggested responses. Please feel free to read through the conversation…"
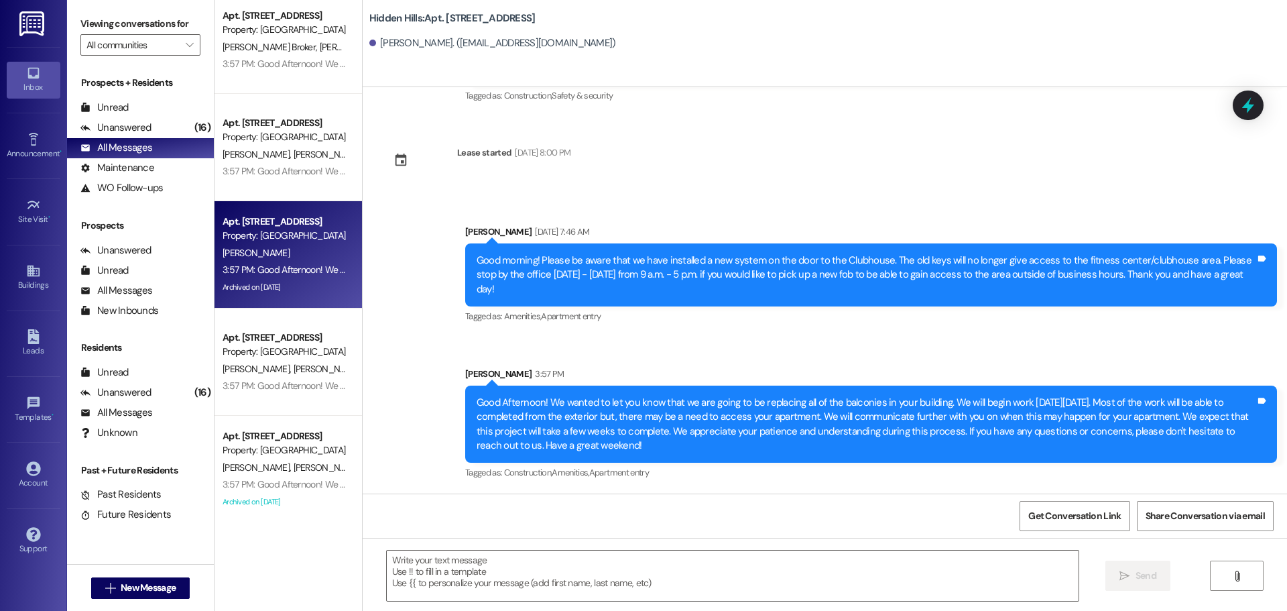
scroll to position [17230, 0]
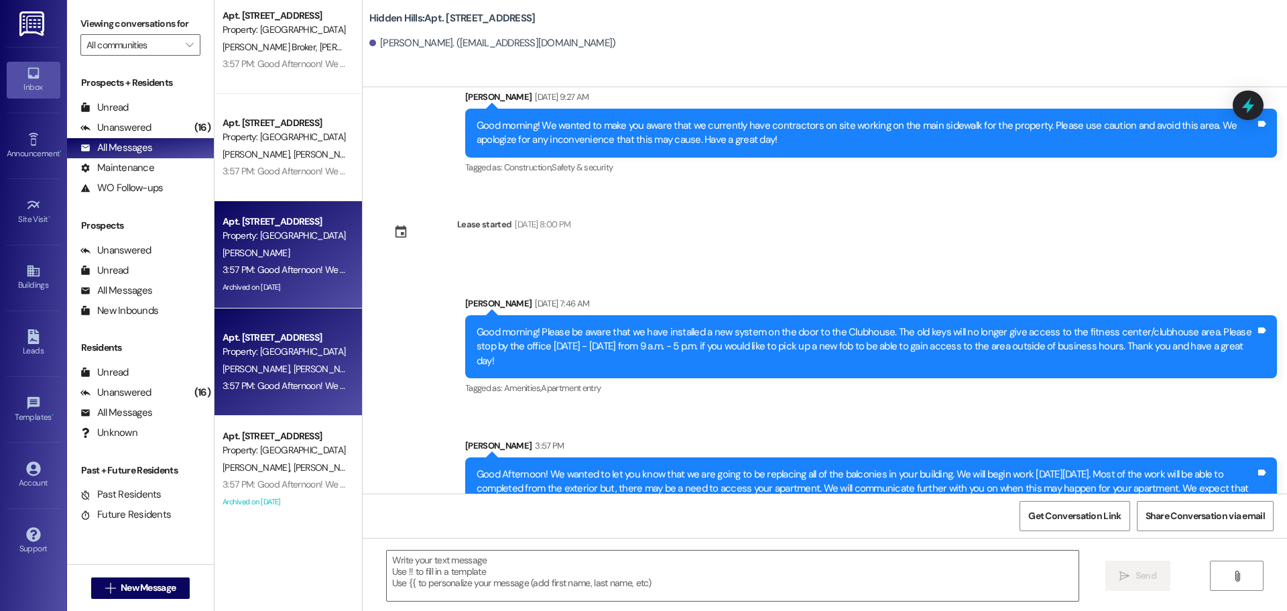
click at [278, 355] on div "Property: [GEOGRAPHIC_DATA]" at bounding box center [285, 352] width 124 height 14
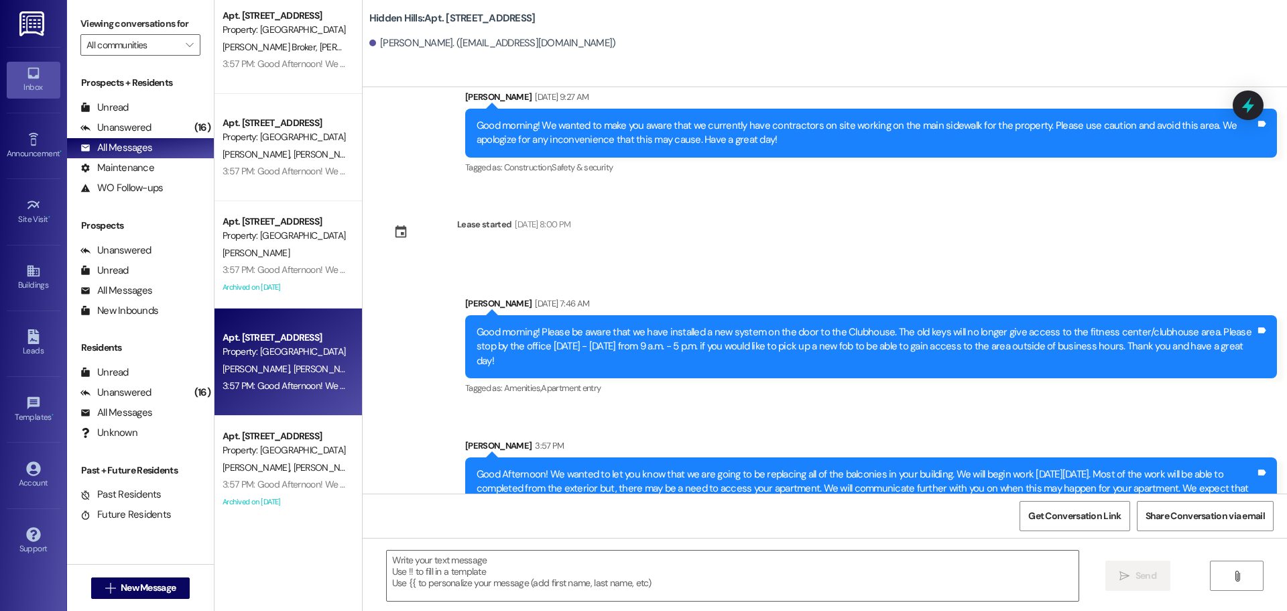
type textarea "Fetching suggested responses. Please feel free to read through the conversation…"
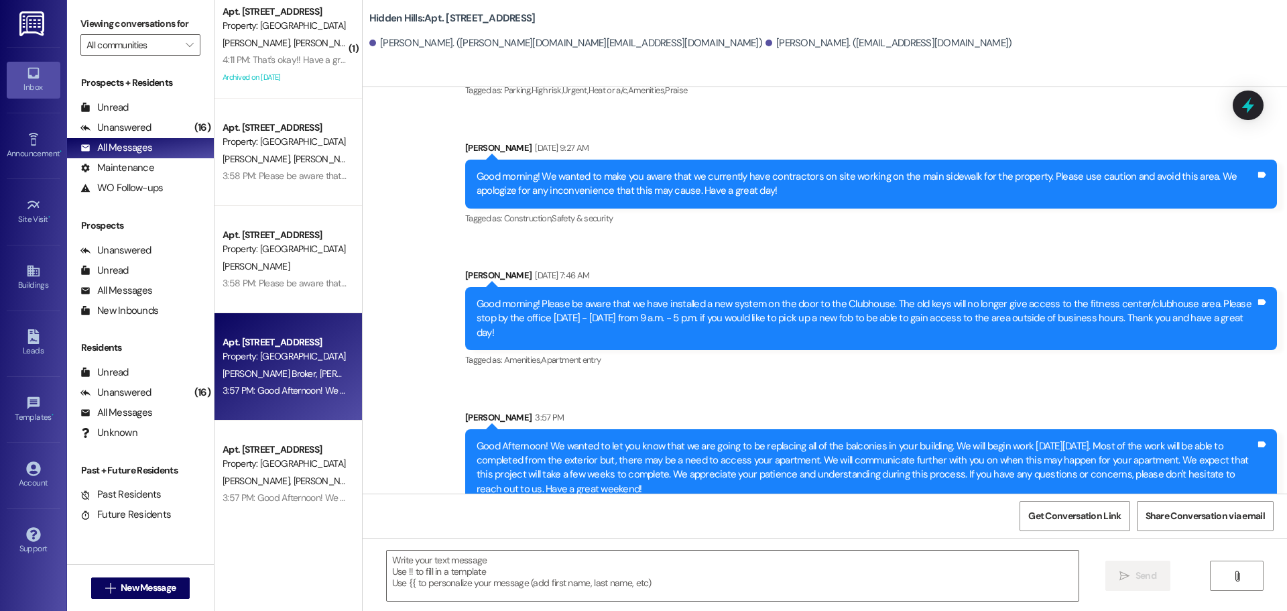
scroll to position [0, 0]
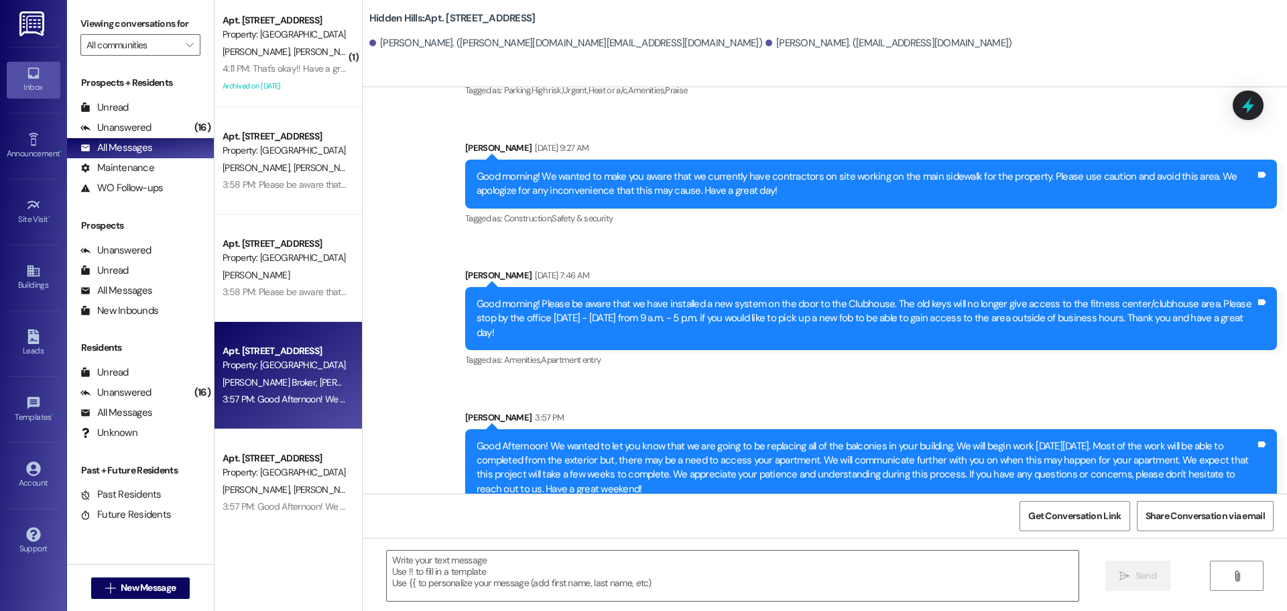
click at [289, 75] on div "4:11 PM: That's okay!! Have a great weekend! 4:11 PM: That's okay!! Have a grea…" at bounding box center [284, 68] width 127 height 17
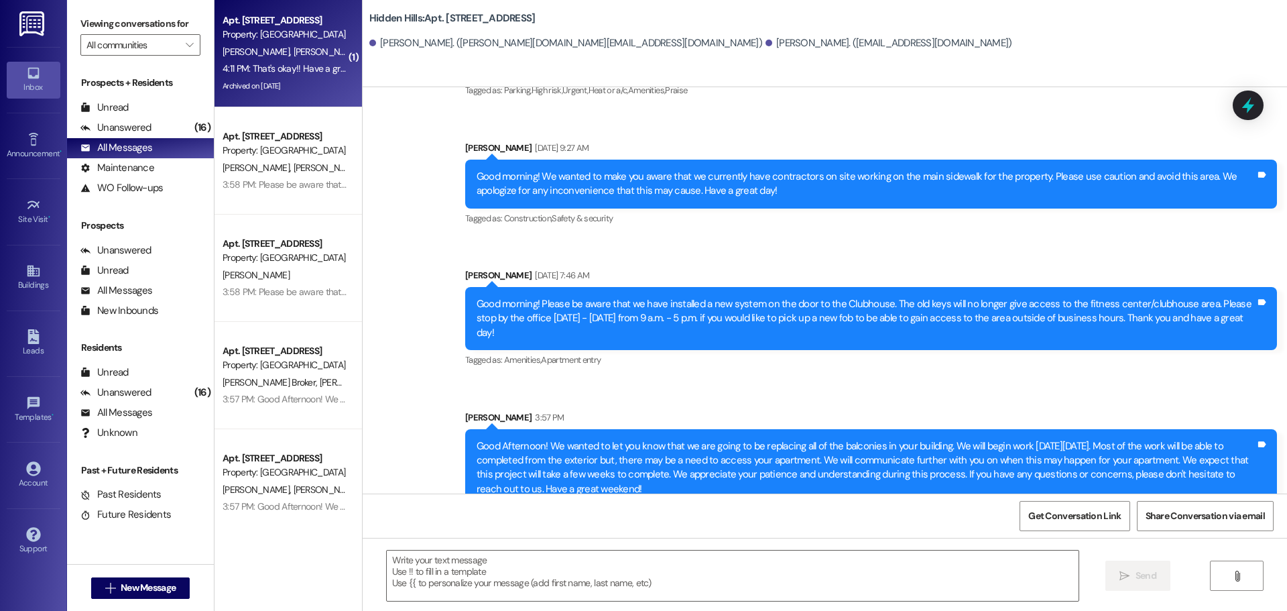
type textarea "Fetching suggested responses. Please feel free to read through the conversation…"
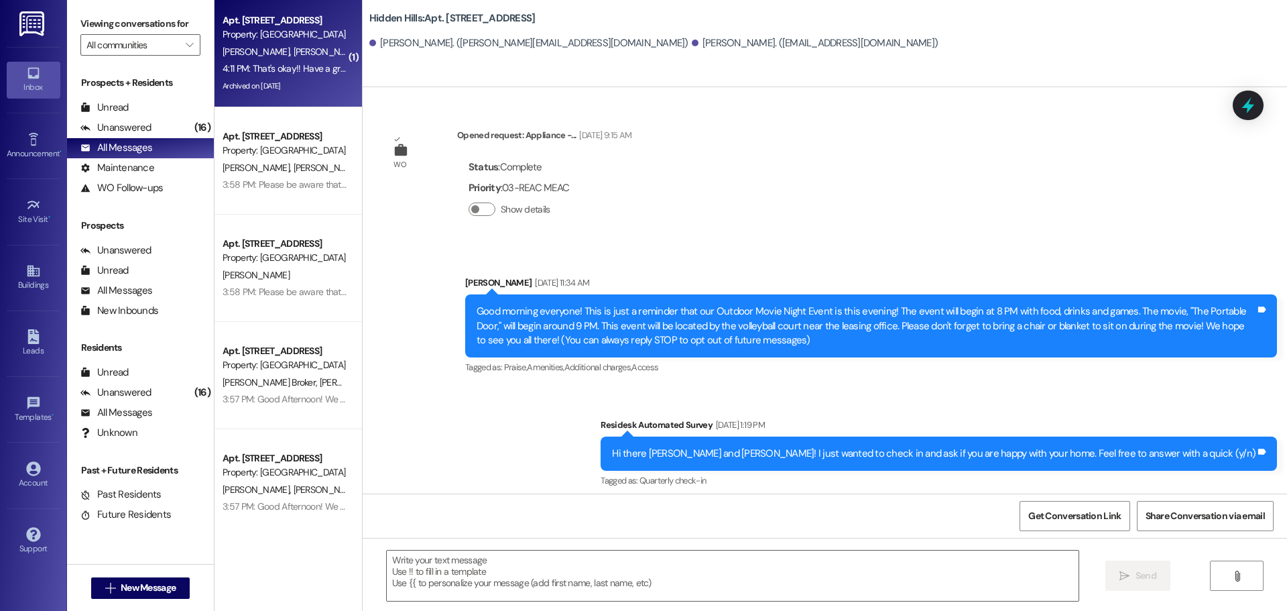
type textarea "Fetching suggested responses. Please feel free to read through the conversation…"
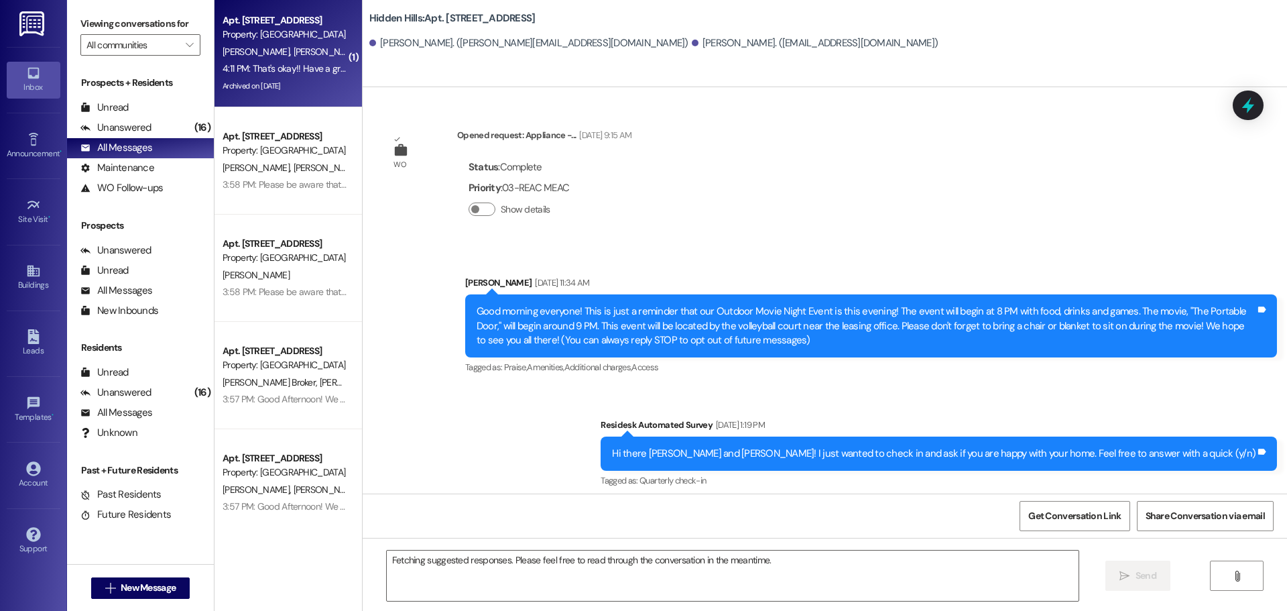
scroll to position [20744, 0]
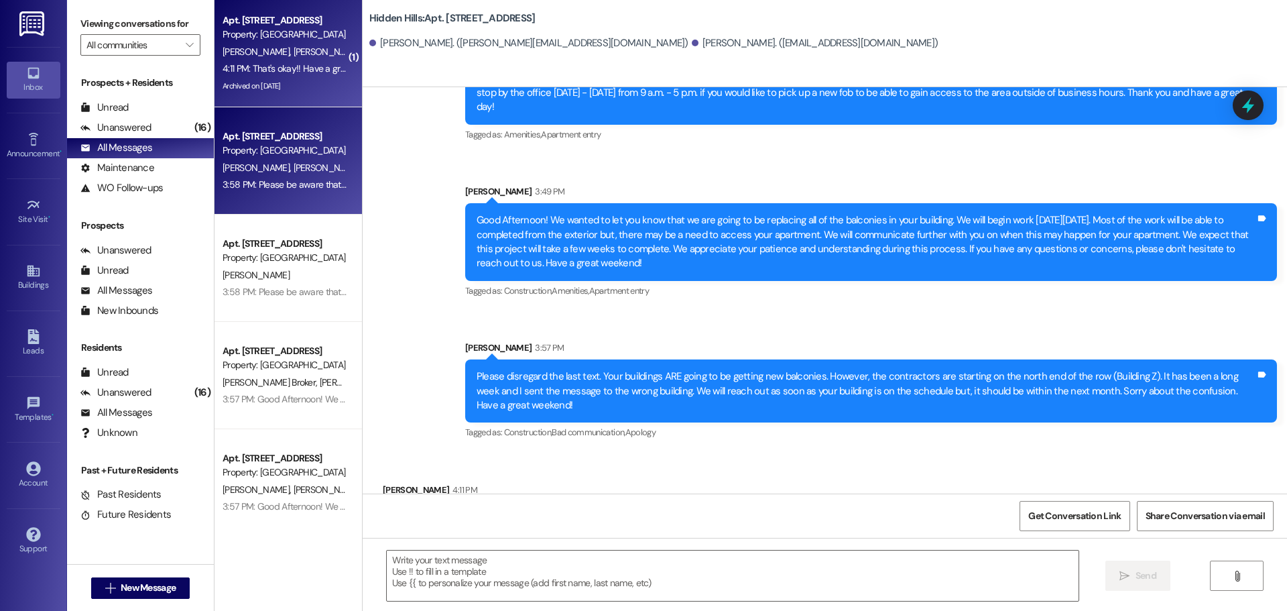
click at [293, 162] on span "[PERSON_NAME]" at bounding box center [326, 168] width 67 height 12
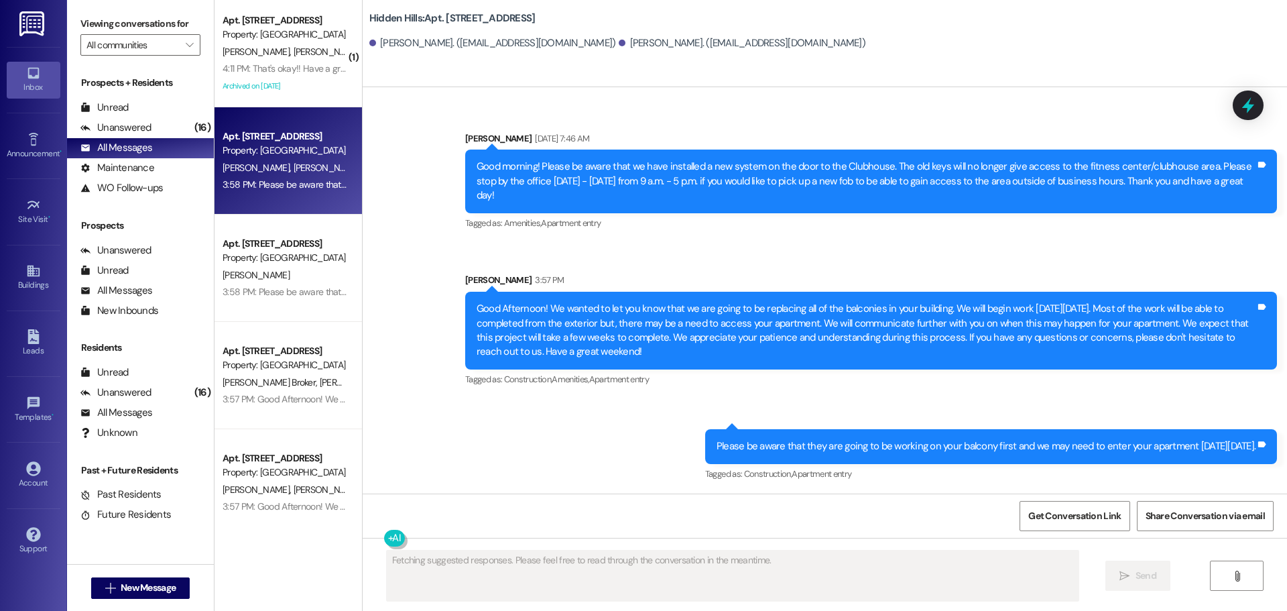
scroll to position [1900, 0]
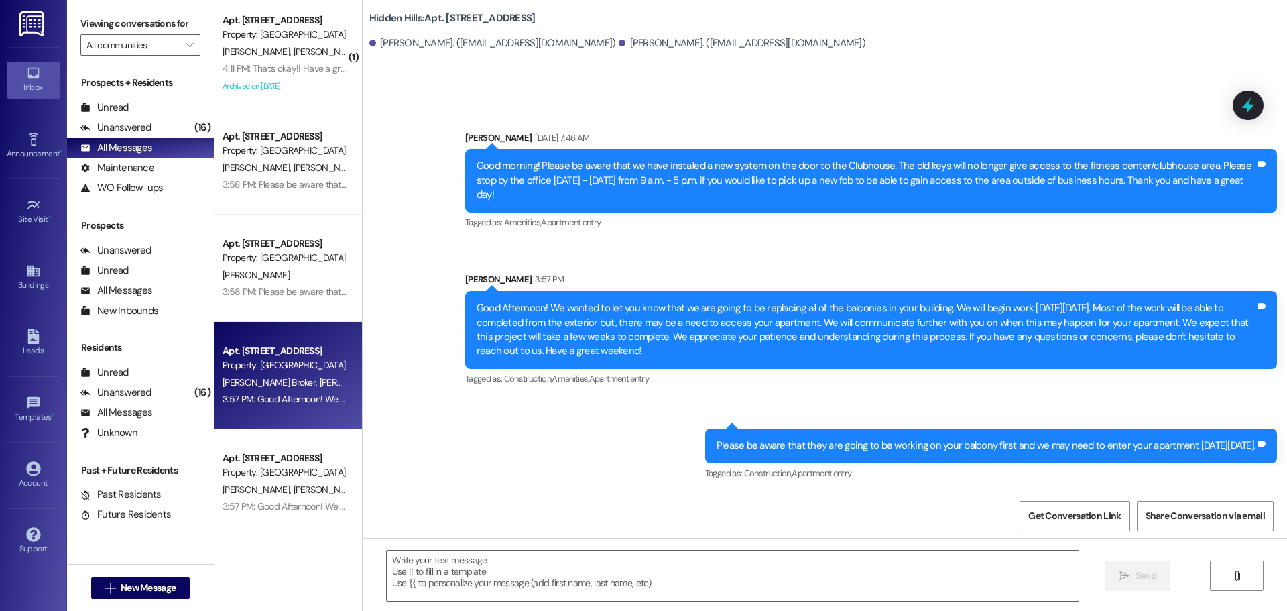
type textarea "Fetching suggested responses. Please feel free to read through the conversation…"
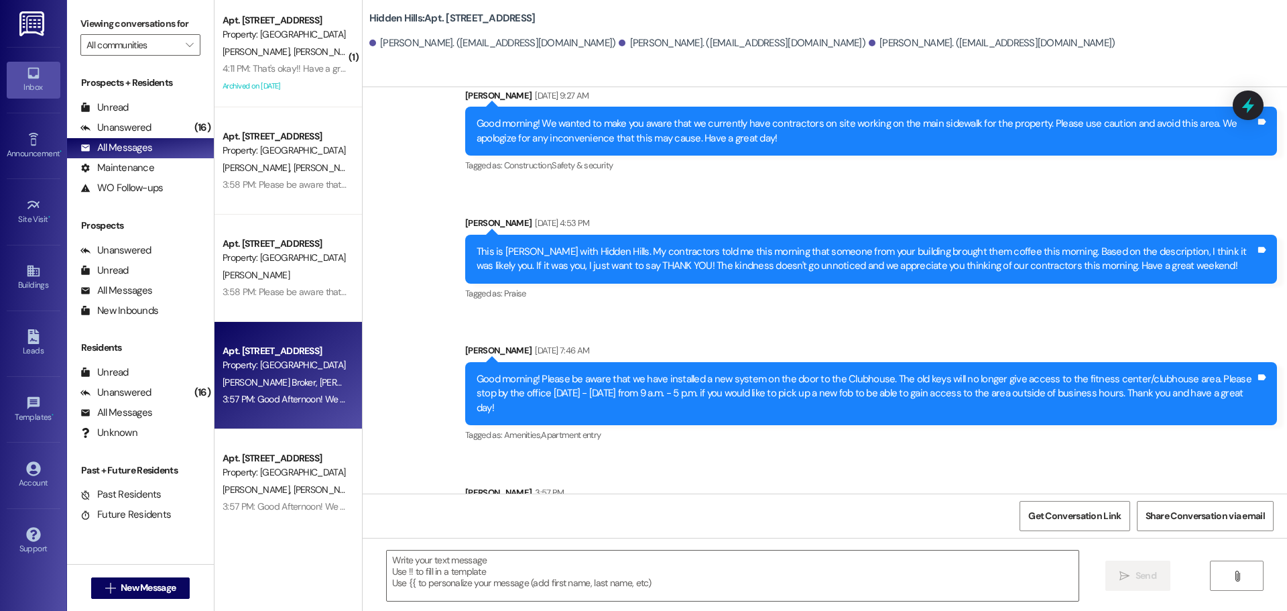
scroll to position [2065, 0]
